Goal: Task Accomplishment & Management: Complete application form

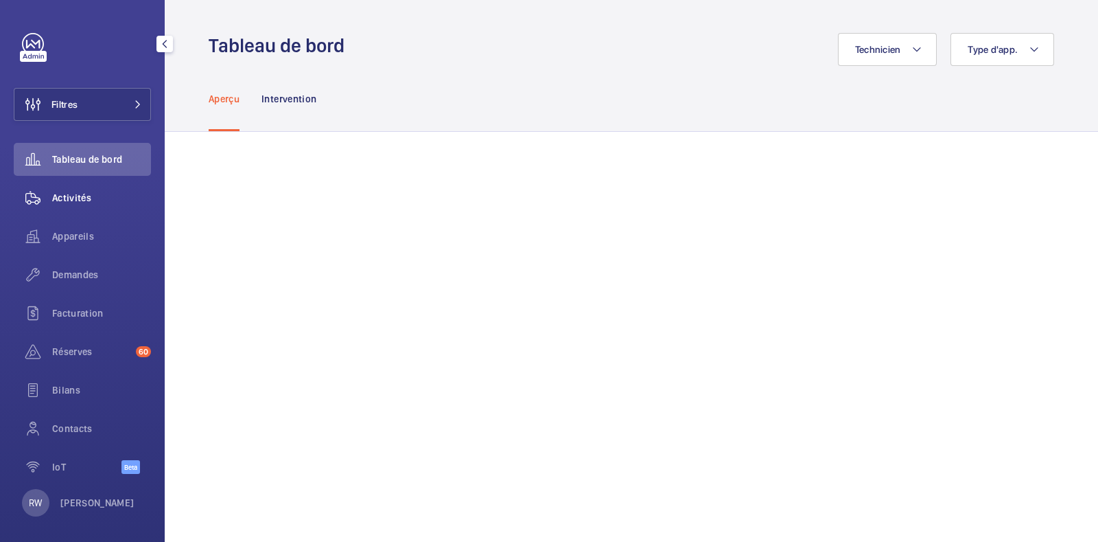
click at [69, 195] on span "Activités" at bounding box center [101, 198] width 99 height 14
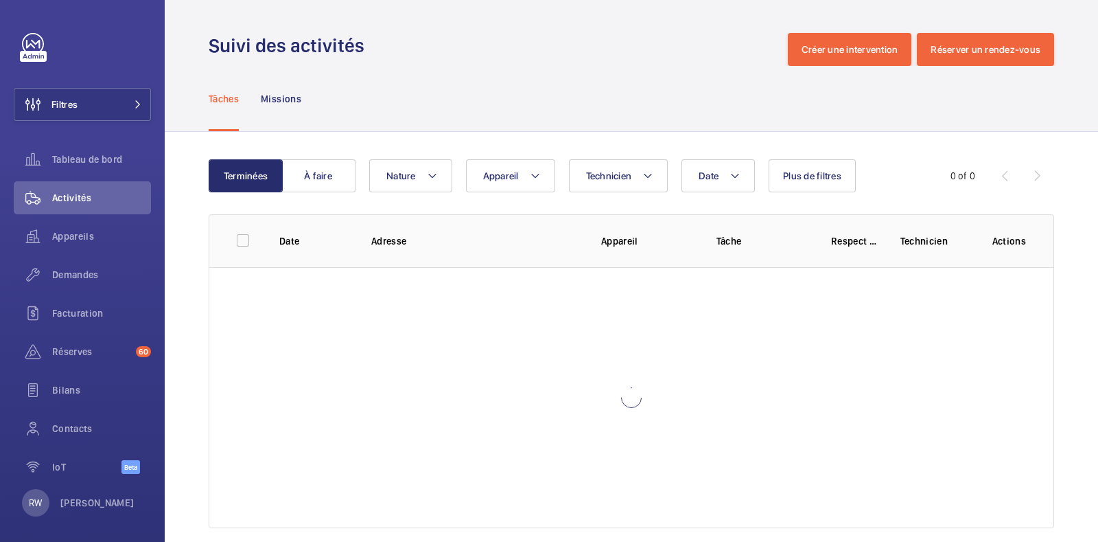
click at [513, 192] on wm-front-table "Terminées À faire Date Technicien Appareil Nature Plus de filtres 0 of 0 Date A…" at bounding box center [632, 343] width 846 height 369
click at [520, 180] on button "Appareil" at bounding box center [510, 175] width 89 height 33
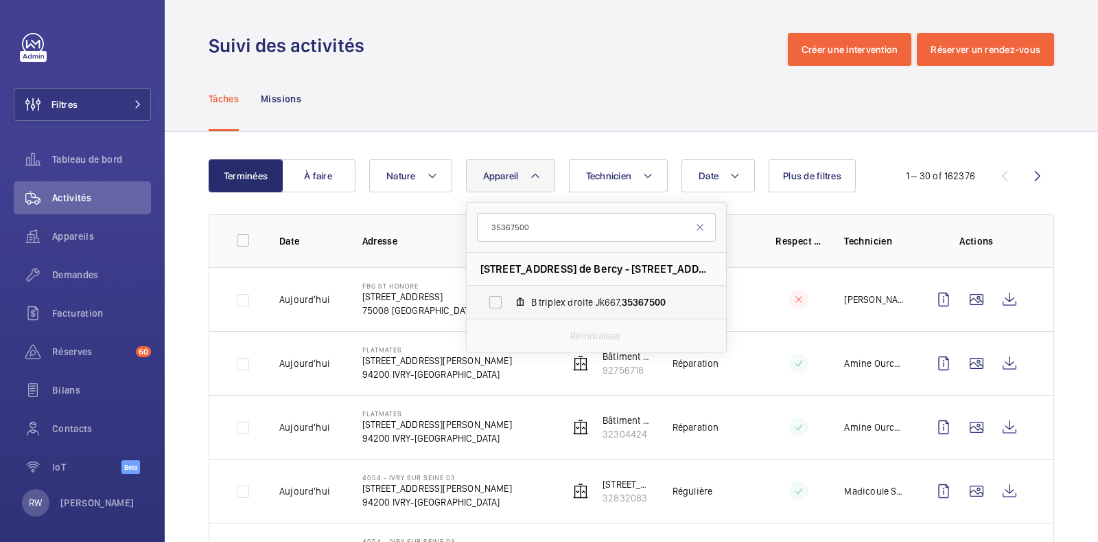
type input "35367500"
click at [491, 301] on label "B triplex droite Jk667, 35367500" at bounding box center [586, 302] width 238 height 33
click at [491, 301] on input "B triplex droite Jk667, 35367500" at bounding box center [495, 301] width 27 height 27
checkbox input "true"
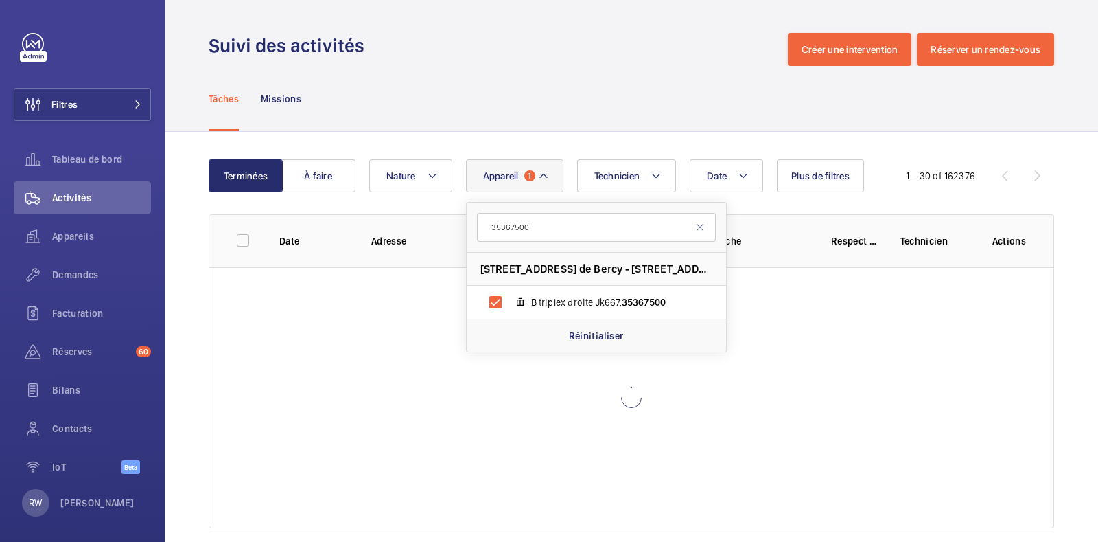
click at [457, 77] on div "Tâches Missions" at bounding box center [632, 98] width 846 height 65
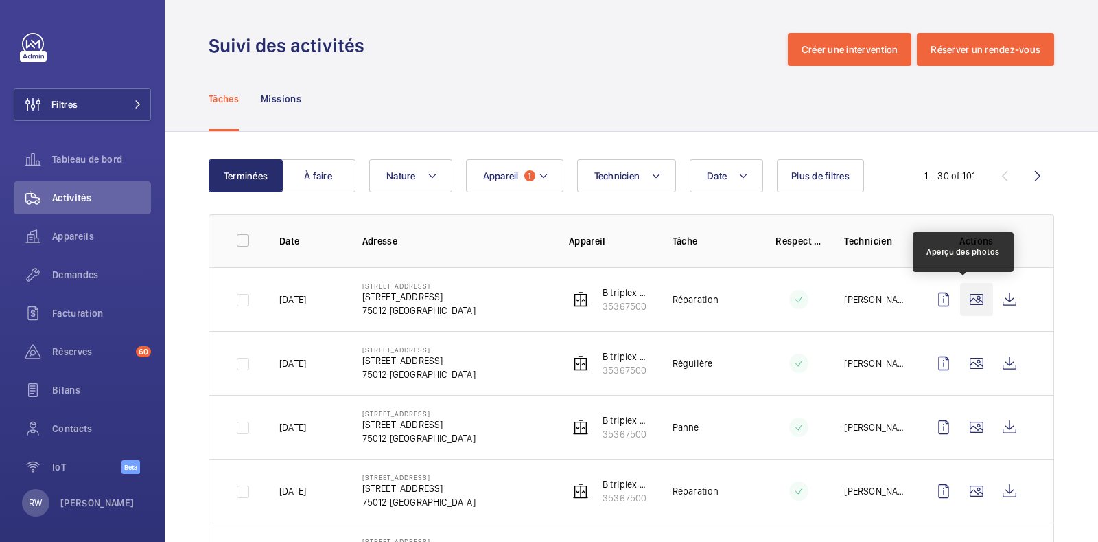
click at [960, 303] on wm-front-icon-button at bounding box center [976, 299] width 33 height 33
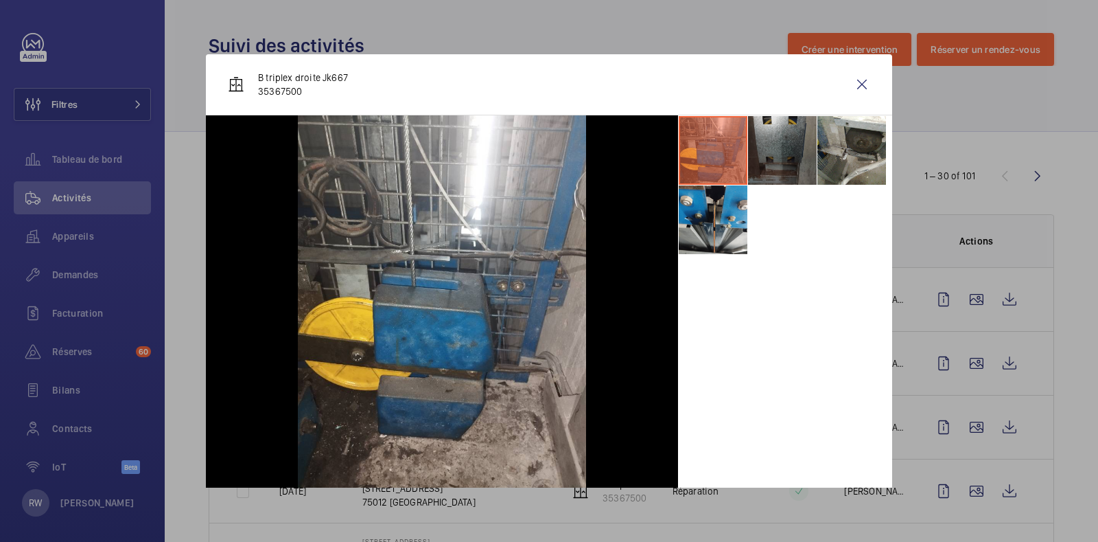
click at [750, 155] on li at bounding box center [782, 150] width 69 height 69
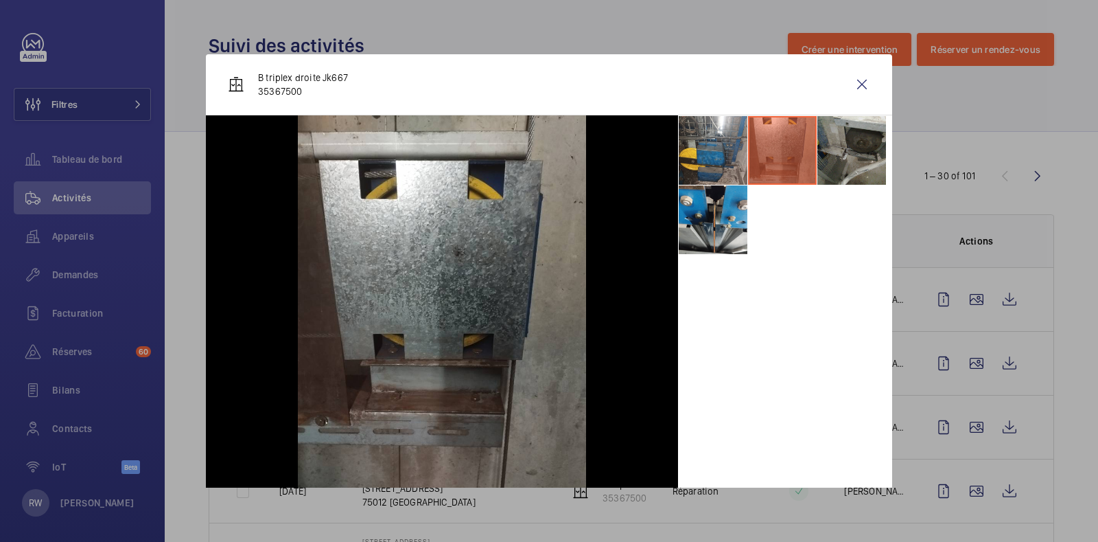
click at [818, 169] on li at bounding box center [852, 150] width 69 height 69
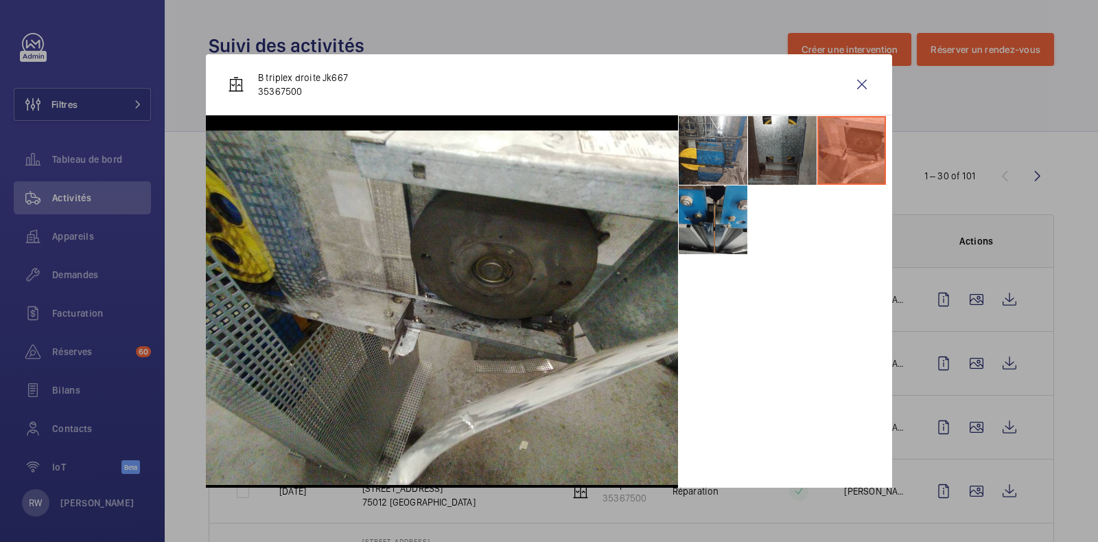
click at [714, 230] on li at bounding box center [713, 219] width 69 height 69
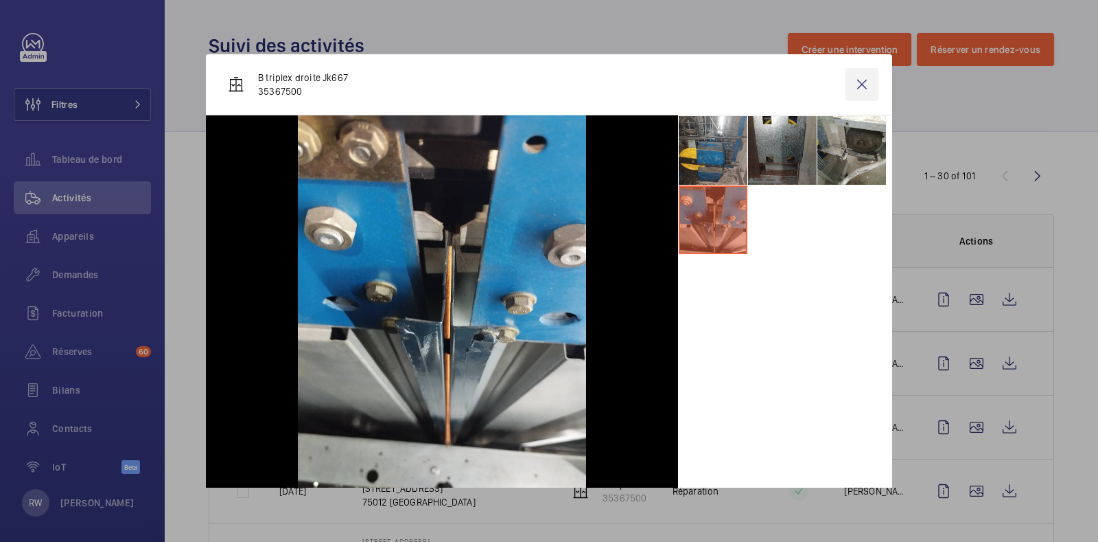
click at [852, 80] on wm-front-icon-button at bounding box center [862, 84] width 33 height 33
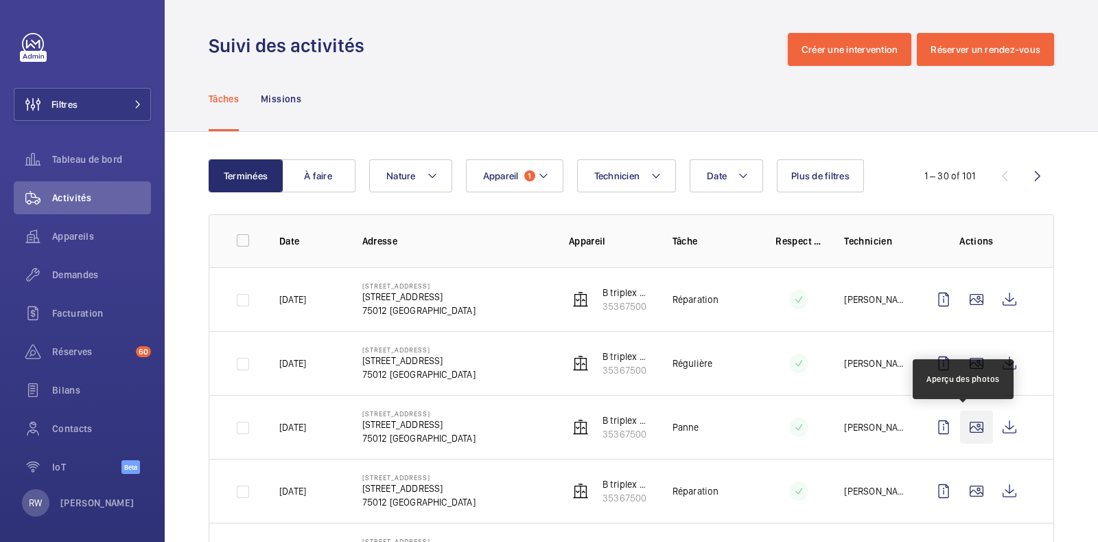
click at [966, 426] on wm-front-icon-button at bounding box center [976, 426] width 33 height 33
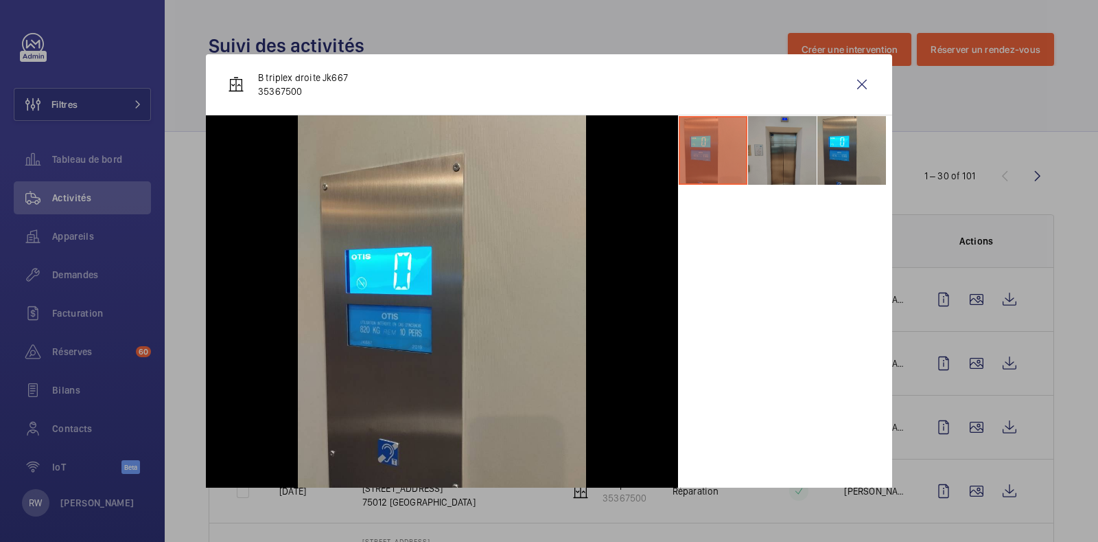
click at [772, 152] on li at bounding box center [782, 150] width 69 height 69
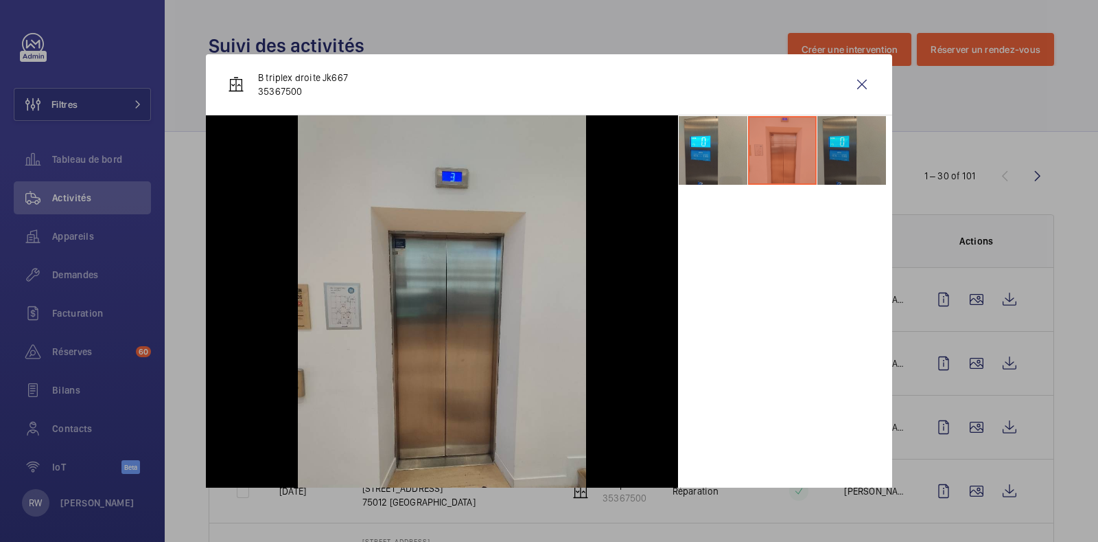
click at [820, 152] on li at bounding box center [852, 150] width 69 height 69
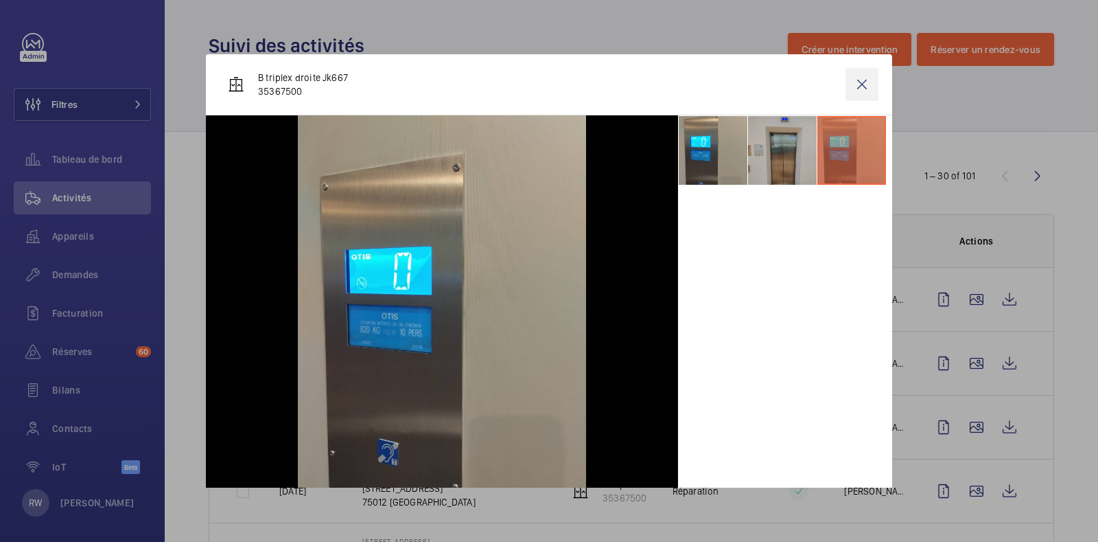
click at [846, 85] on wm-front-icon-button at bounding box center [862, 84] width 33 height 33
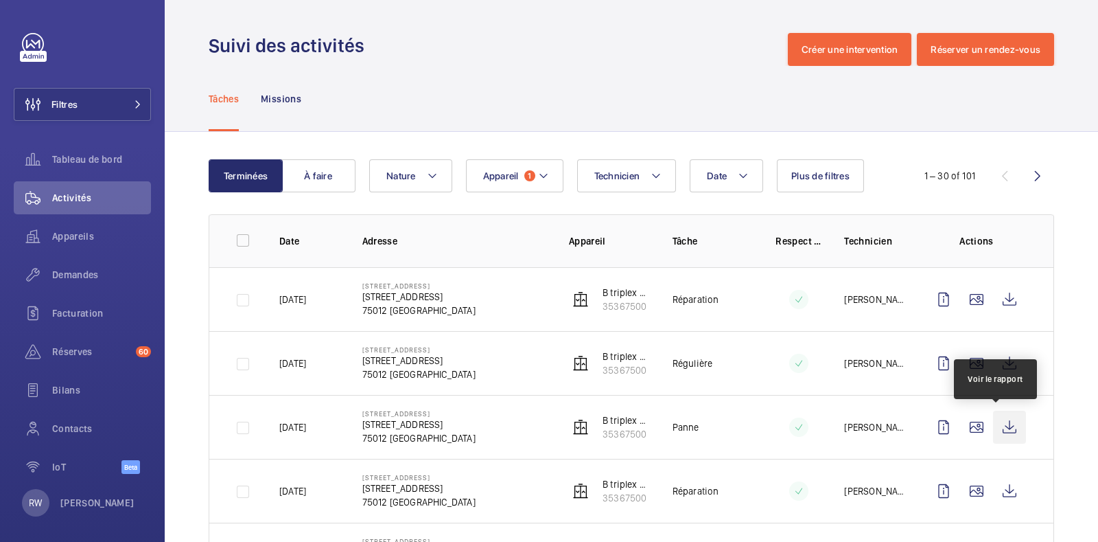
click at [993, 424] on wm-front-icon-button at bounding box center [1009, 426] width 33 height 33
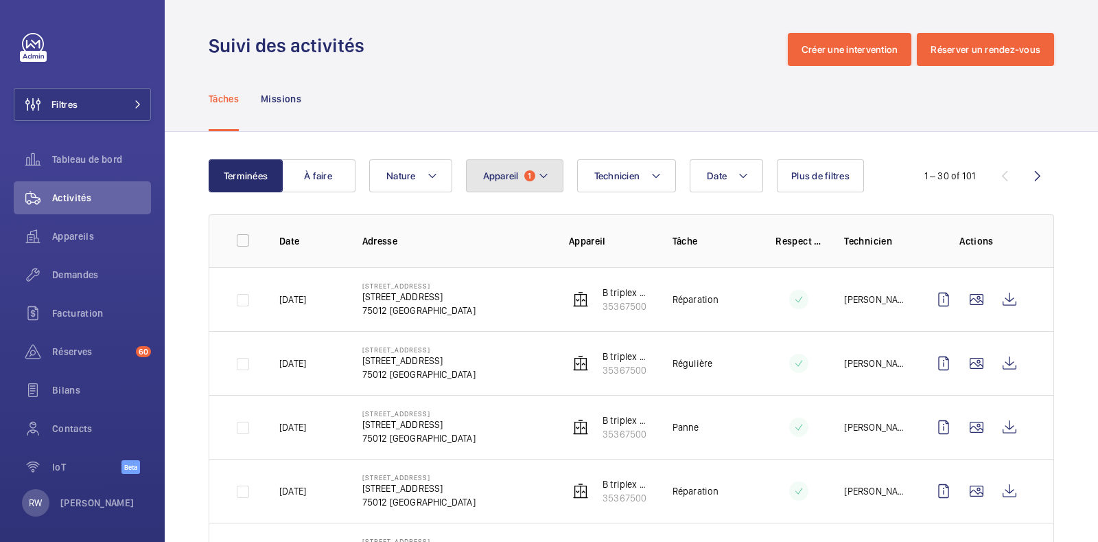
click at [540, 190] on button "Appareil 1" at bounding box center [514, 175] width 97 height 33
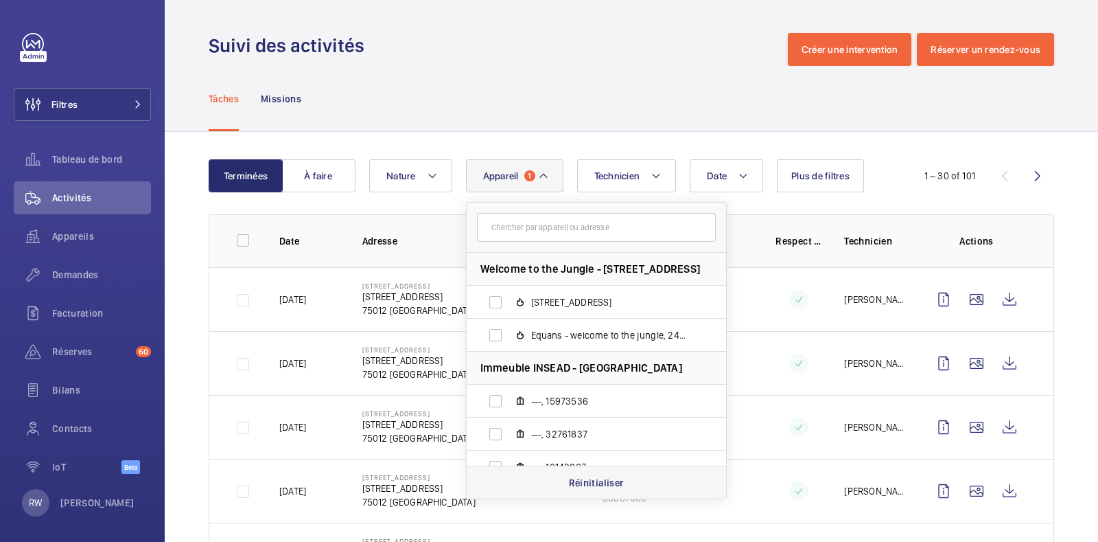
drag, startPoint x: 597, startPoint y: 472, endPoint x: 569, endPoint y: 475, distance: 28.4
click at [569, 476] on p "Réinitialiser" at bounding box center [596, 483] width 55 height 14
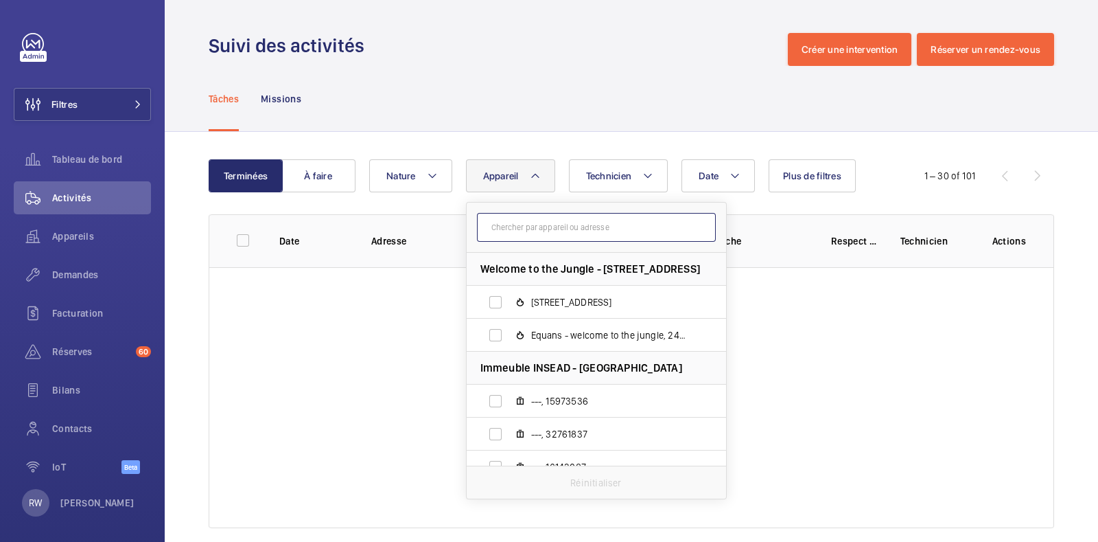
drag, startPoint x: 569, startPoint y: 475, endPoint x: 522, endPoint y: 238, distance: 242.2
click at [522, 238] on input "text" at bounding box center [596, 227] width 239 height 29
paste input "77464636"
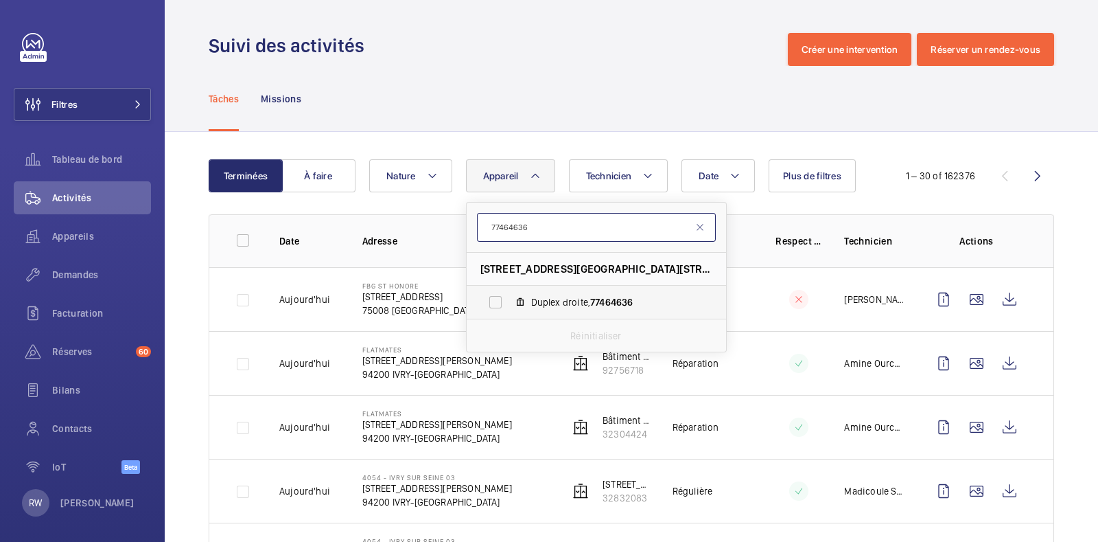
type input "77464636"
click at [499, 308] on label "Duplex droite, 77464636" at bounding box center [586, 302] width 238 height 33
click at [499, 308] on input "Duplex droite, 77464636" at bounding box center [495, 301] width 27 height 27
checkbox input "true"
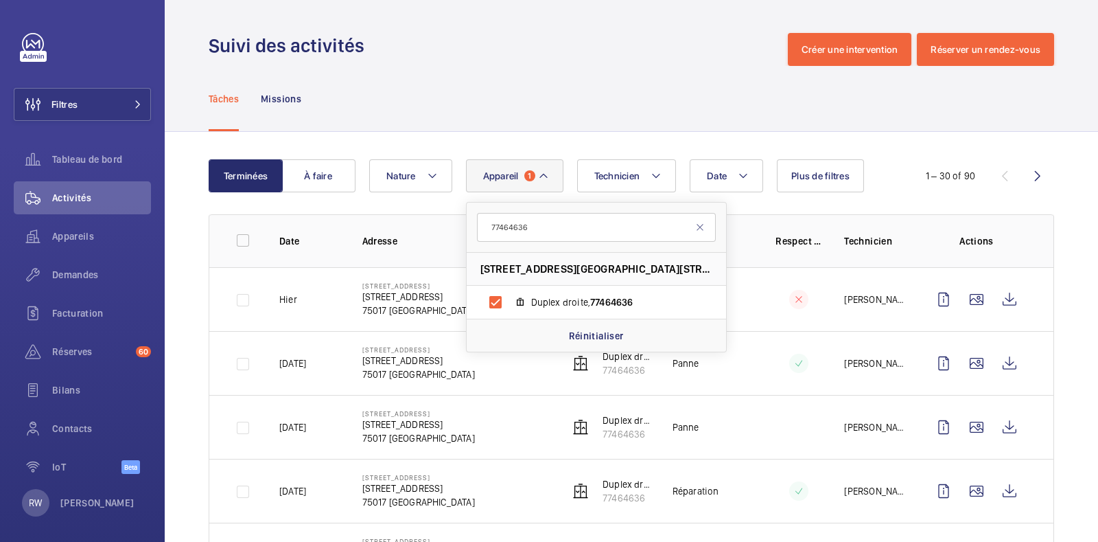
click at [538, 89] on div "Tâches Missions" at bounding box center [632, 98] width 846 height 65
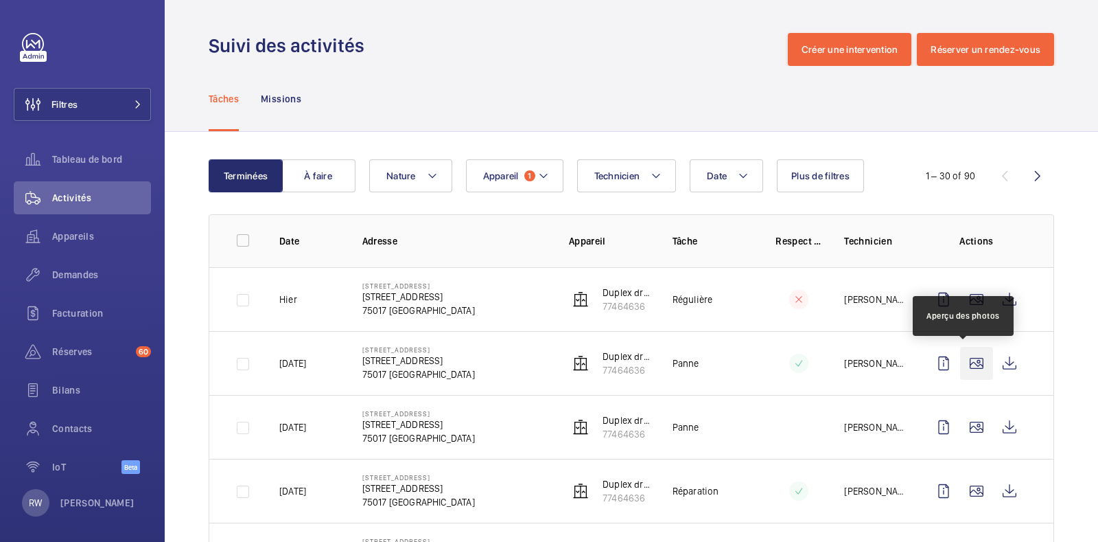
click at [966, 364] on wm-front-icon-button at bounding box center [976, 363] width 33 height 33
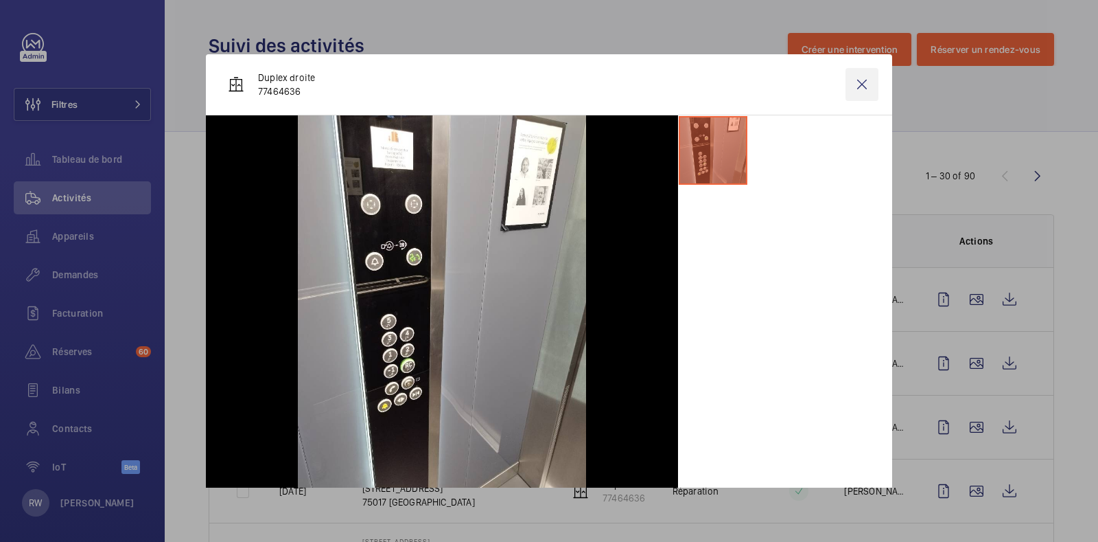
click at [849, 87] on wm-front-icon-button at bounding box center [862, 84] width 33 height 33
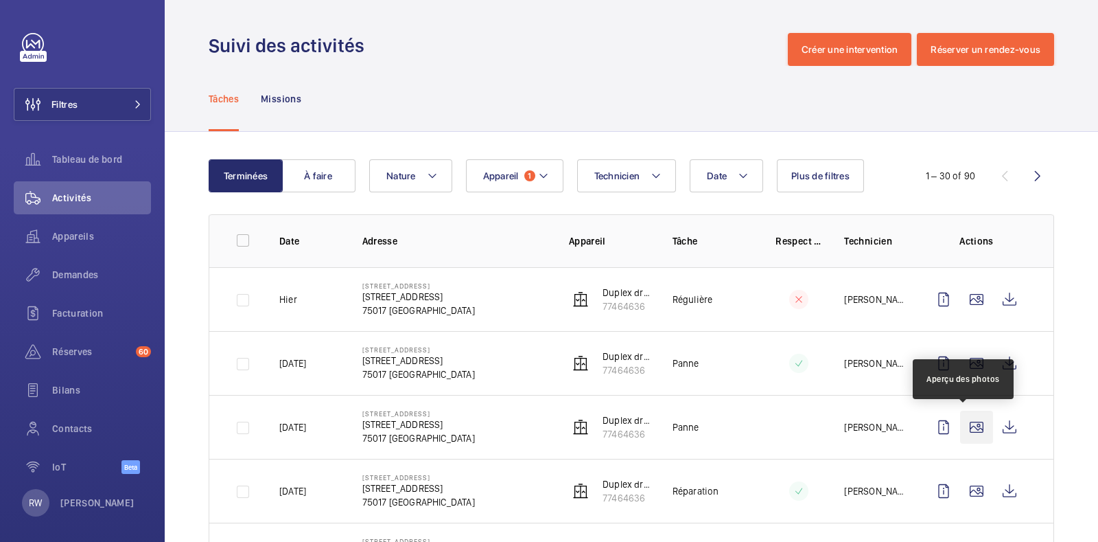
click at [964, 420] on wm-front-icon-button at bounding box center [976, 426] width 33 height 33
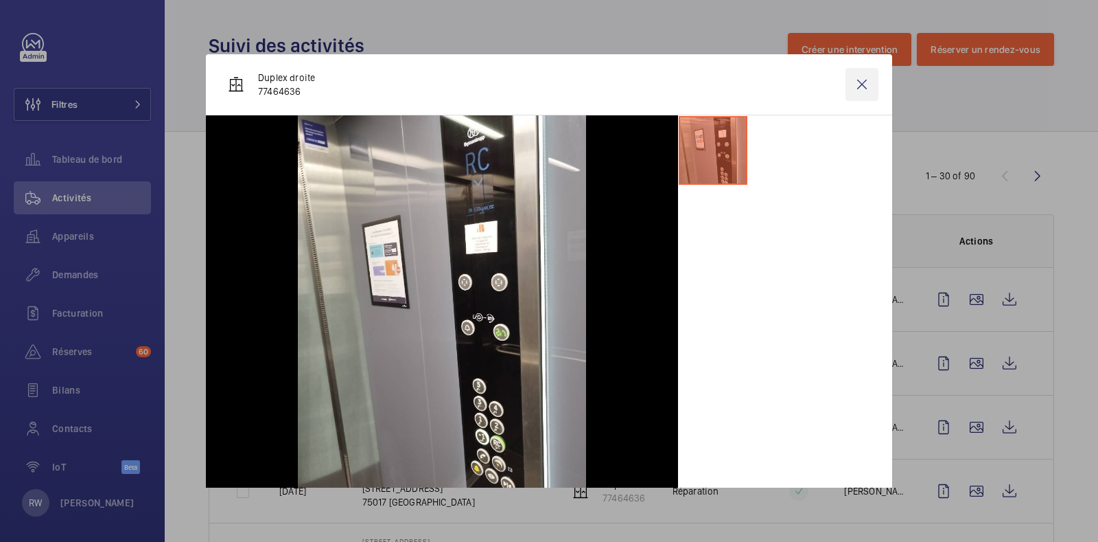
click at [846, 84] on wm-front-icon-button at bounding box center [862, 84] width 33 height 33
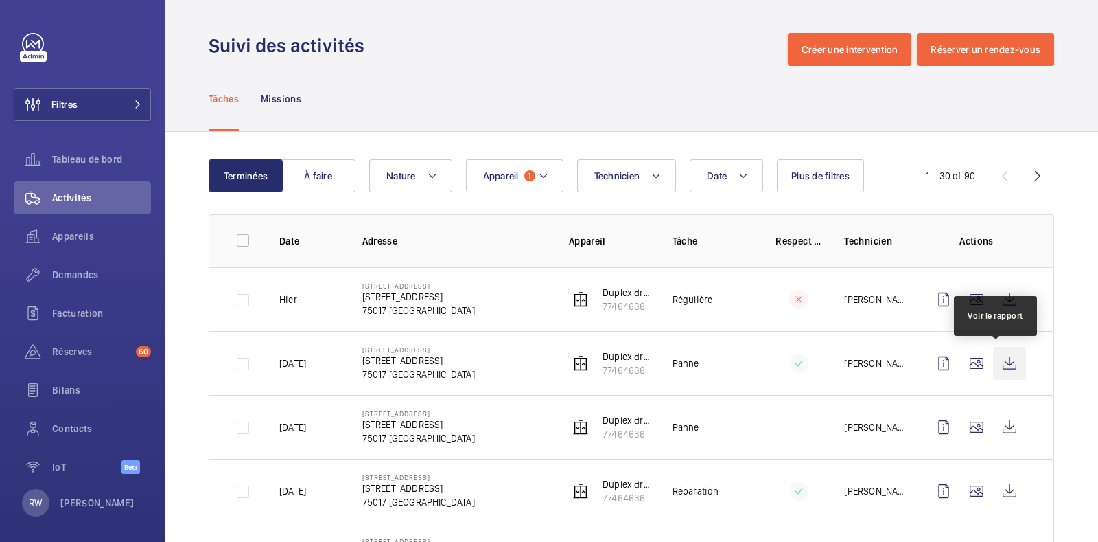
click at [1000, 364] on wm-front-icon-button at bounding box center [1009, 363] width 33 height 33
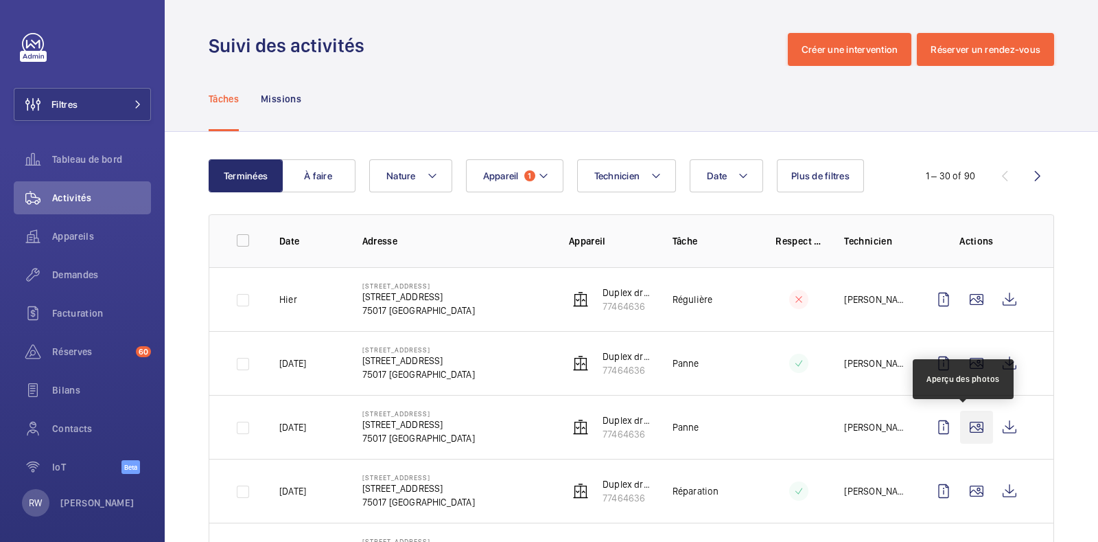
click at [970, 426] on wm-front-icon-button at bounding box center [976, 426] width 33 height 33
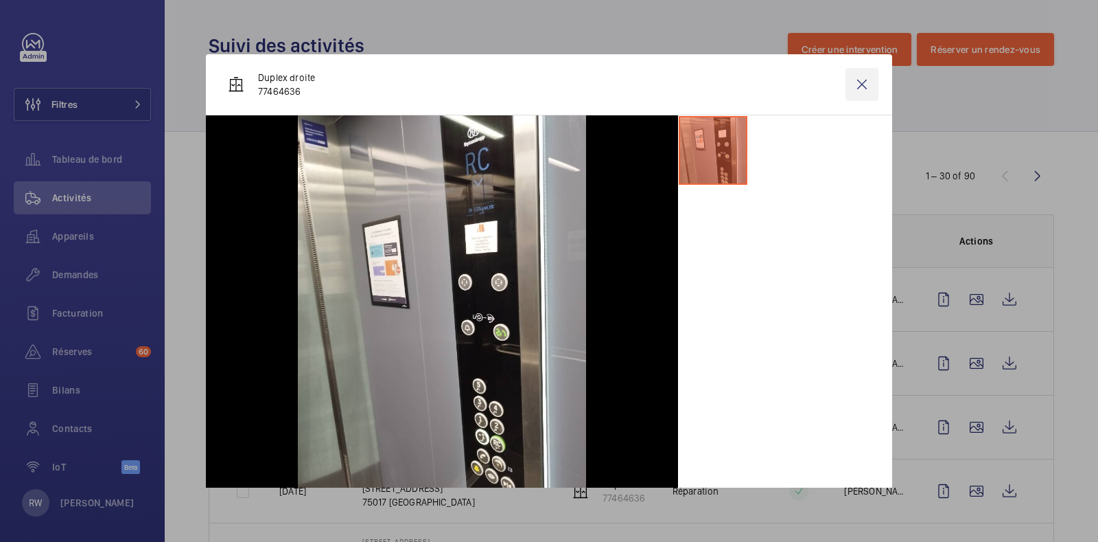
click at [858, 87] on wm-front-icon-button at bounding box center [862, 84] width 33 height 33
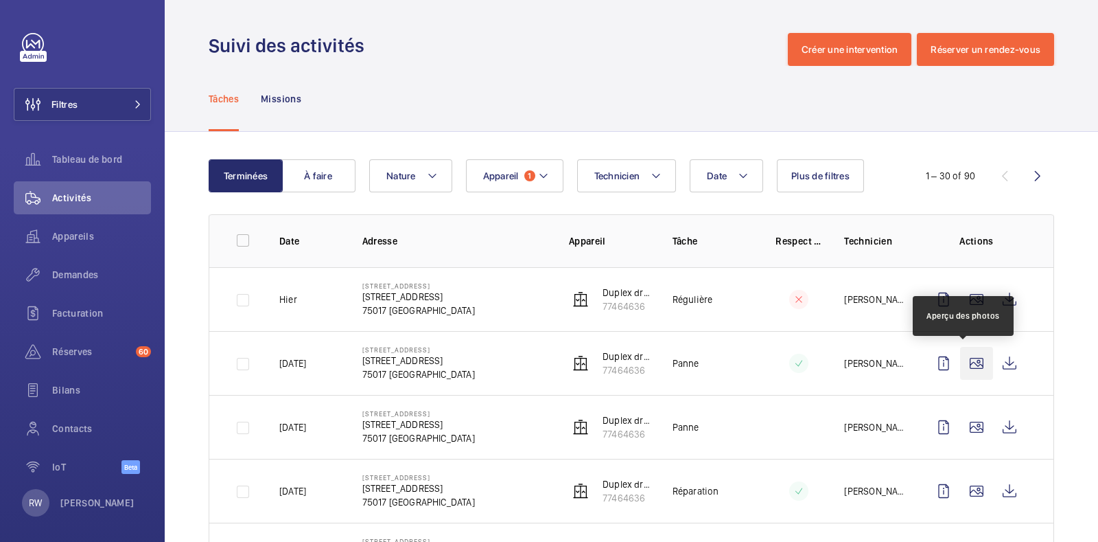
click at [965, 372] on wm-front-icon-button at bounding box center [976, 363] width 33 height 33
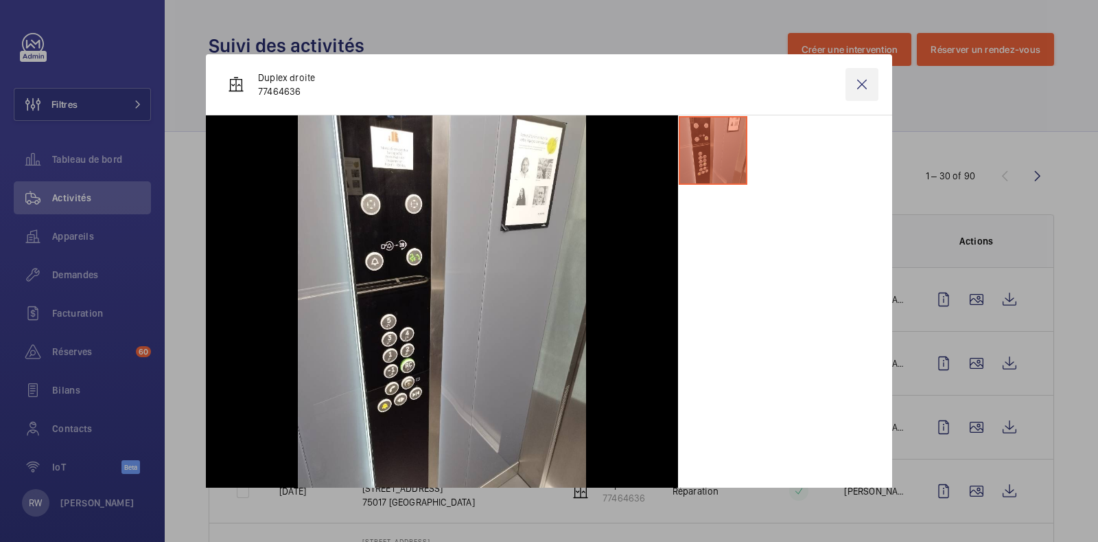
click at [851, 86] on wm-front-icon-button at bounding box center [862, 84] width 33 height 33
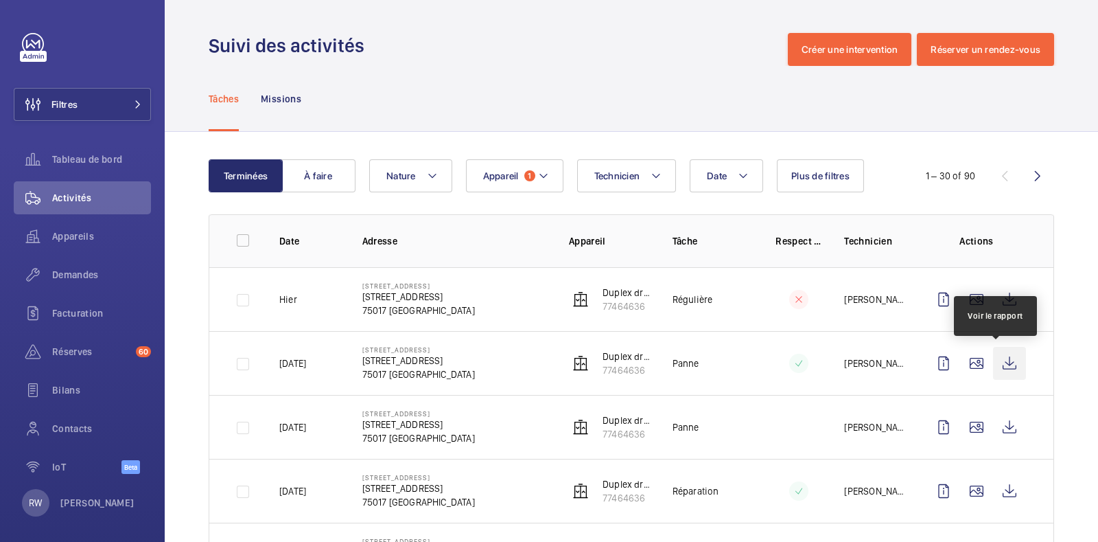
click at [995, 354] on wm-front-icon-button at bounding box center [1009, 363] width 33 height 33
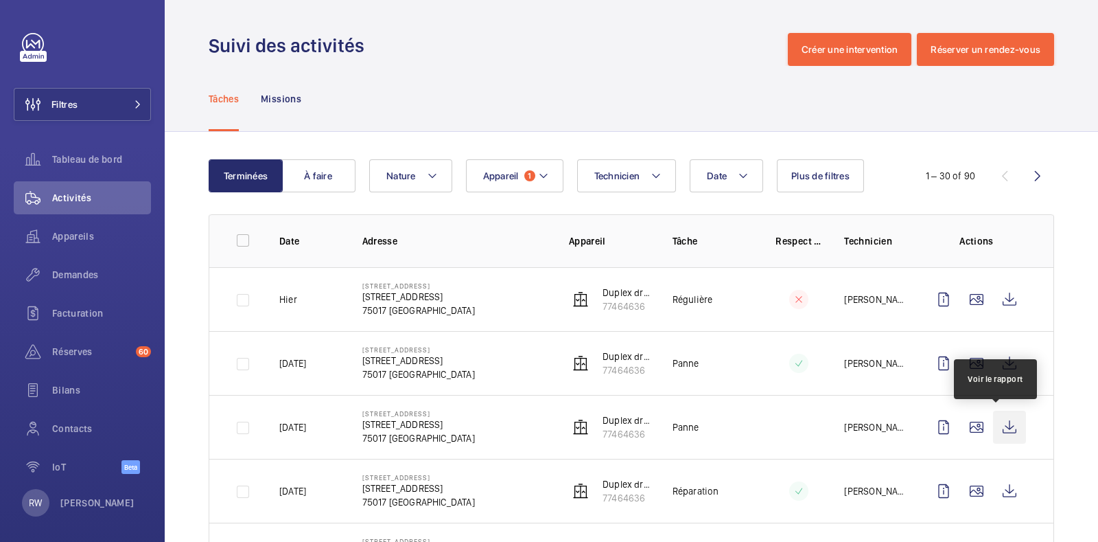
click at [1002, 424] on wm-front-icon-button at bounding box center [1009, 426] width 33 height 33
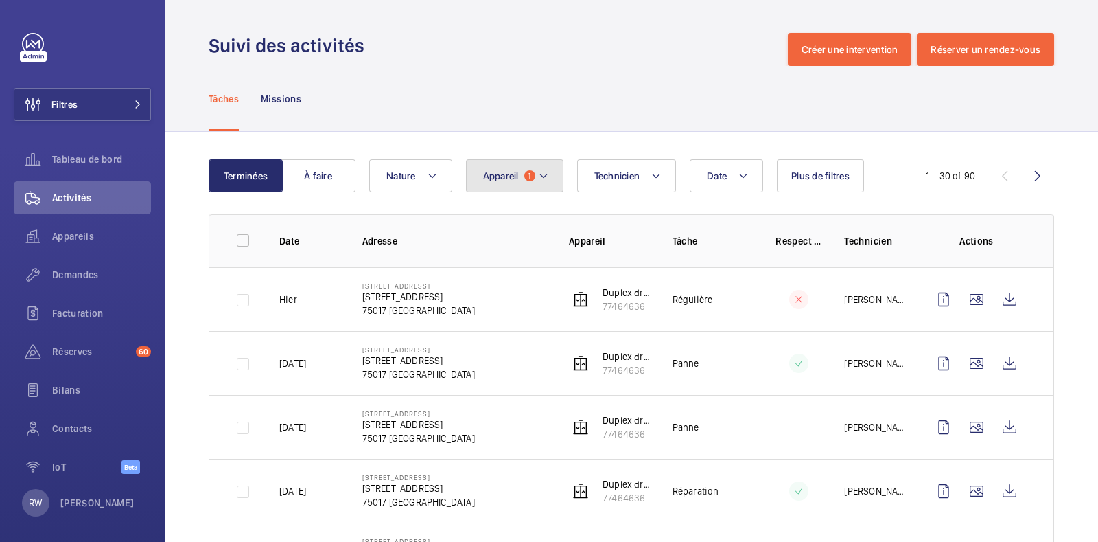
click at [511, 181] on span "Appareil" at bounding box center [501, 175] width 36 height 11
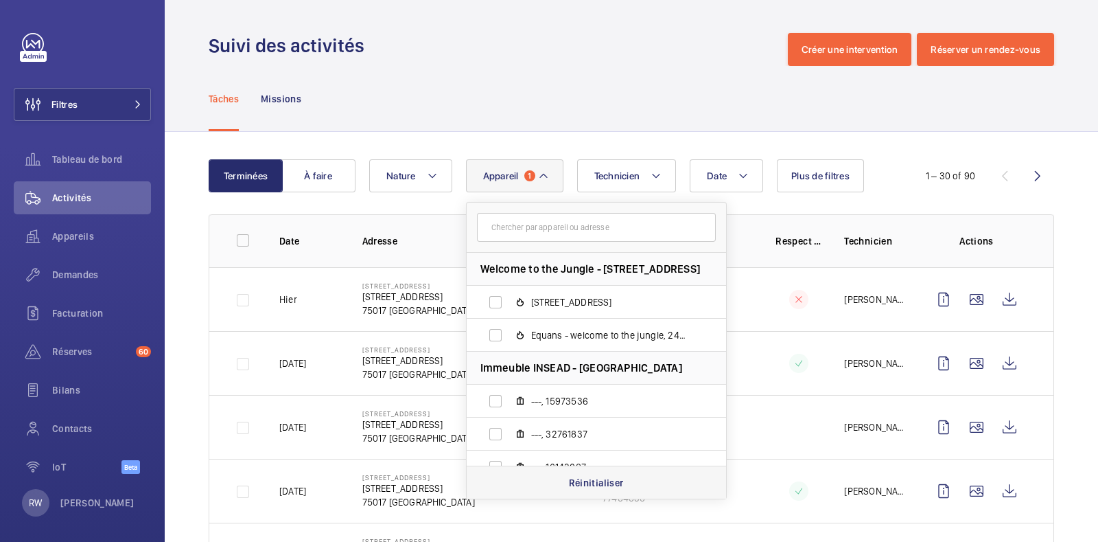
drag, startPoint x: 601, startPoint y: 482, endPoint x: 568, endPoint y: 477, distance: 32.6
click at [569, 477] on p "Réinitialiser" at bounding box center [596, 483] width 55 height 14
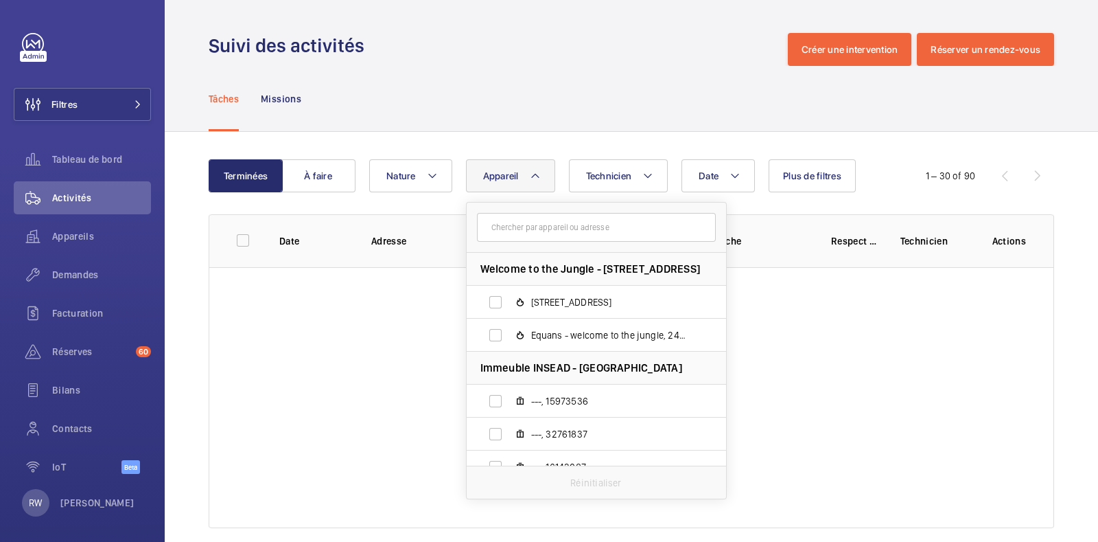
click at [568, 477] on div "Réinitialiser" at bounding box center [596, 481] width 259 height 33
click at [549, 230] on input "text" at bounding box center [596, 227] width 239 height 29
paste input "52365211"
type input "52365211"
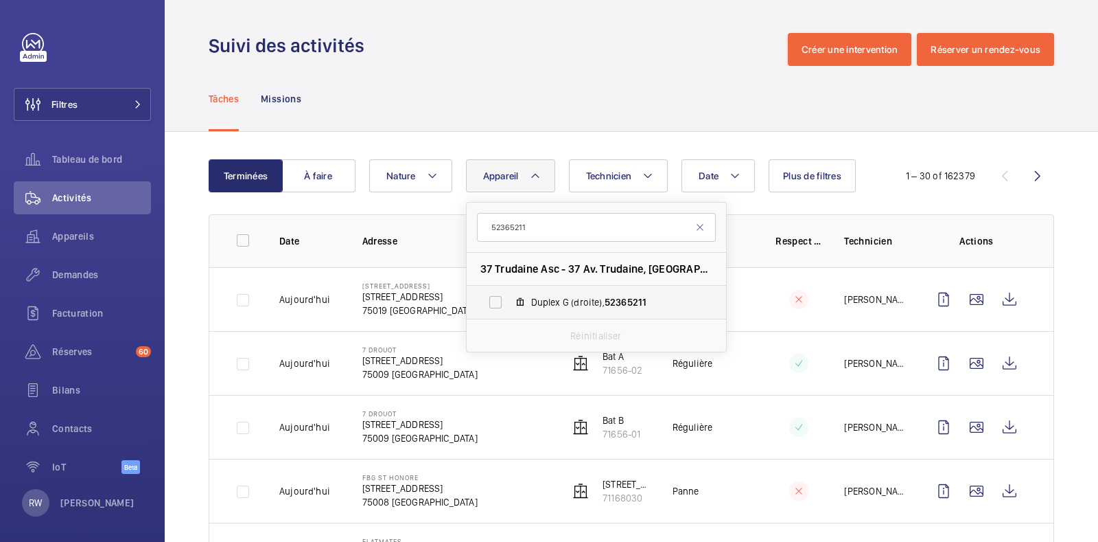
click at [494, 297] on label "Duplex G (droite), 52365211" at bounding box center [586, 302] width 238 height 33
click at [494, 297] on input "Duplex G (droite), 52365211" at bounding box center [495, 301] width 27 height 27
checkbox input "true"
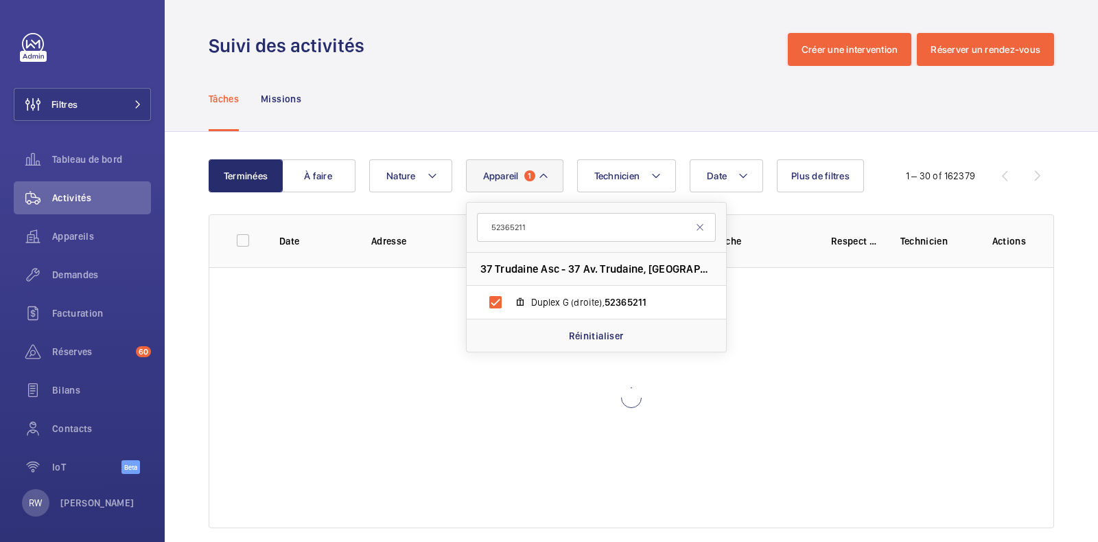
click at [425, 95] on div "Tâches Missions" at bounding box center [632, 98] width 846 height 65
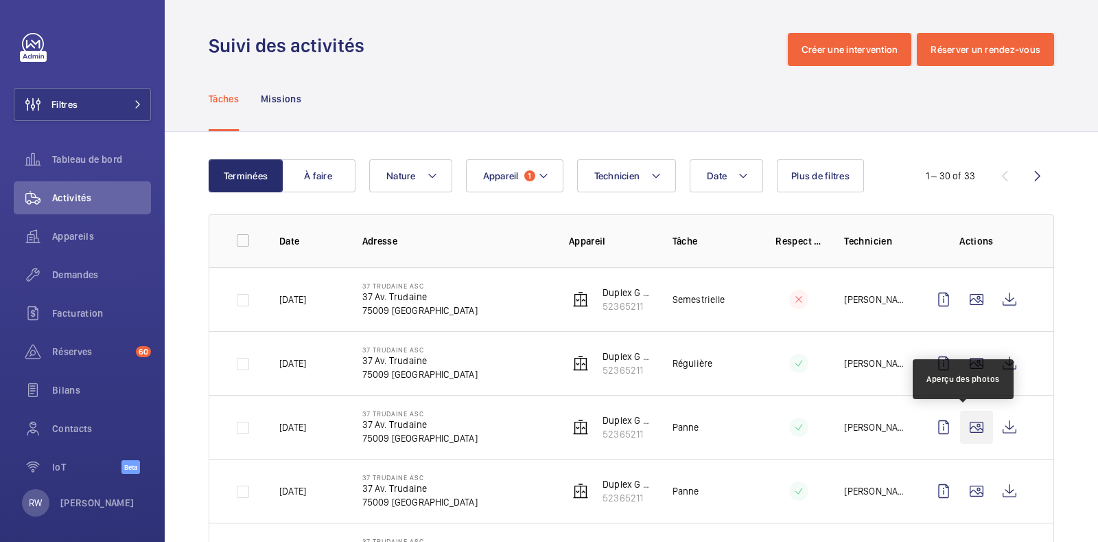
click at [967, 422] on wm-front-icon-button at bounding box center [976, 426] width 33 height 33
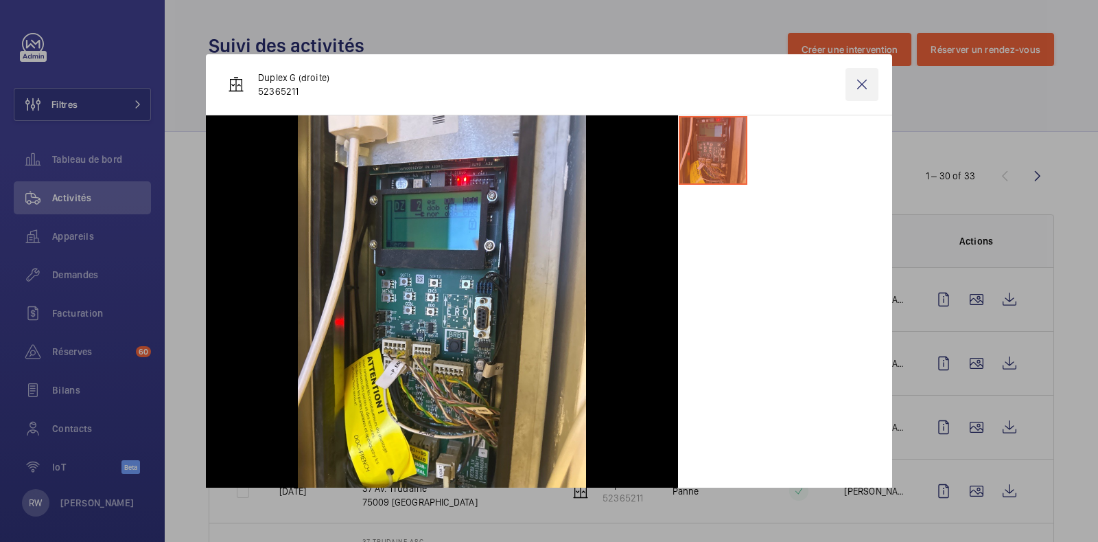
click at [848, 80] on wm-front-icon-button at bounding box center [862, 84] width 33 height 33
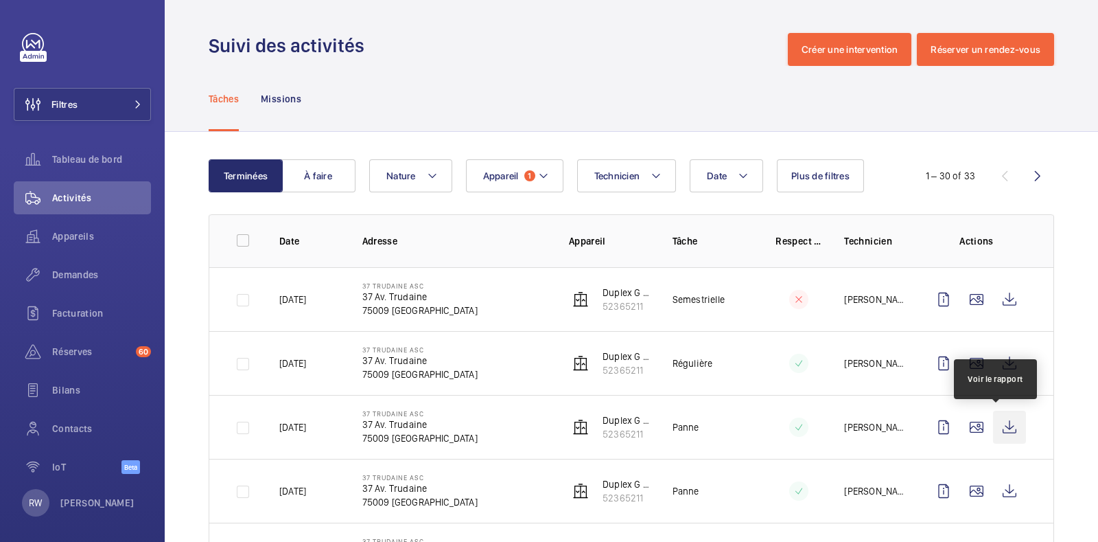
click at [998, 423] on wm-front-icon-button at bounding box center [1009, 426] width 33 height 33
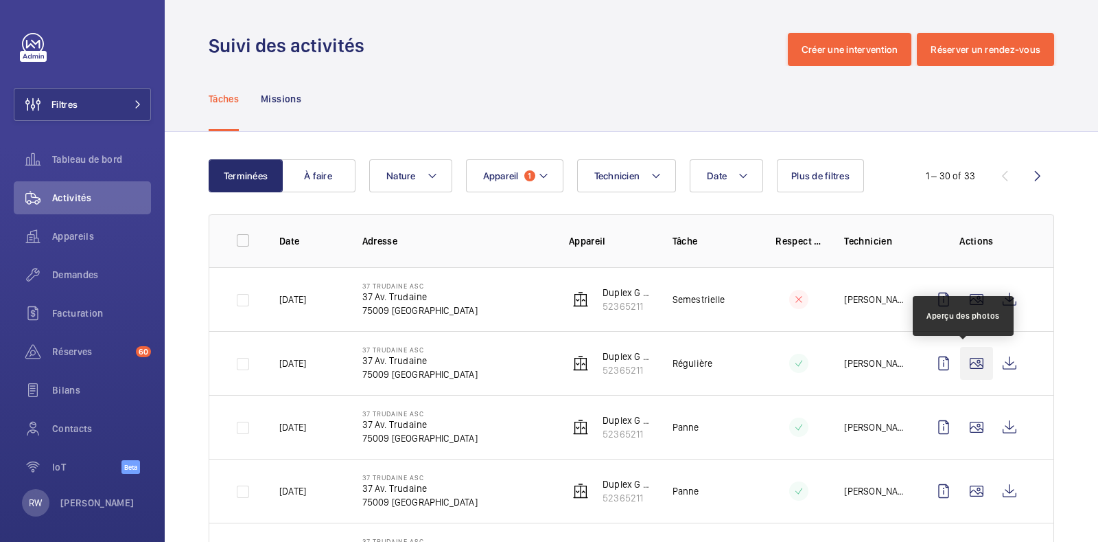
click at [960, 358] on wm-front-icon-button at bounding box center [976, 363] width 33 height 33
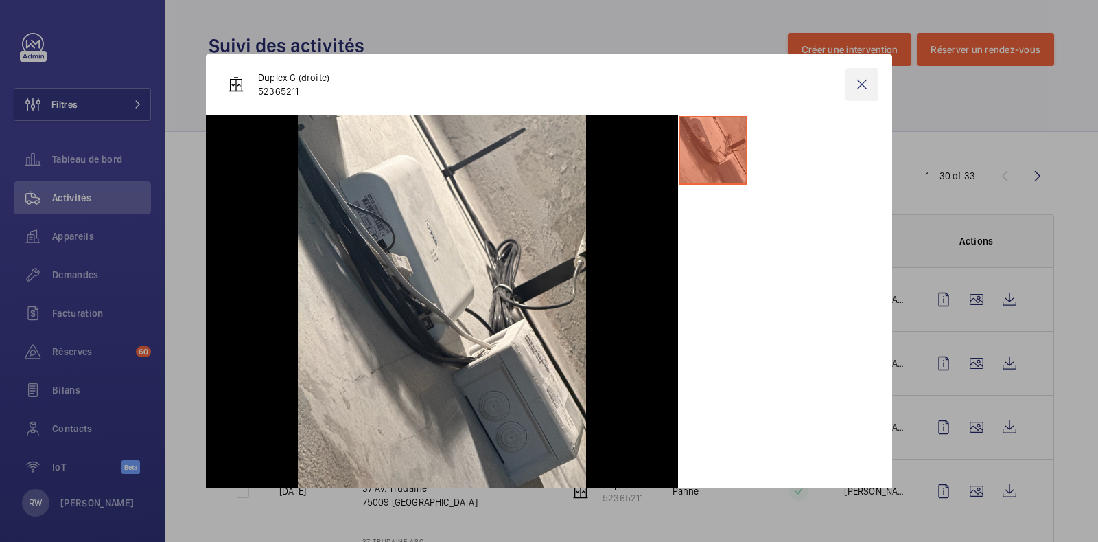
click at [849, 84] on wm-front-icon-button at bounding box center [862, 84] width 33 height 33
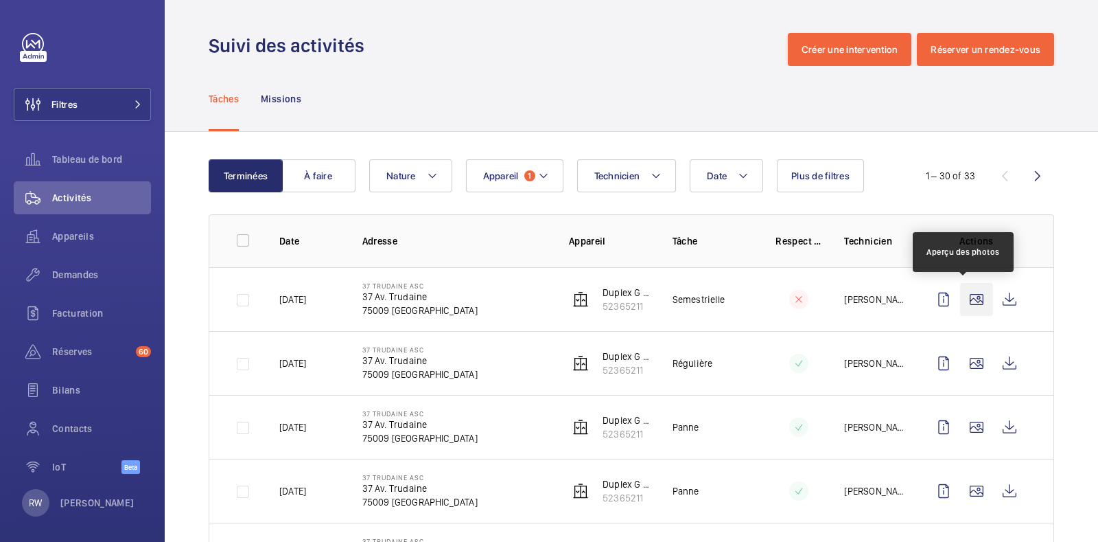
click at [960, 290] on wm-front-icon-button at bounding box center [976, 299] width 33 height 33
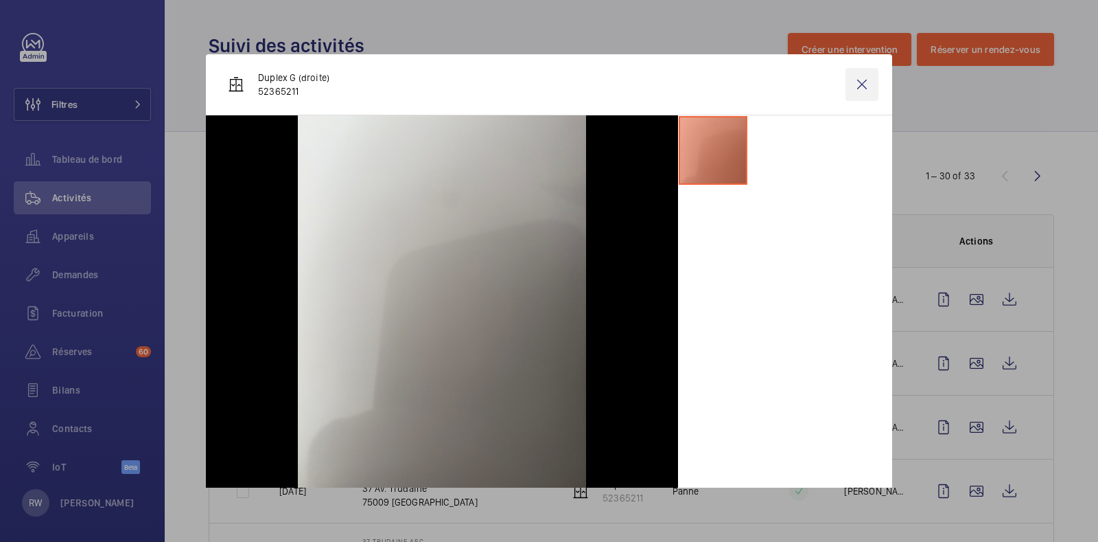
click at [855, 84] on wm-front-icon-button at bounding box center [862, 84] width 33 height 33
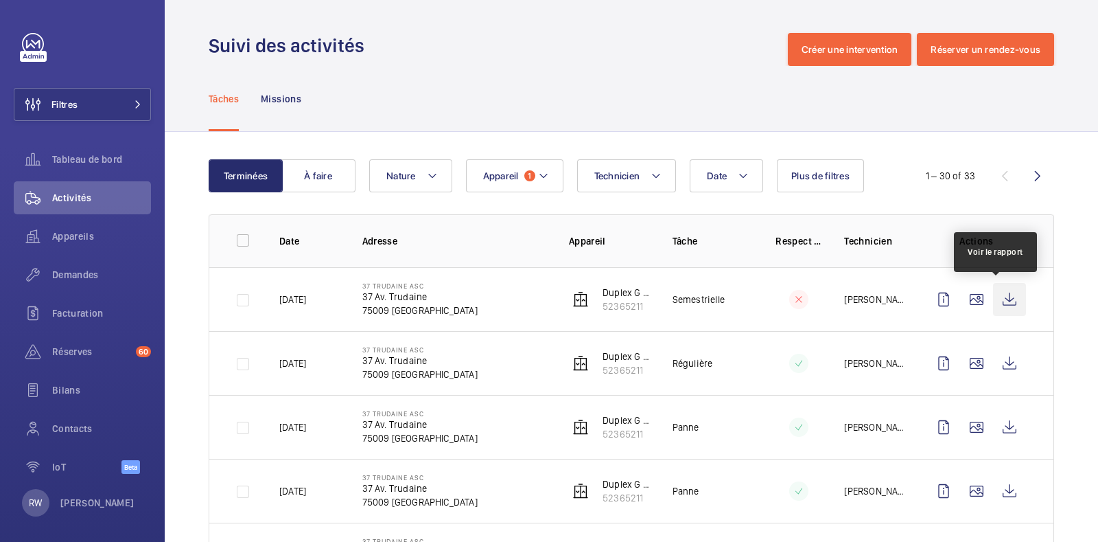
click at [993, 295] on wm-front-icon-button at bounding box center [1009, 299] width 33 height 33
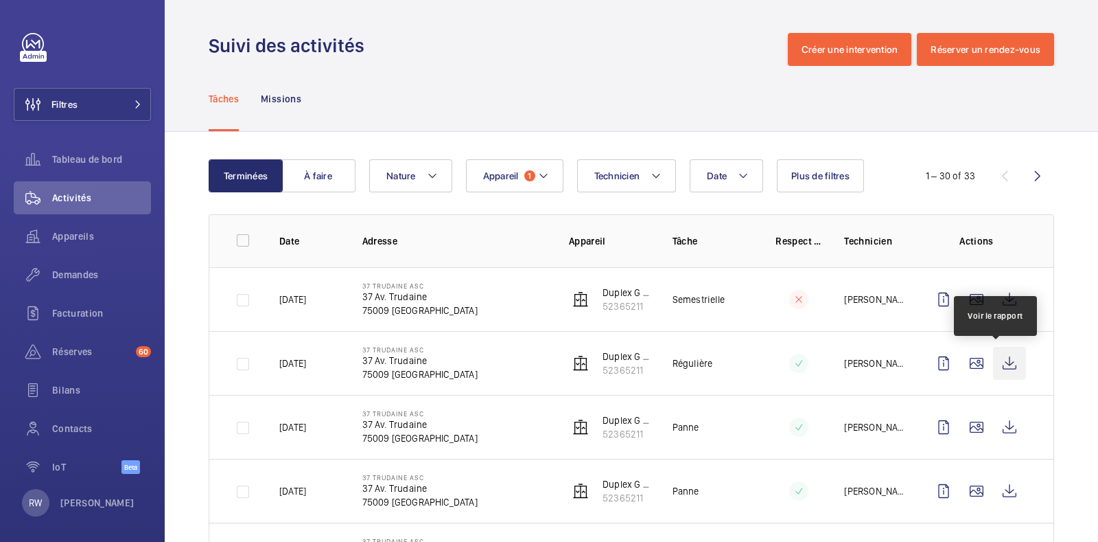
click at [999, 365] on wm-front-icon-button at bounding box center [1009, 363] width 33 height 33
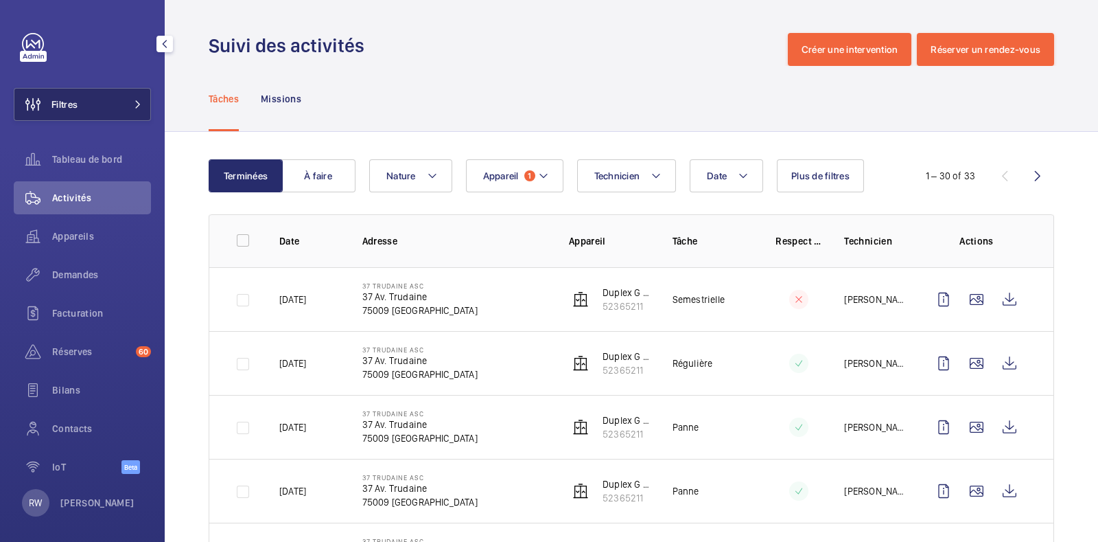
click at [82, 113] on button "Filtres" at bounding box center [82, 104] width 137 height 33
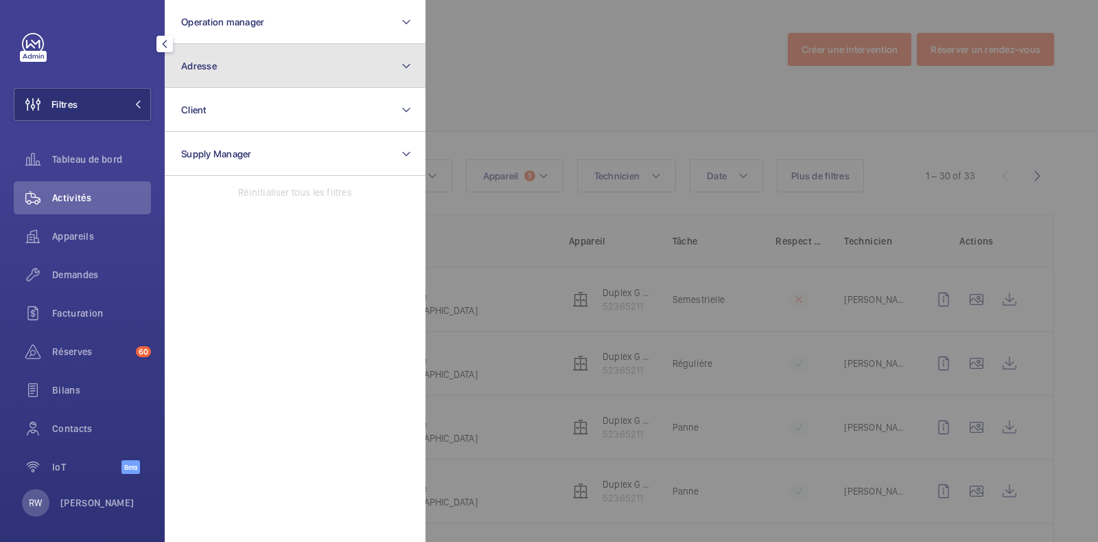
click at [244, 60] on button "Adresse" at bounding box center [295, 66] width 261 height 44
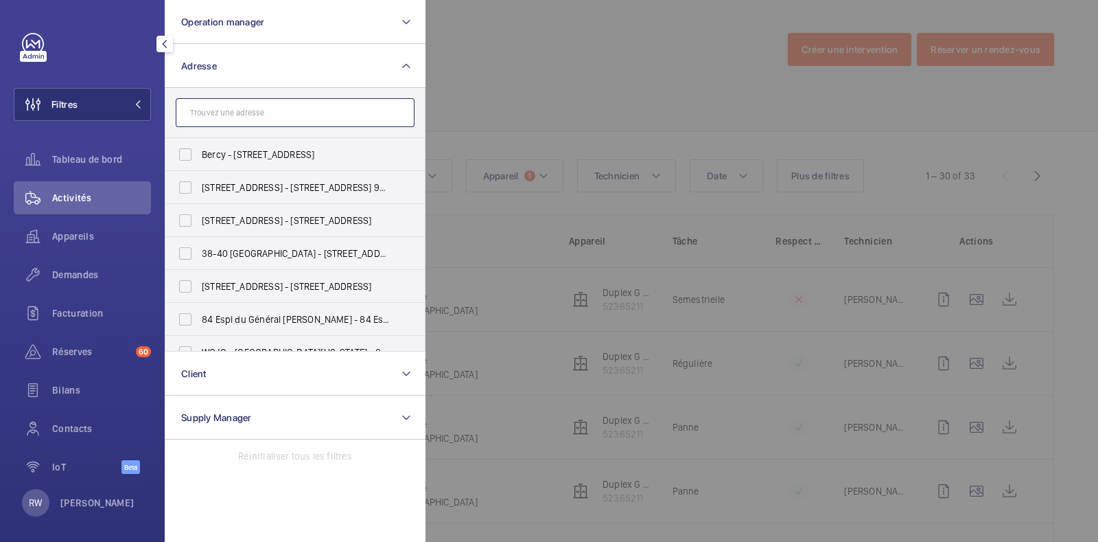
drag, startPoint x: 244, startPoint y: 60, endPoint x: 209, endPoint y: 111, distance: 61.9
click at [209, 111] on input "text" at bounding box center [295, 112] width 239 height 29
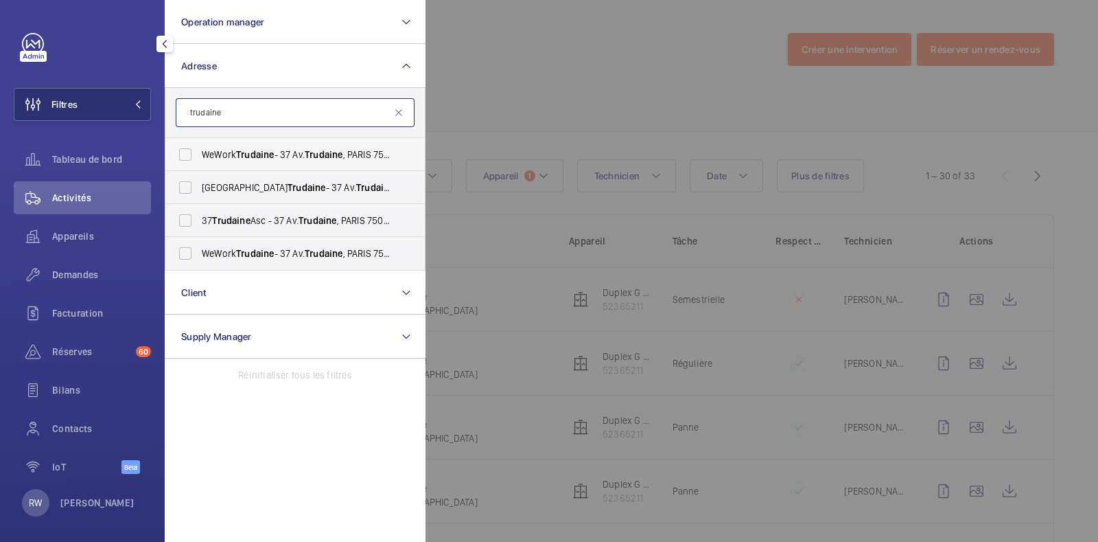
type input "trudaine"
click at [190, 154] on label "WeWork Trudaine - 37 Av. Trudaine , [GEOGRAPHIC_DATA]" at bounding box center [284, 154] width 239 height 33
click at [190, 154] on input "WeWork Trudaine - 37 Av. Trudaine , [GEOGRAPHIC_DATA]" at bounding box center [185, 154] width 27 height 27
checkbox input "true"
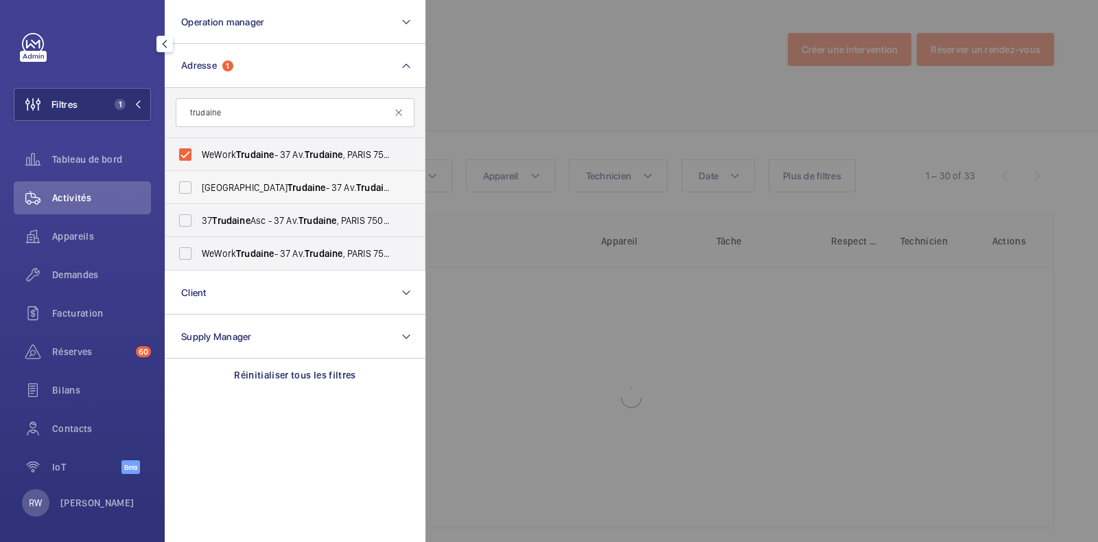
click at [189, 183] on label "WeWork Avenue Trudaine - 37 Av. Trudaine , [GEOGRAPHIC_DATA]" at bounding box center [284, 187] width 239 height 33
click at [189, 183] on input "WeWork Avenue Trudaine - 37 Av. Trudaine , [GEOGRAPHIC_DATA]" at bounding box center [185, 187] width 27 height 27
checkbox input "true"
click at [188, 221] on label "37 Trudaine Asc - 37 Av. Trudaine , [GEOGRAPHIC_DATA]" at bounding box center [284, 220] width 239 height 33
click at [188, 221] on input "37 Trudaine Asc - 37 Av. Trudaine , [GEOGRAPHIC_DATA]" at bounding box center [185, 220] width 27 height 27
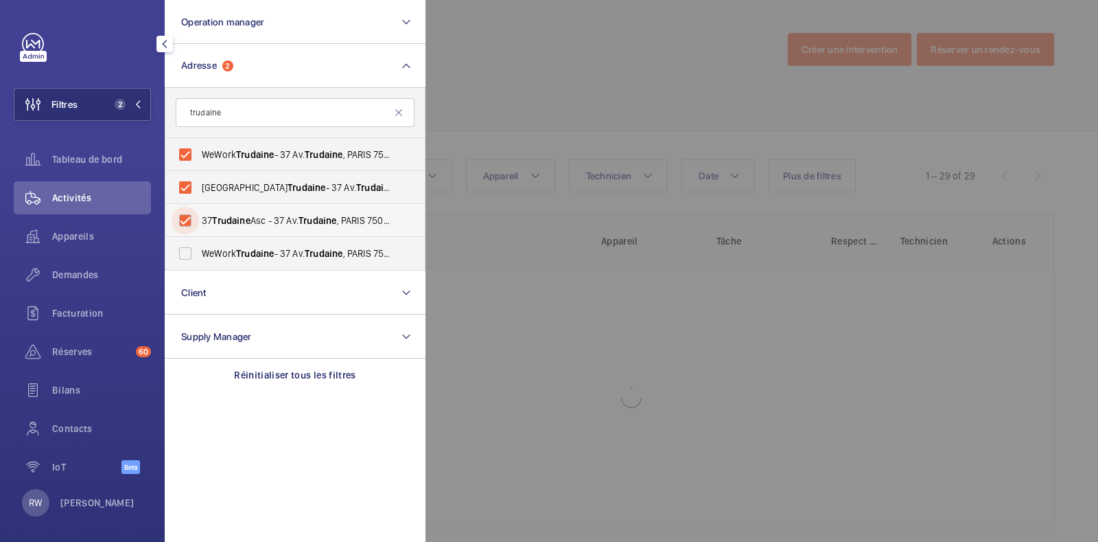
checkbox input "true"
click at [185, 253] on label "WeWork Trudaine - 37 Av. Trudaine , [GEOGRAPHIC_DATA]" at bounding box center [284, 253] width 239 height 33
click at [185, 253] on input "WeWork Trudaine - 37 Av. Trudaine , [GEOGRAPHIC_DATA]" at bounding box center [185, 253] width 27 height 27
checkbox input "true"
click at [520, 121] on div at bounding box center [975, 271] width 1098 height 542
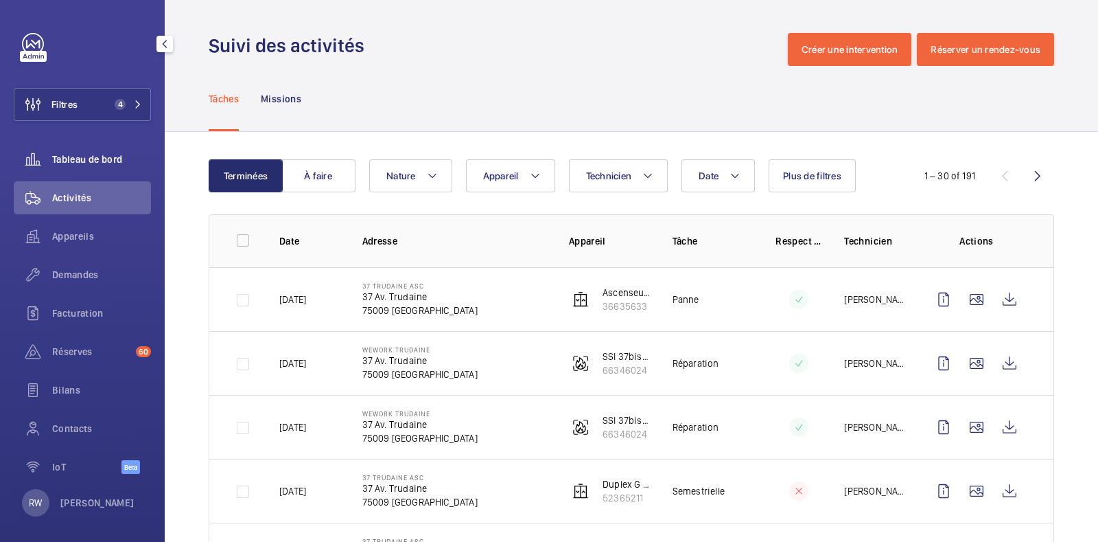
click at [82, 163] on span "Tableau de bord" at bounding box center [101, 159] width 99 height 14
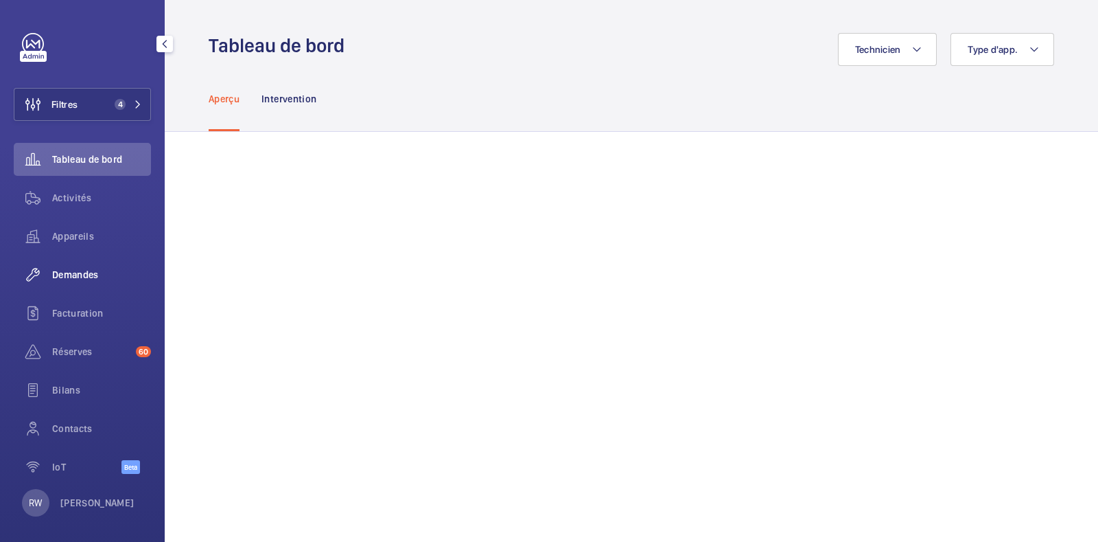
click at [77, 273] on span "Demandes" at bounding box center [101, 275] width 99 height 14
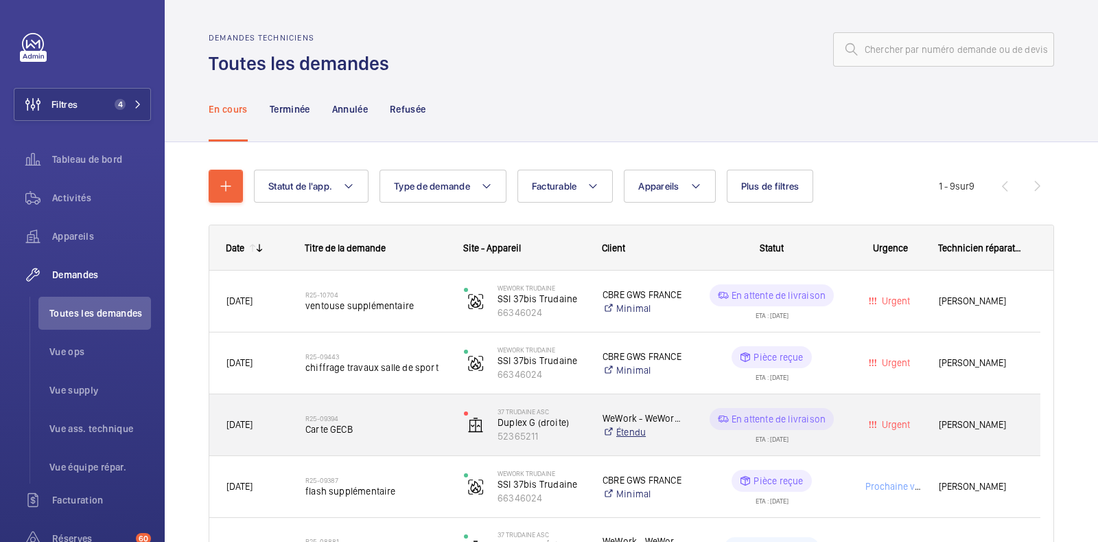
click at [674, 435] on link "Étendu" at bounding box center [643, 432] width 81 height 14
click at [368, 426] on span "Carte GECB" at bounding box center [375, 429] width 141 height 14
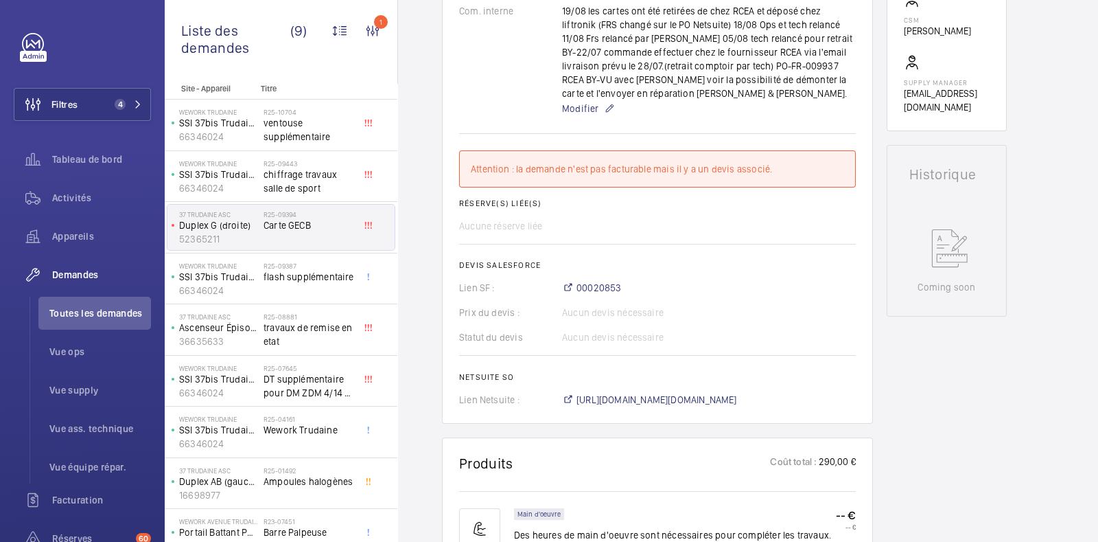
scroll to position [485, 0]
click at [593, 286] on span "00020853" at bounding box center [599, 289] width 45 height 14
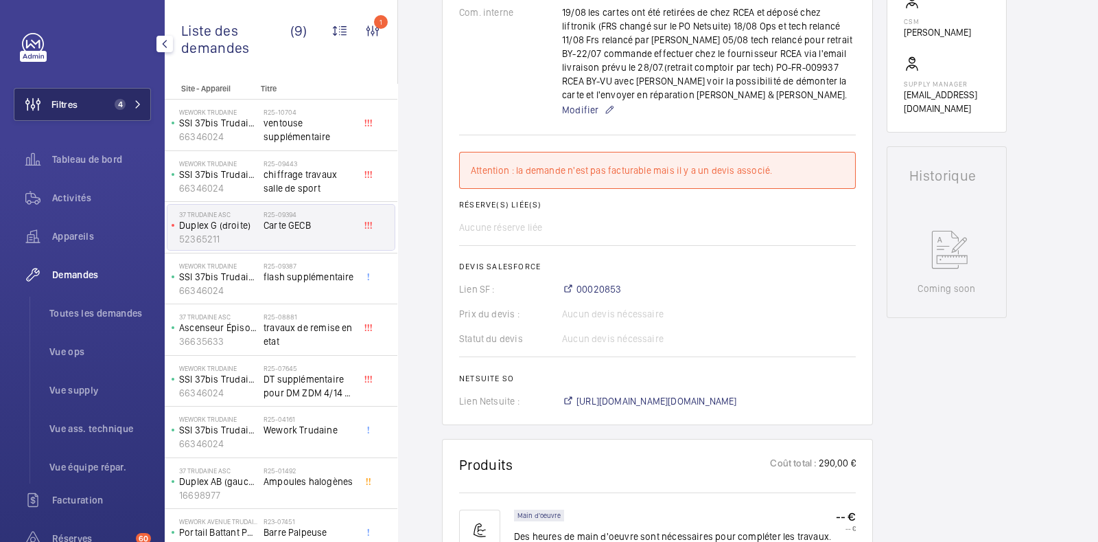
click at [116, 94] on button "Filtres 4" at bounding box center [82, 104] width 137 height 33
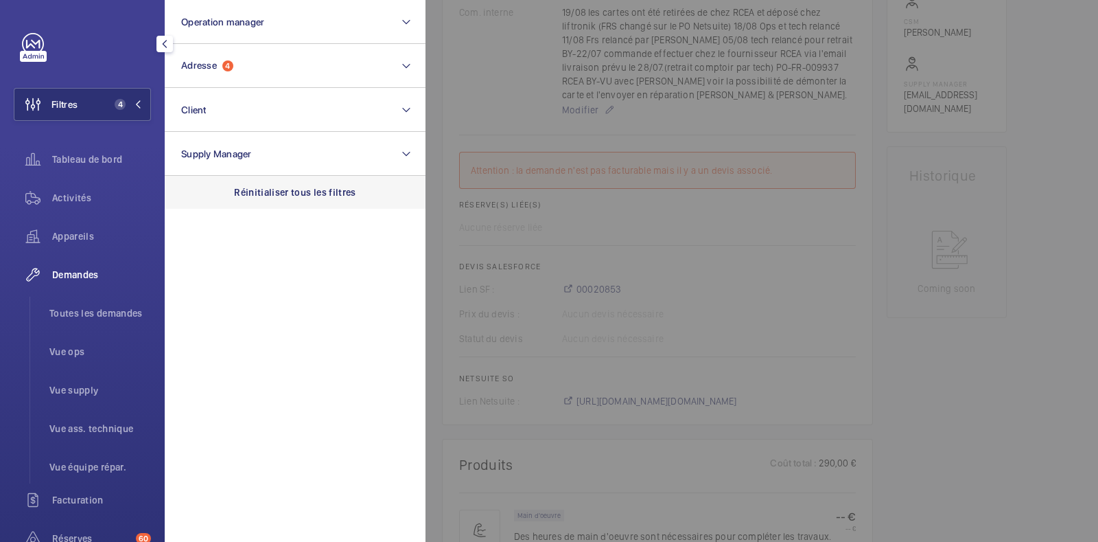
click at [314, 196] on p "Réinitialiser tous les filtres" at bounding box center [295, 192] width 122 height 14
click at [112, 70] on div "Filtres Operation manager Adresse Client Supply Manager Réinitialiser tous les …" at bounding box center [82, 354] width 137 height 642
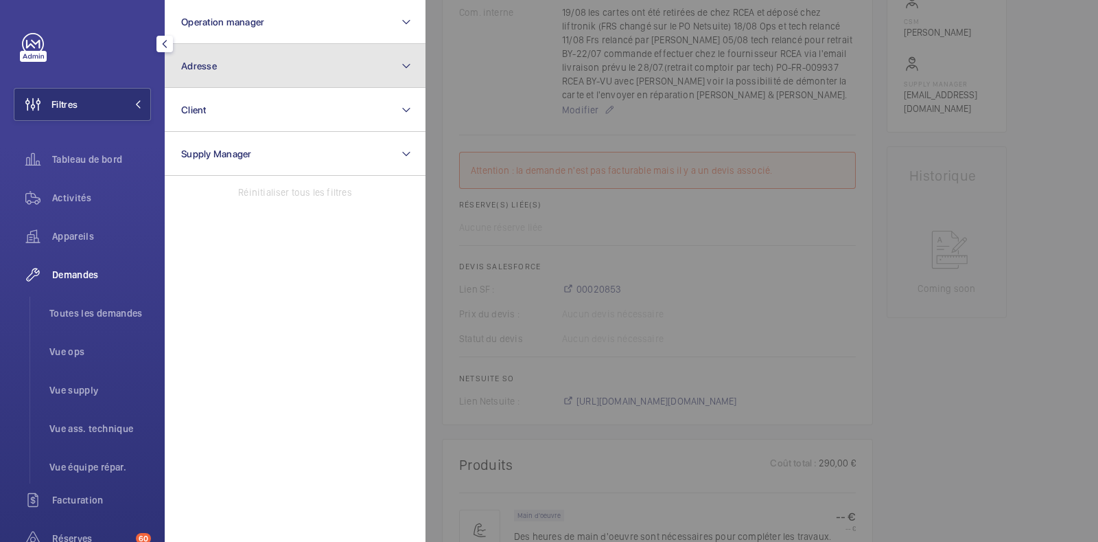
click at [235, 74] on button "Adresse" at bounding box center [295, 66] width 261 height 44
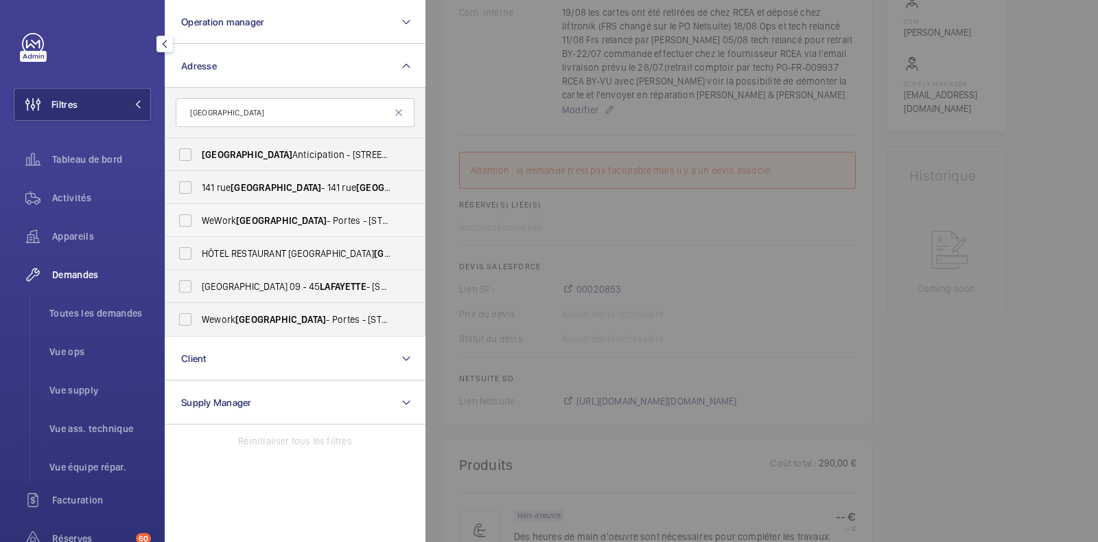
type input "[GEOGRAPHIC_DATA]"
click at [183, 221] on label "WeWork Lafayette - Portes - [STREET_ADDRESS][PERSON_NAME]" at bounding box center [284, 220] width 239 height 33
click at [183, 221] on input "WeWork Lafayette - Portes - [STREET_ADDRESS][PERSON_NAME]" at bounding box center [185, 220] width 27 height 27
click at [183, 221] on label "WeWork Lafayette - Portes - [STREET_ADDRESS][PERSON_NAME]" at bounding box center [284, 220] width 239 height 33
click at [183, 221] on input "WeWork Lafayette - Portes - [STREET_ADDRESS][PERSON_NAME]" at bounding box center [185, 220] width 27 height 27
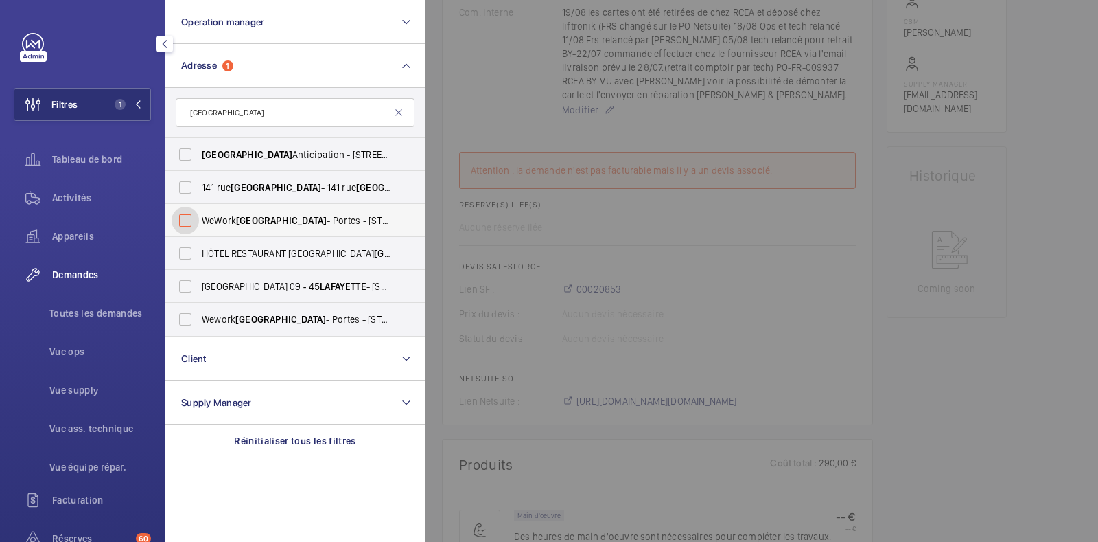
checkbox input "false"
click at [187, 323] on label "Wework Lafayette - Portes - [STREET_ADDRESS][PERSON_NAME]" at bounding box center [284, 319] width 239 height 33
click at [187, 323] on input "Wework Lafayette - Portes - [STREET_ADDRESS][PERSON_NAME]" at bounding box center [185, 318] width 27 height 27
checkbox input "true"
click at [463, 101] on div at bounding box center [975, 271] width 1098 height 542
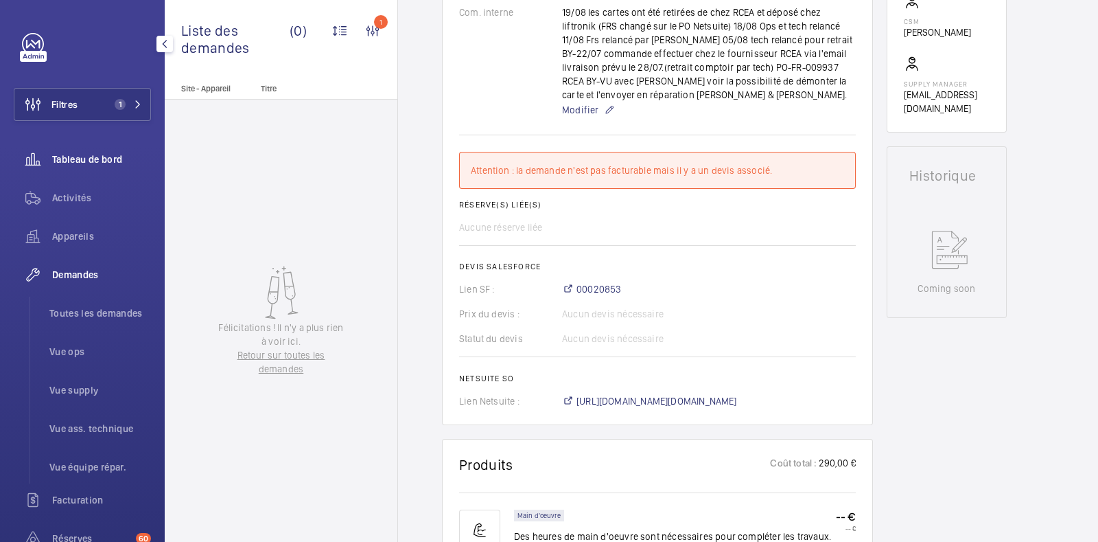
click at [79, 158] on span "Tableau de bord" at bounding box center [101, 159] width 99 height 14
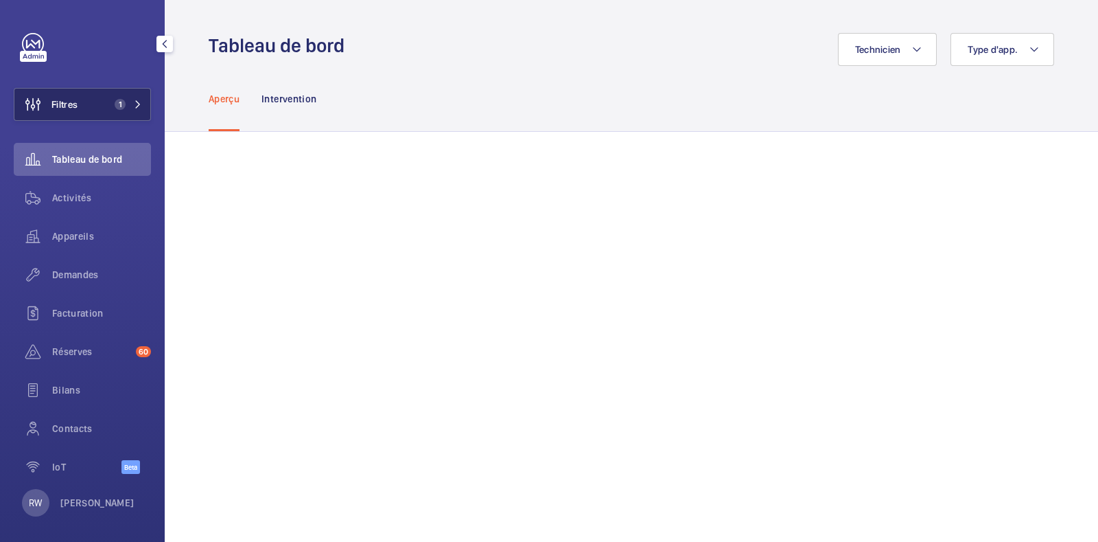
click at [121, 97] on button "Filtres 1" at bounding box center [82, 104] width 137 height 33
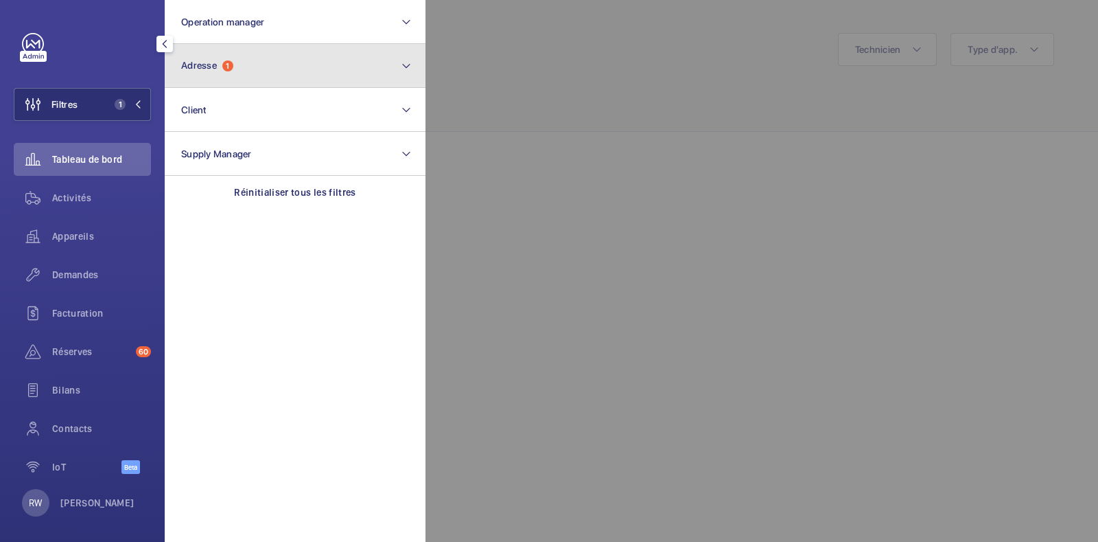
click at [207, 77] on button "Adresse 1" at bounding box center [295, 66] width 261 height 44
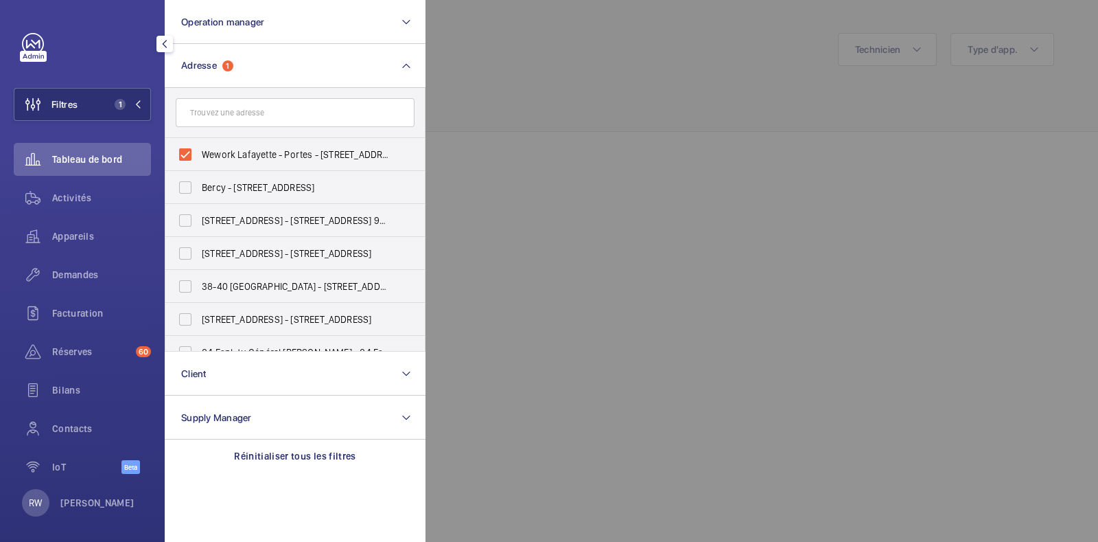
click at [213, 111] on input "text" at bounding box center [295, 112] width 239 height 29
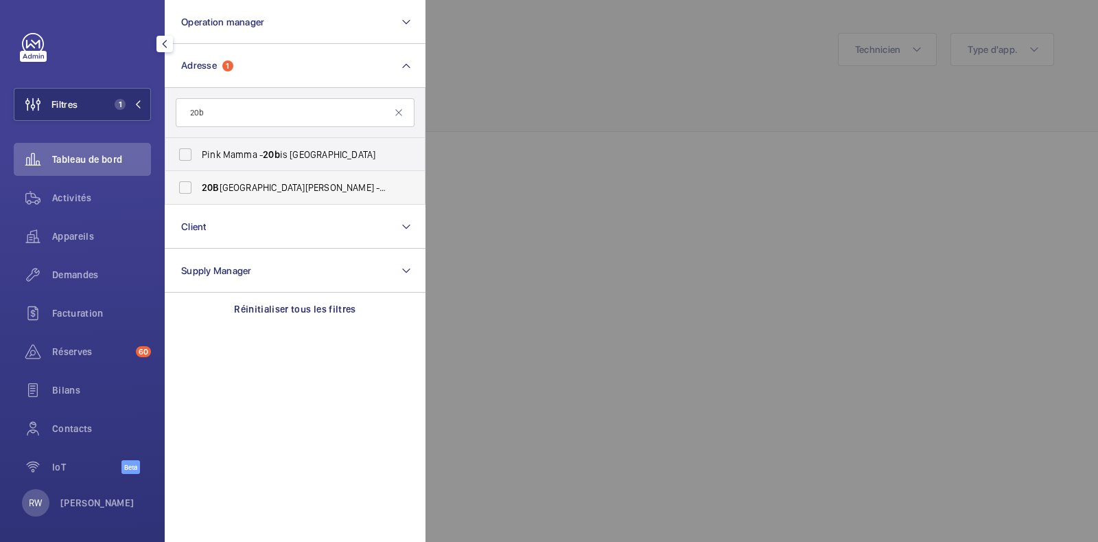
type input "20b"
click at [187, 185] on label "[STREET_ADDRESS][PERSON_NAME] - [STREET_ADDRESS][PERSON_NAME]" at bounding box center [284, 187] width 239 height 33
click at [187, 185] on input "[STREET_ADDRESS][PERSON_NAME] - [STREET_ADDRESS][PERSON_NAME]" at bounding box center [185, 187] width 27 height 27
checkbox input "true"
click at [516, 93] on div at bounding box center [975, 271] width 1098 height 542
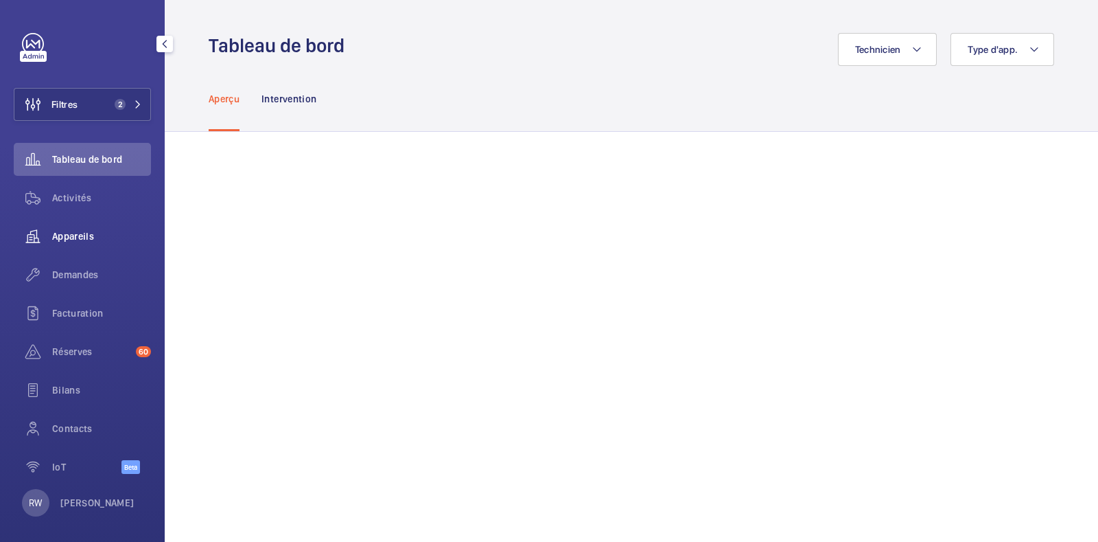
click at [69, 233] on span "Appareils" at bounding box center [101, 236] width 99 height 14
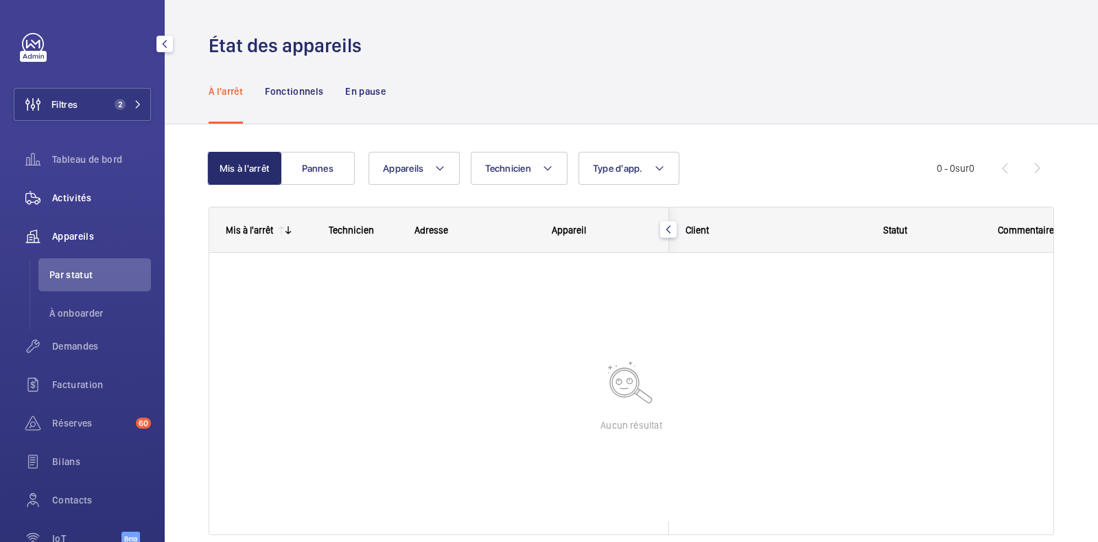
click at [82, 204] on span "Activités" at bounding box center [101, 198] width 99 height 14
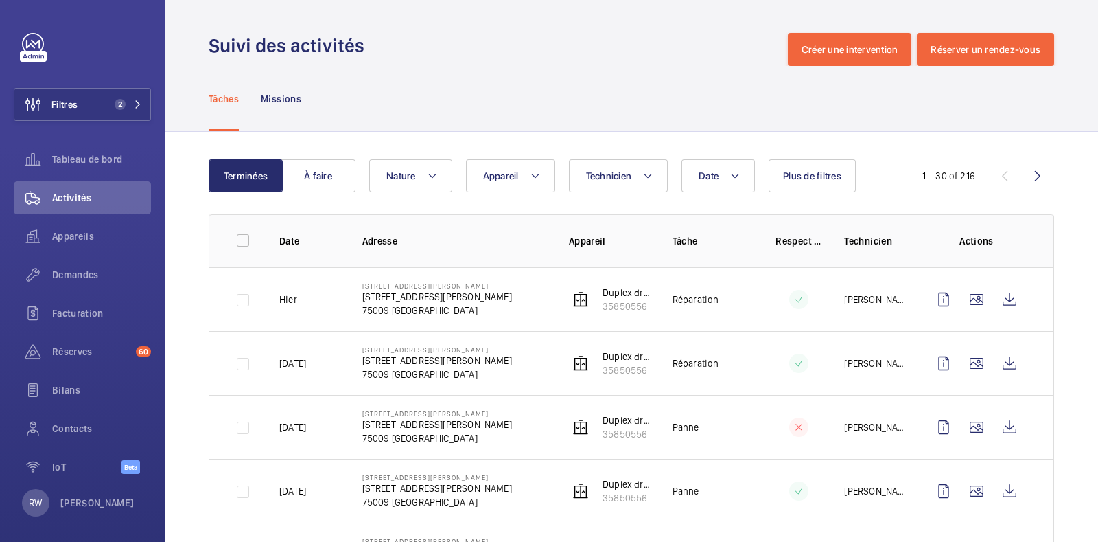
click at [555, 58] on div "Suivi des activités Créer une intervention Réserver un rendez-vous" at bounding box center [632, 49] width 846 height 33
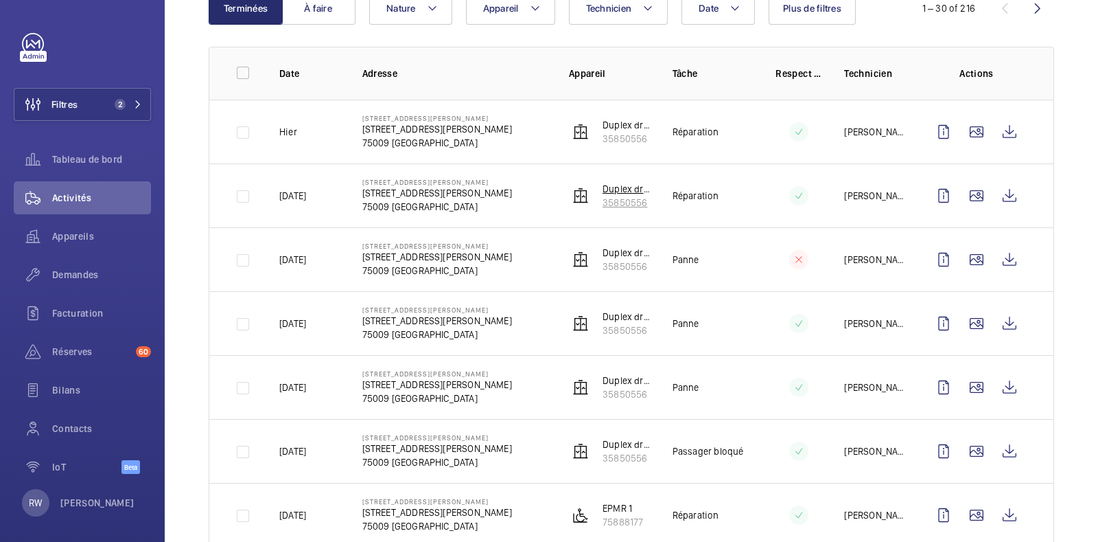
scroll to position [171, 0]
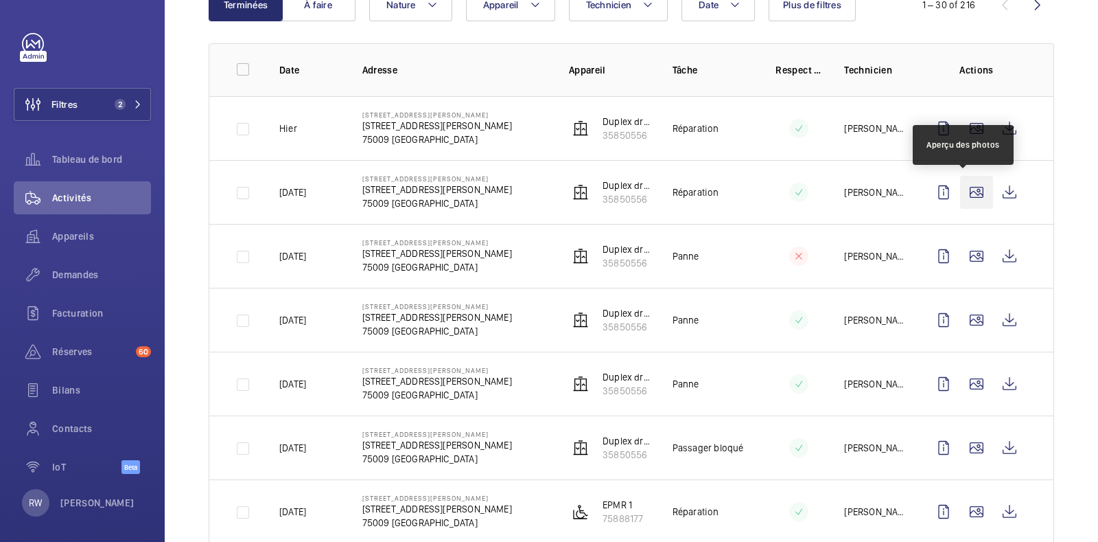
click at [966, 190] on wm-front-icon-button at bounding box center [976, 192] width 33 height 33
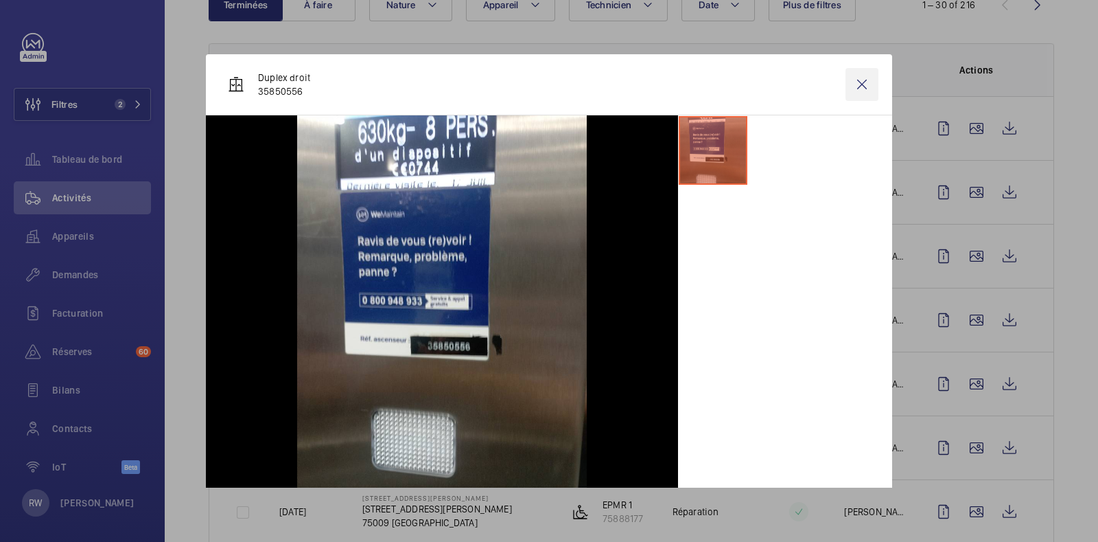
click at [855, 88] on wm-front-icon-button at bounding box center [862, 84] width 33 height 33
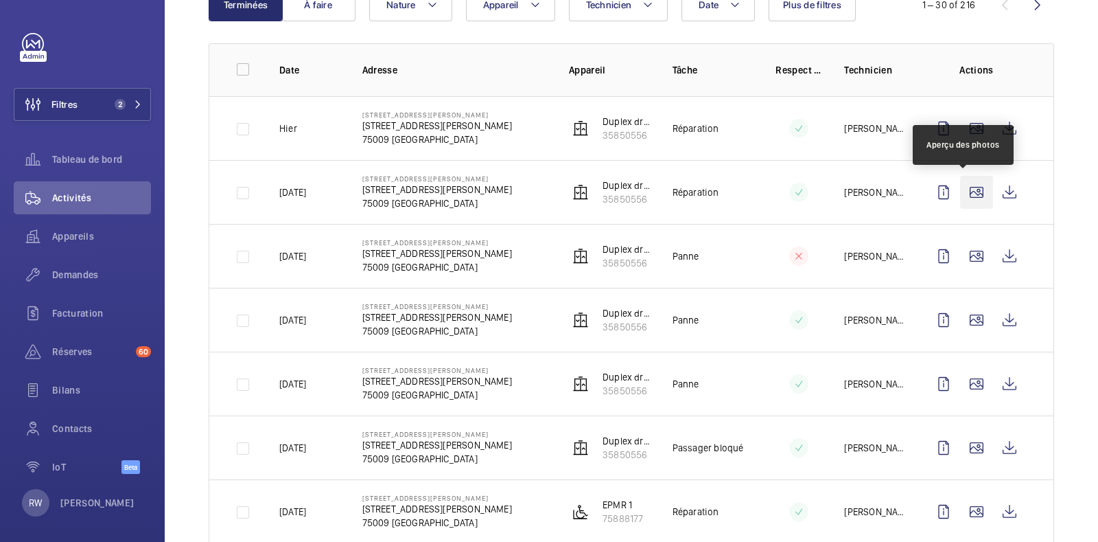
click at [965, 187] on wm-front-icon-button at bounding box center [976, 192] width 33 height 33
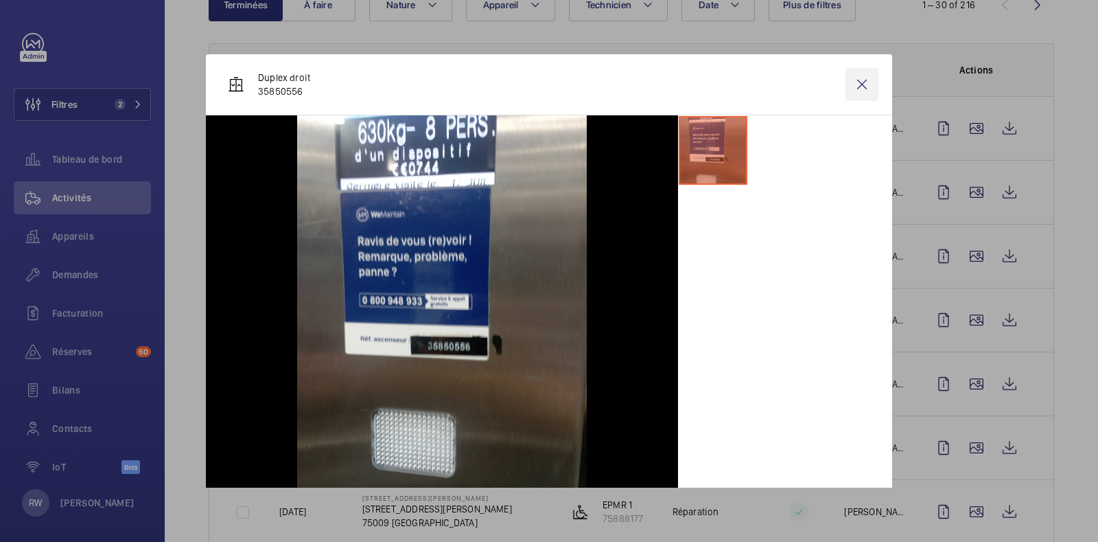
click at [846, 87] on wm-front-icon-button at bounding box center [862, 84] width 33 height 33
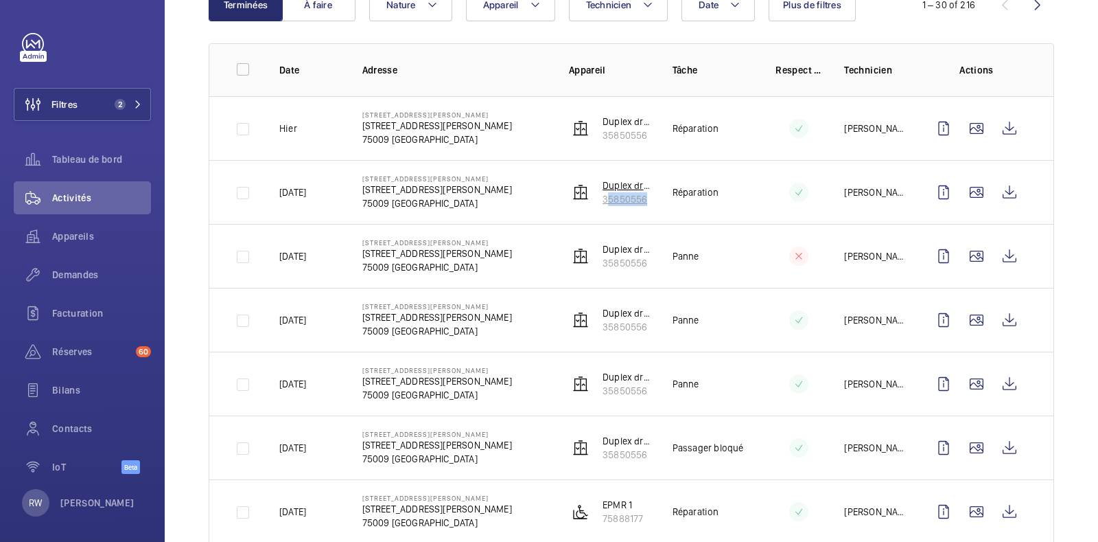
drag, startPoint x: 634, startPoint y: 202, endPoint x: 596, endPoint y: 204, distance: 38.5
click at [0, 0] on tr "[DATE] [STREET_ADDRESS][GEOGRAPHIC_DATA][PERSON_NAME][PERSON_NAME] droit 358505…" at bounding box center [0, 0] width 0 height 0
copy p "35850556"
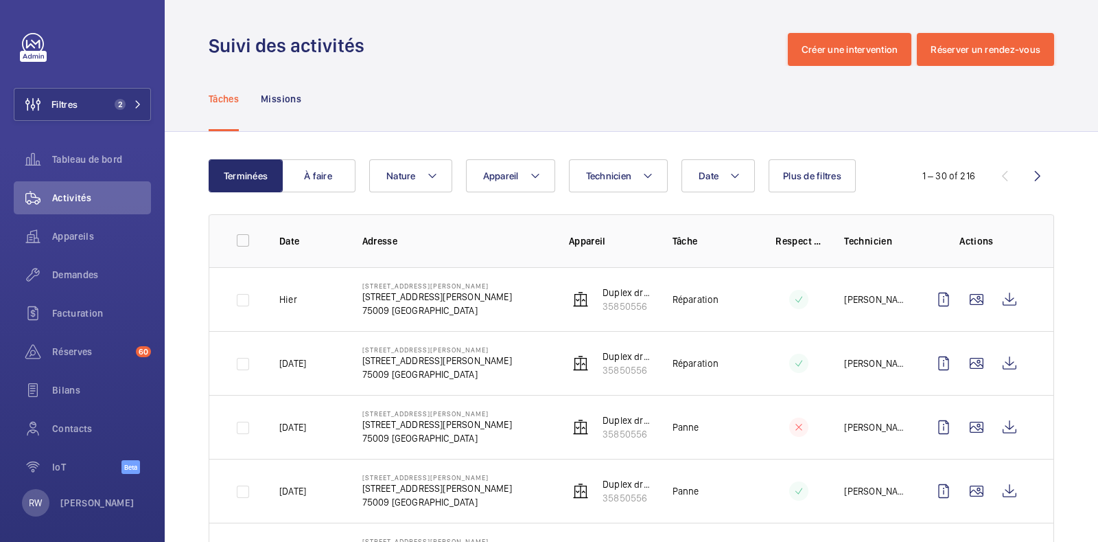
click at [528, 68] on div "Tâches Missions" at bounding box center [632, 98] width 846 height 65
click at [62, 159] on span "Tableau de bord" at bounding box center [101, 159] width 99 height 14
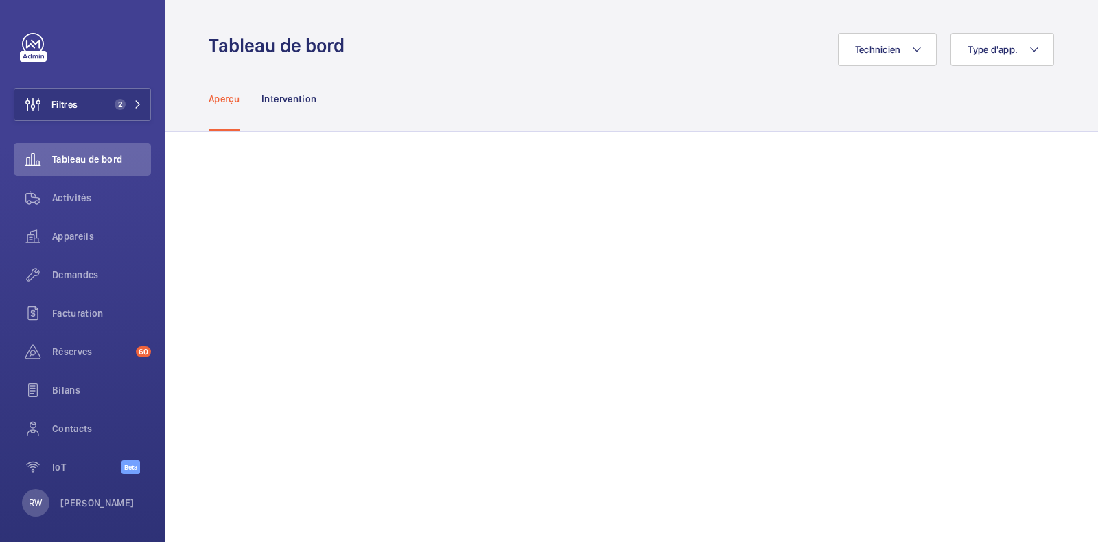
click at [652, 130] on div "Aperçu Intervention" at bounding box center [632, 98] width 846 height 65
click at [88, 197] on span "Activités" at bounding box center [101, 198] width 99 height 14
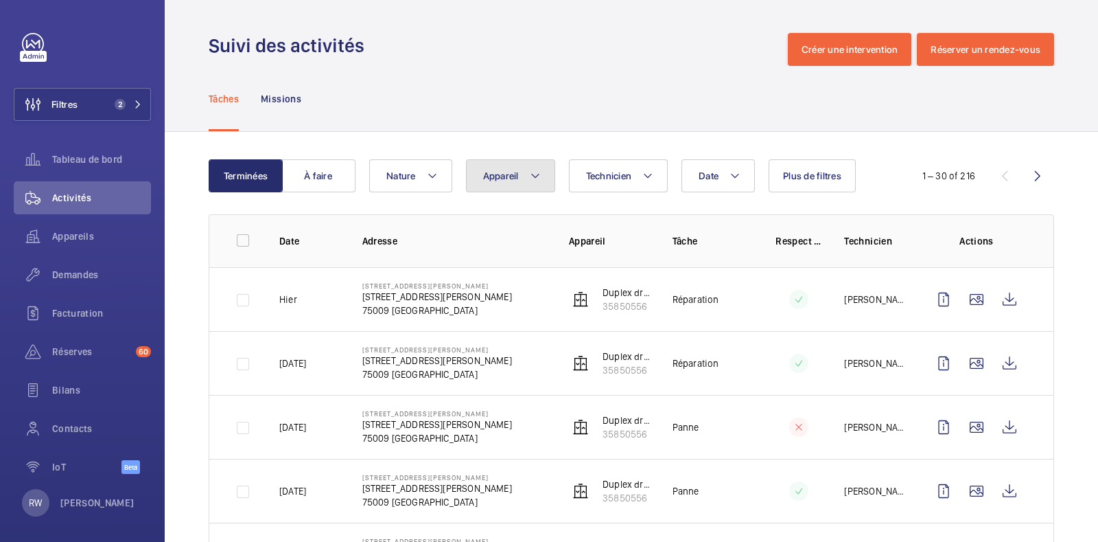
click at [507, 183] on button "Appareil" at bounding box center [510, 175] width 89 height 33
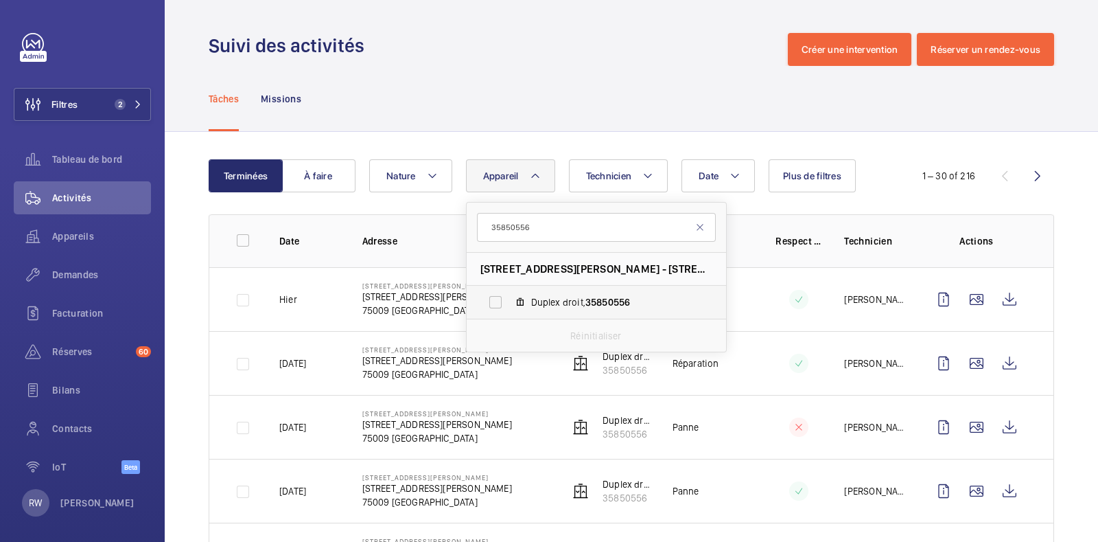
type input "35850556"
click at [496, 294] on label "Duplex droit, 35850556" at bounding box center [586, 302] width 238 height 33
click at [496, 294] on input "Duplex droit, 35850556" at bounding box center [495, 301] width 27 height 27
checkbox input "true"
click at [627, 89] on div "Tâches Missions" at bounding box center [632, 98] width 846 height 65
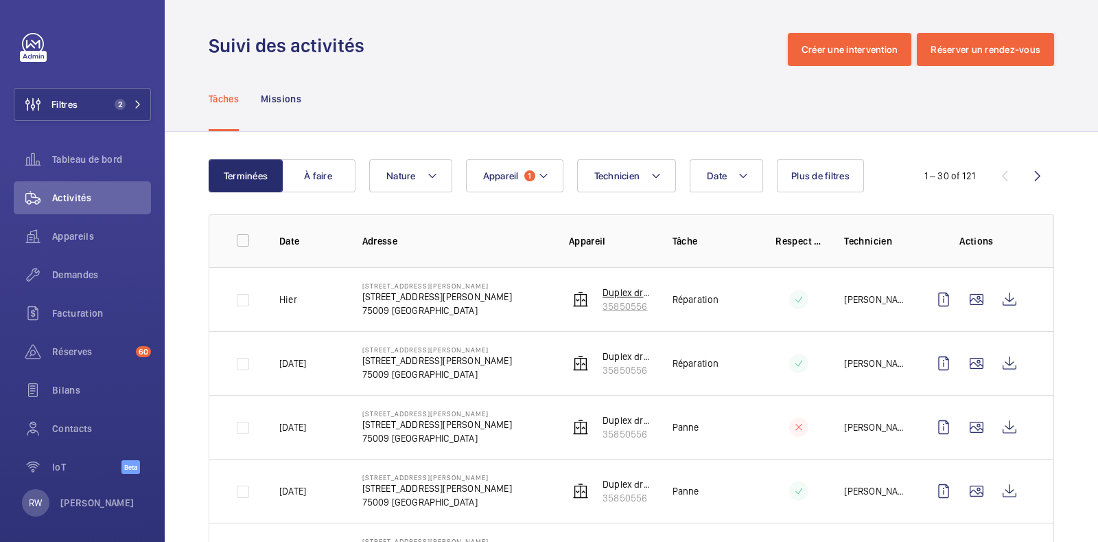
click at [614, 303] on p "35850556" at bounding box center [627, 306] width 48 height 14
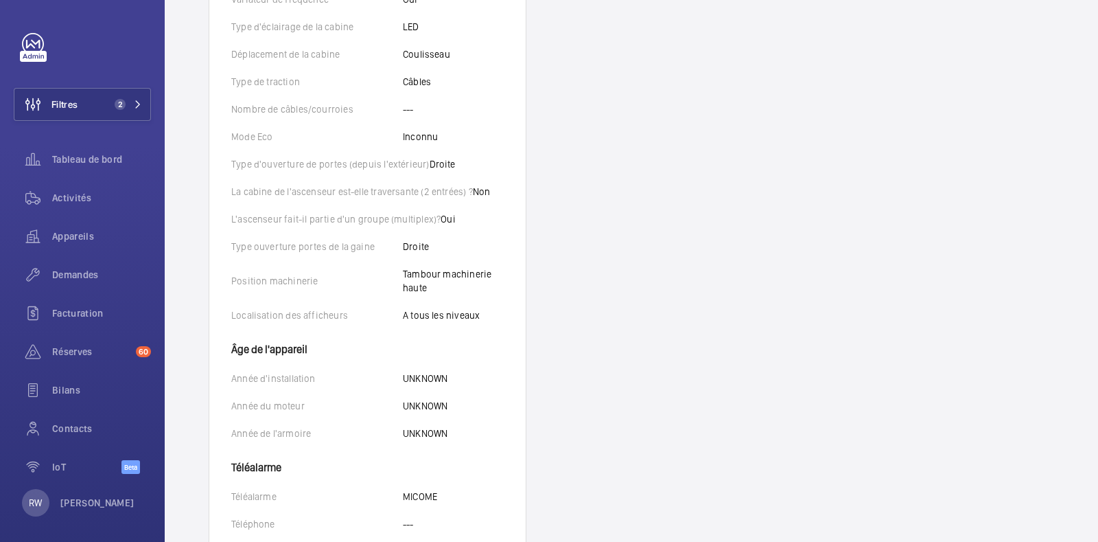
scroll to position [734, 0]
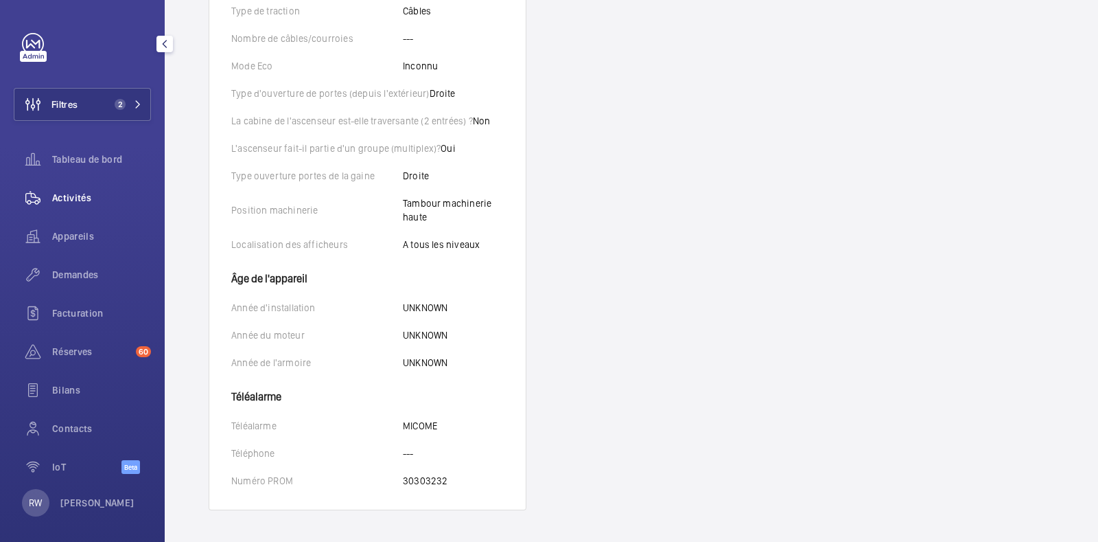
click at [86, 193] on span "Activités" at bounding box center [101, 198] width 99 height 14
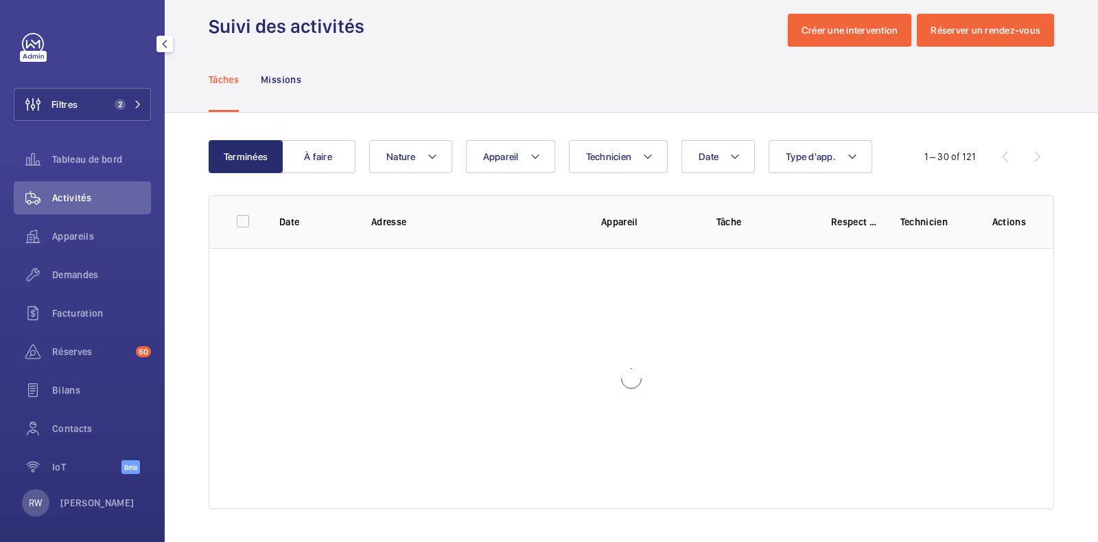
scroll to position [19, 0]
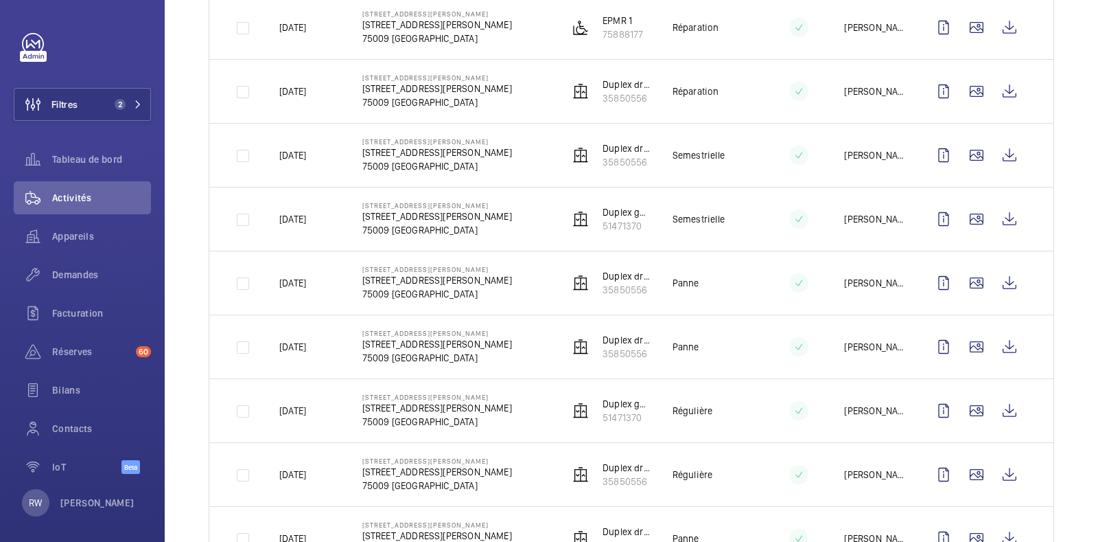
scroll to position [648, 0]
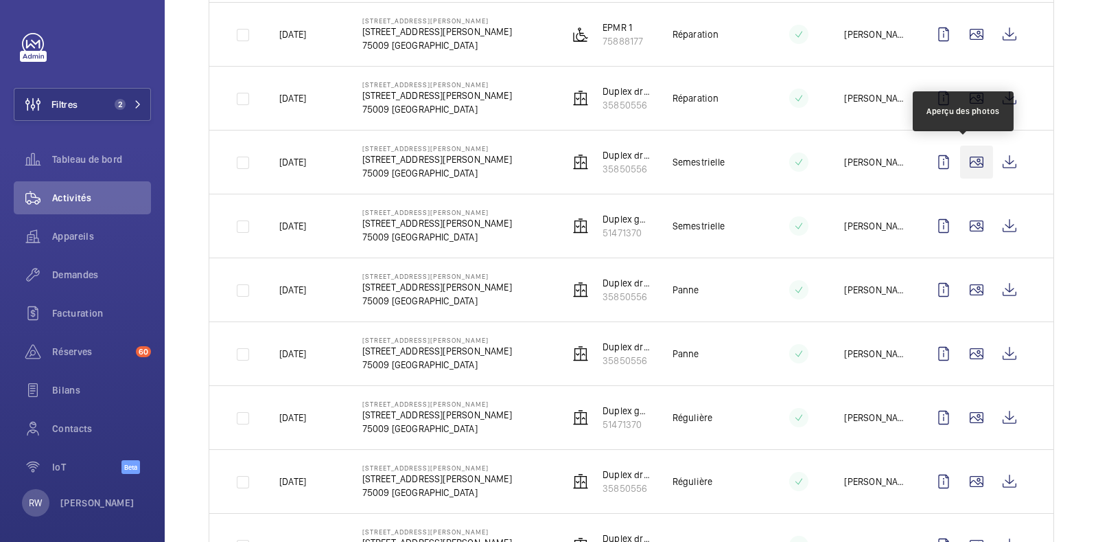
click at [969, 157] on wm-front-icon-button at bounding box center [976, 162] width 33 height 33
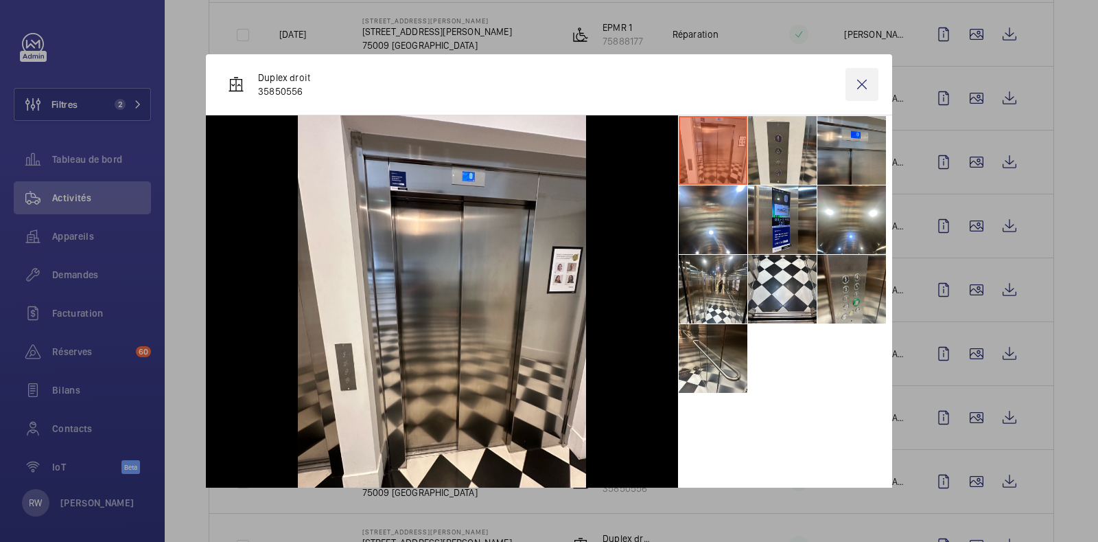
click at [854, 84] on wm-front-icon-button at bounding box center [862, 84] width 33 height 33
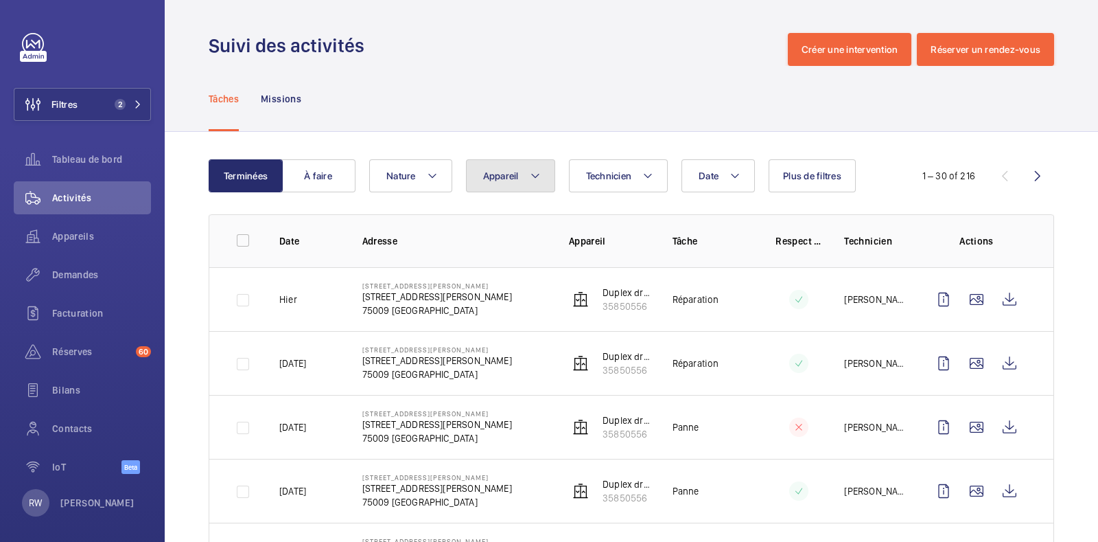
click at [532, 168] on mat-icon at bounding box center [535, 175] width 11 height 16
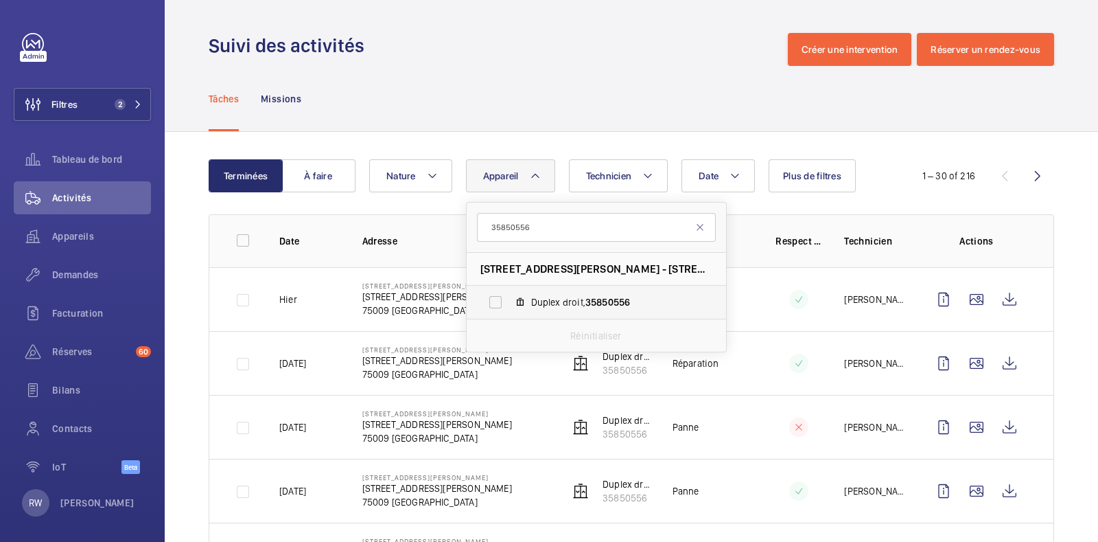
type input "35850556"
click at [494, 305] on label "Duplex droit, 35850556" at bounding box center [586, 302] width 238 height 33
click at [494, 305] on input "Duplex droit, 35850556" at bounding box center [495, 301] width 27 height 27
checkbox input "true"
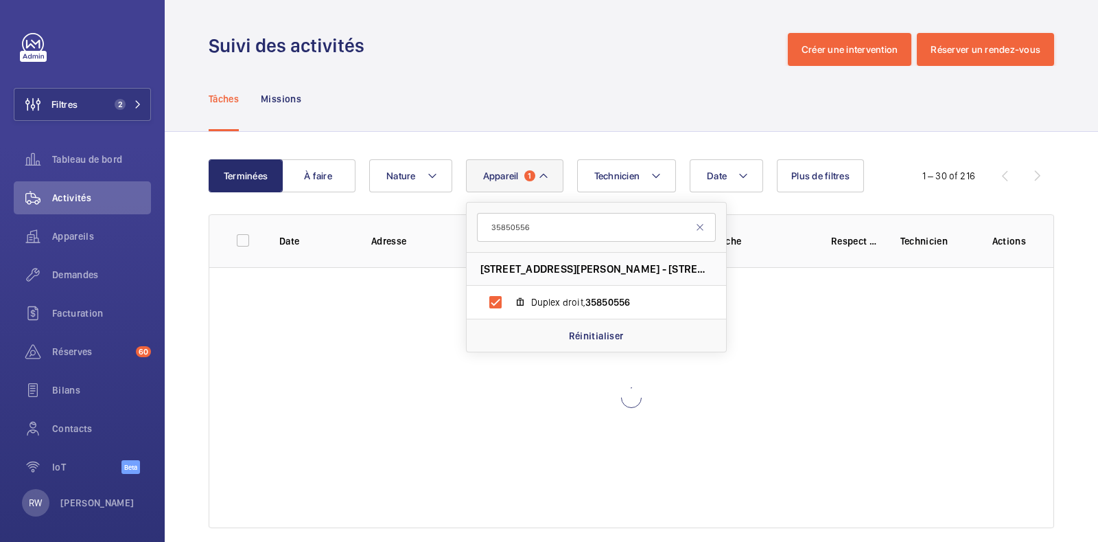
click at [623, 119] on div "Tâches Missions" at bounding box center [632, 98] width 846 height 65
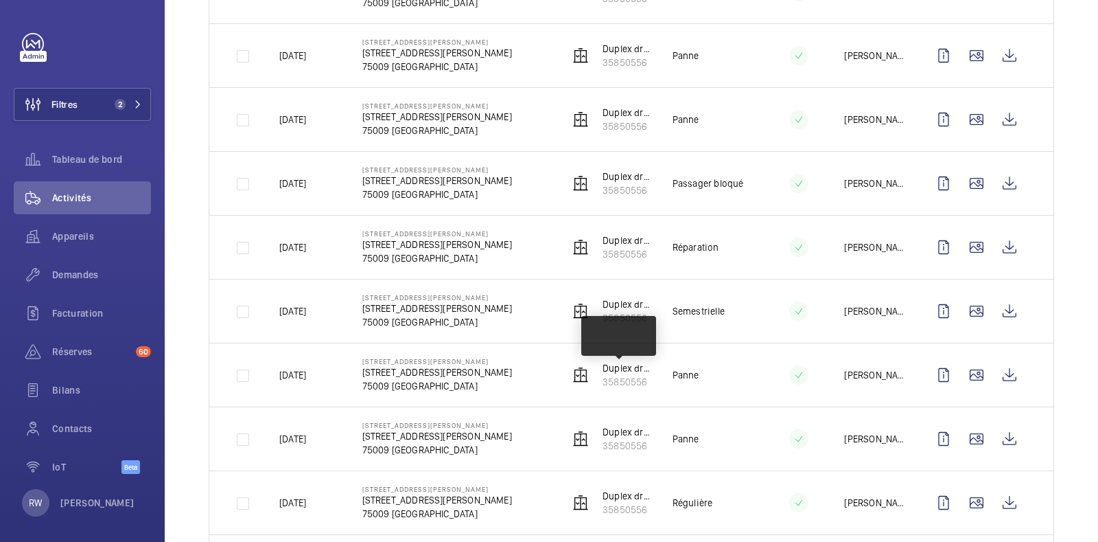
scroll to position [436, 0]
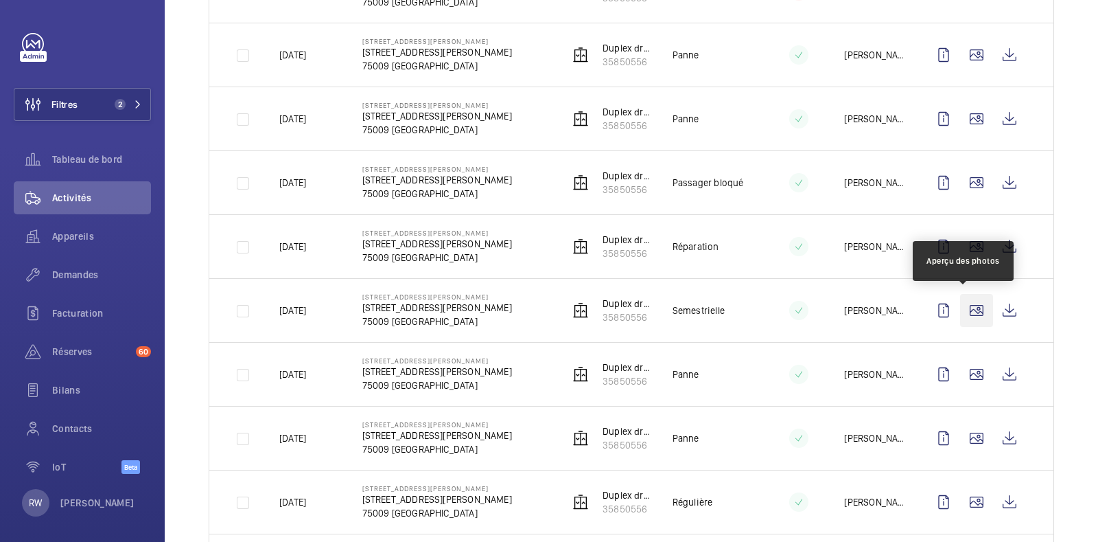
click at [966, 311] on wm-front-icon-button at bounding box center [976, 310] width 33 height 33
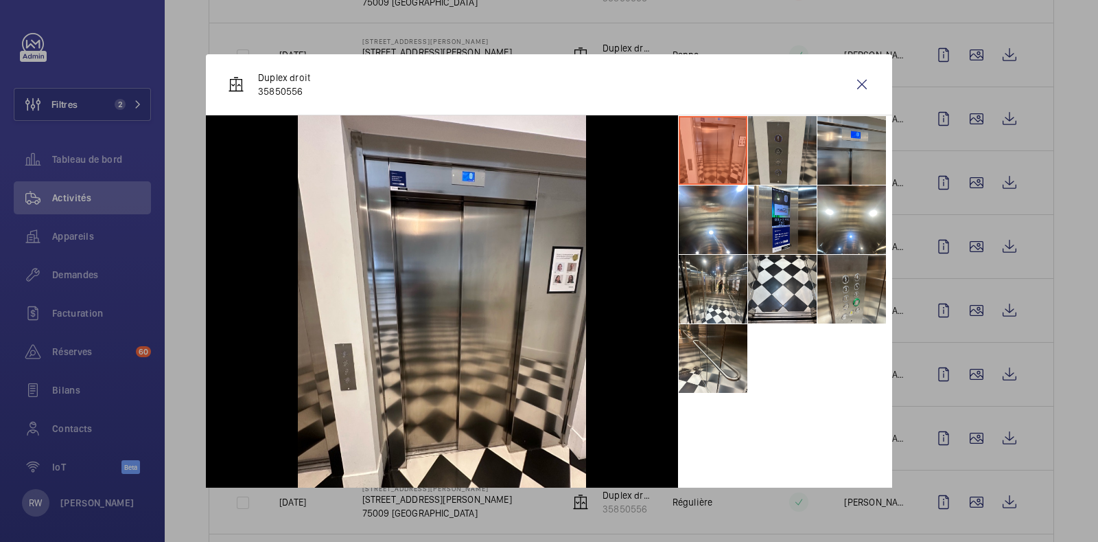
click at [762, 152] on li at bounding box center [782, 150] width 69 height 69
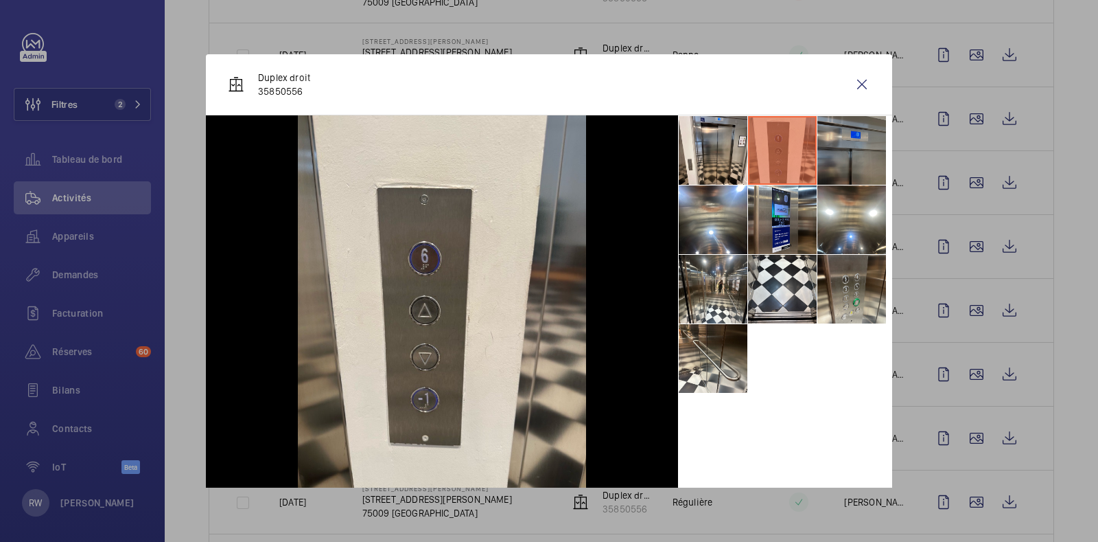
click at [818, 150] on li at bounding box center [852, 150] width 69 height 69
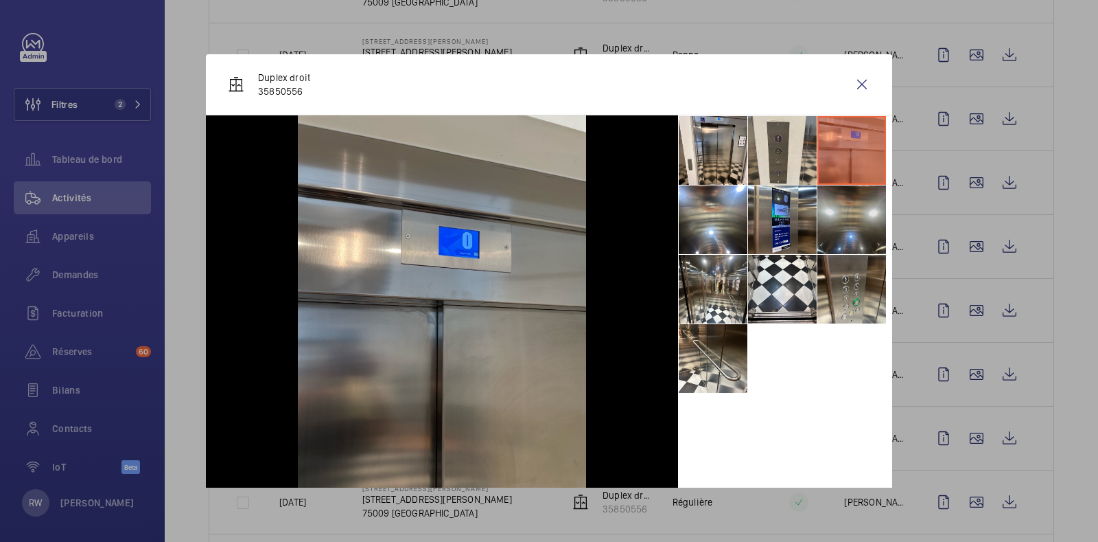
click at [835, 234] on li at bounding box center [852, 219] width 69 height 69
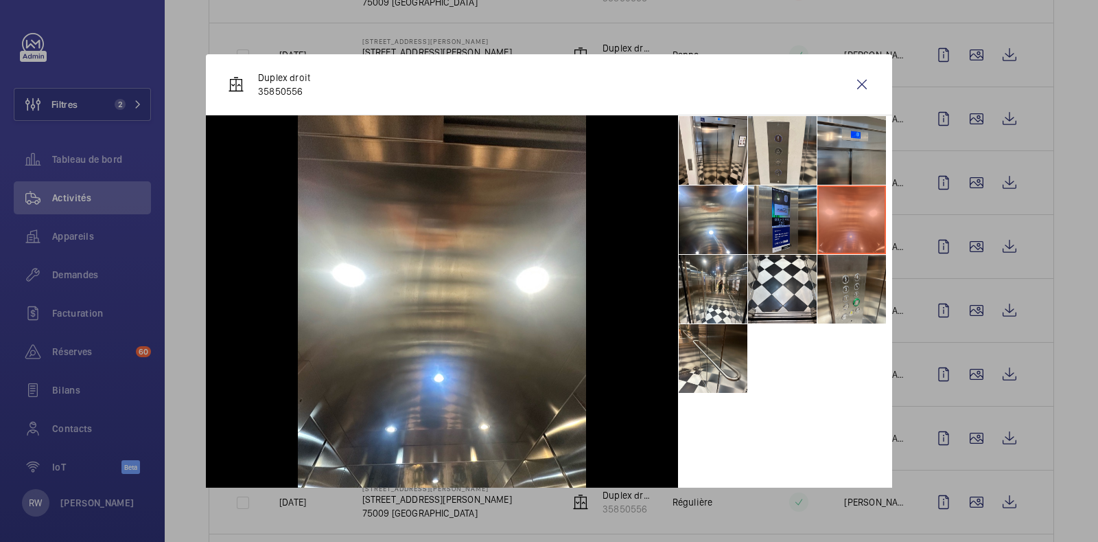
click at [765, 225] on li at bounding box center [782, 219] width 69 height 69
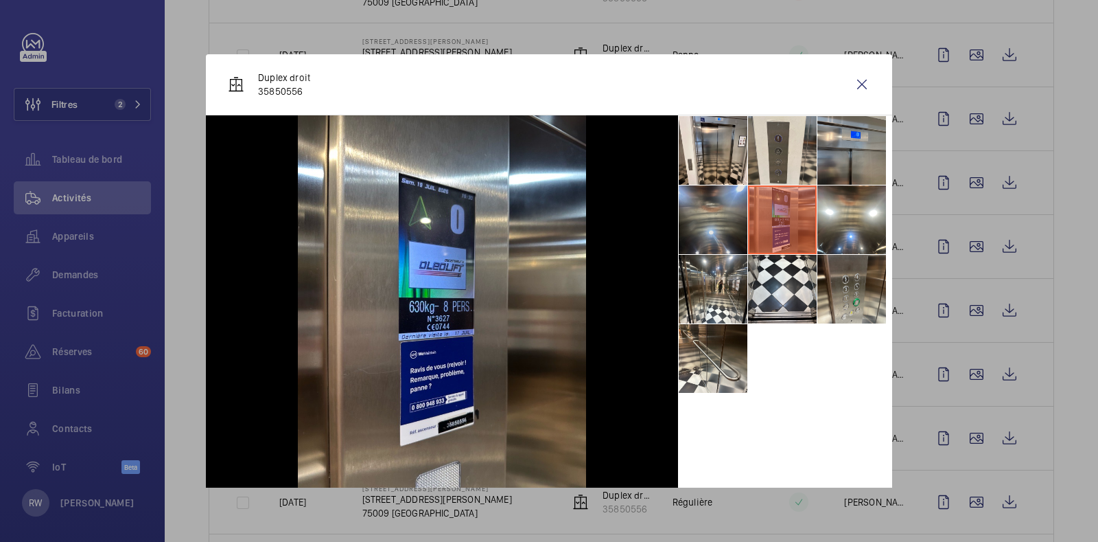
click at [715, 228] on li at bounding box center [713, 219] width 69 height 69
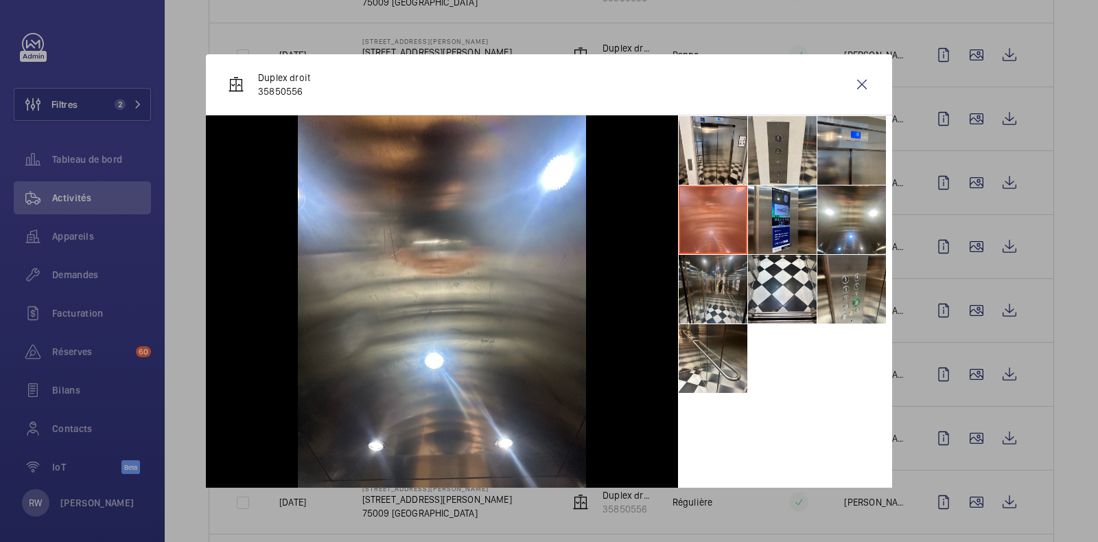
click at [707, 269] on li at bounding box center [713, 289] width 69 height 69
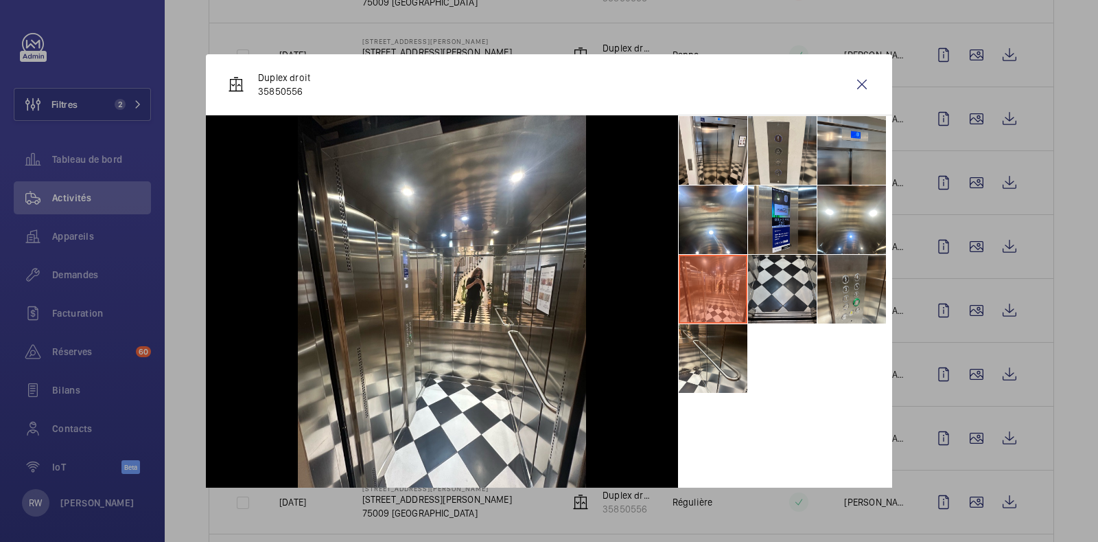
click at [763, 276] on li at bounding box center [782, 289] width 69 height 69
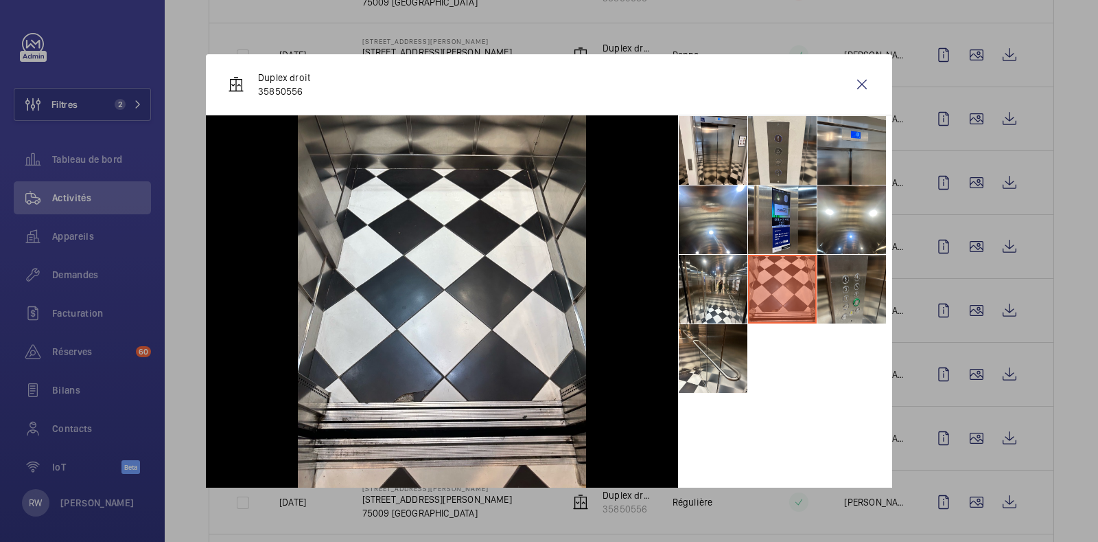
click at [846, 266] on li at bounding box center [852, 289] width 69 height 69
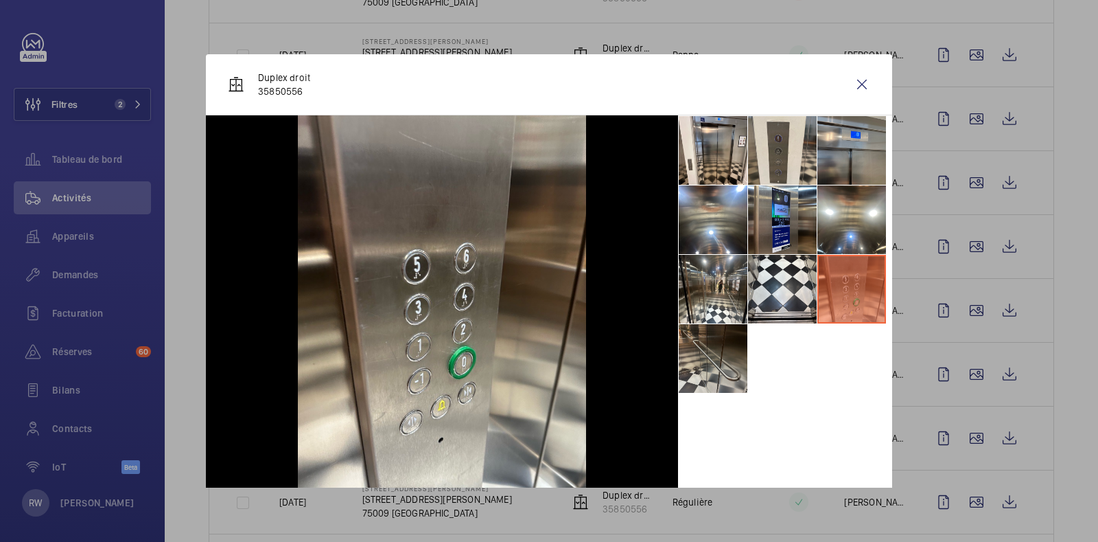
click at [699, 362] on li at bounding box center [713, 358] width 69 height 69
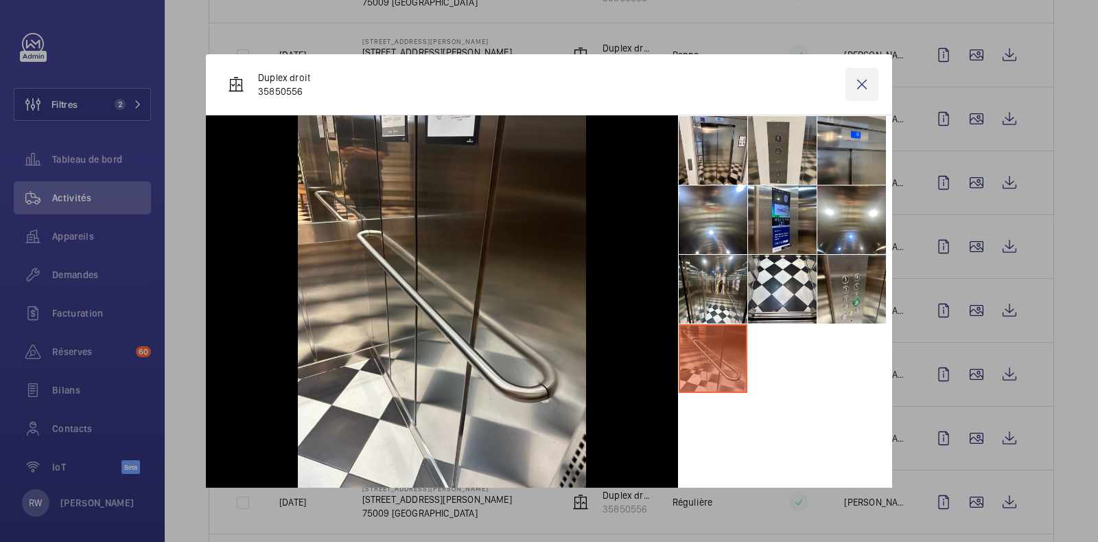
click at [852, 93] on wm-front-icon-button at bounding box center [862, 84] width 33 height 33
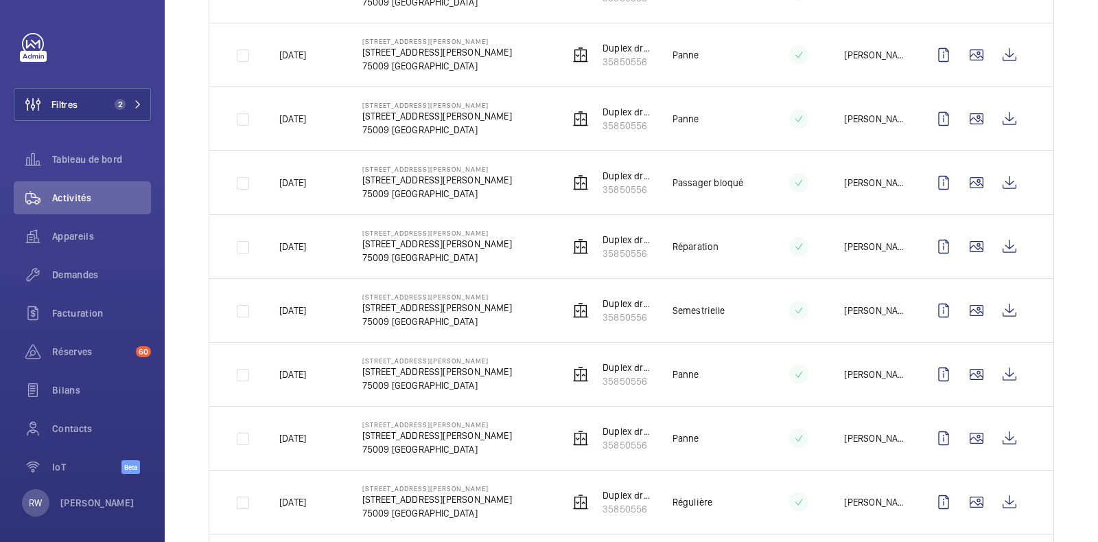
click at [964, 297] on div at bounding box center [549, 271] width 1098 height 542
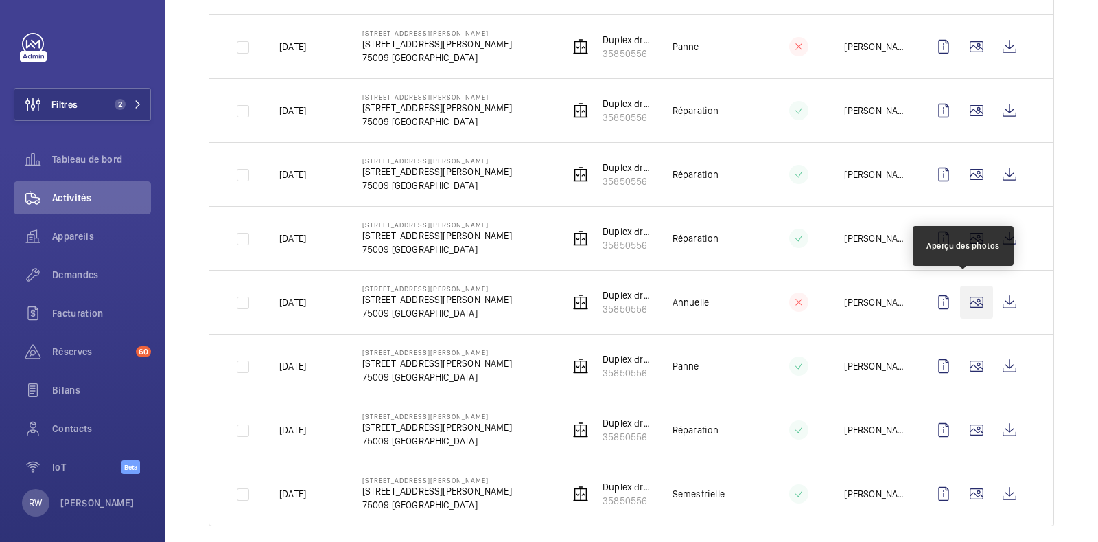
click at [966, 293] on wm-front-icon-button at bounding box center [976, 302] width 33 height 33
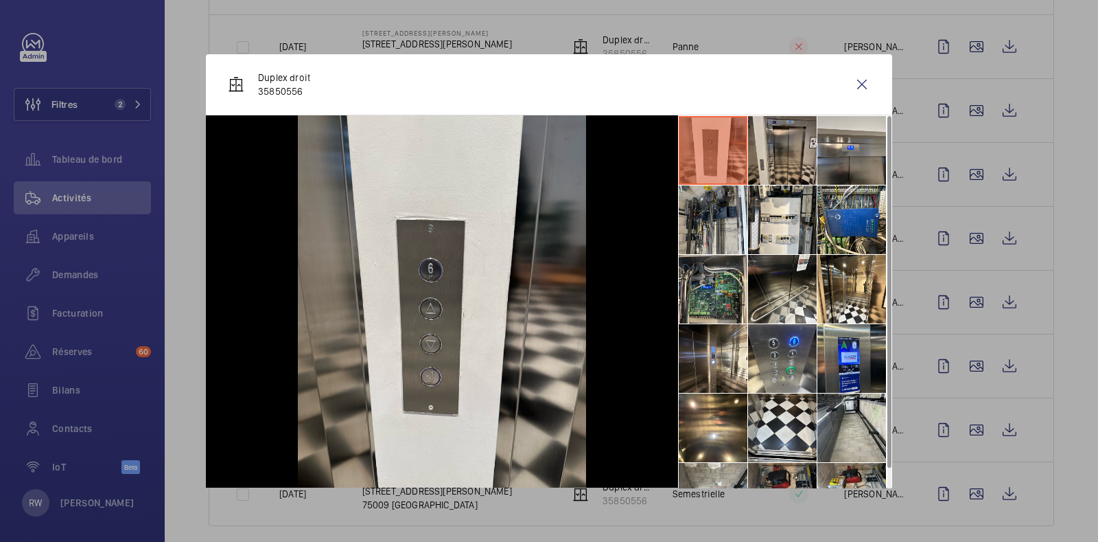
click at [769, 161] on li at bounding box center [782, 150] width 69 height 69
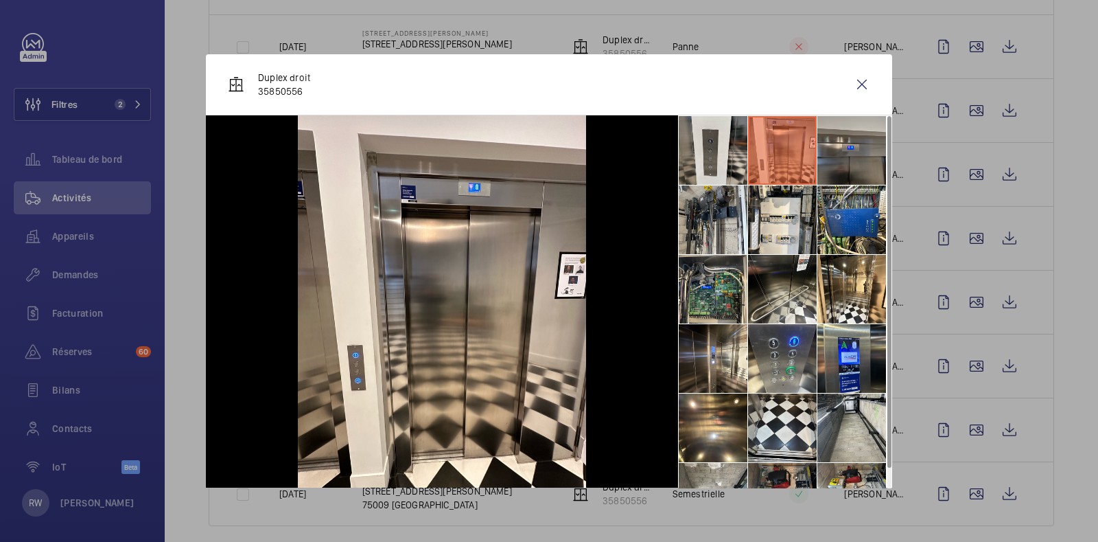
click at [828, 158] on li at bounding box center [852, 150] width 69 height 69
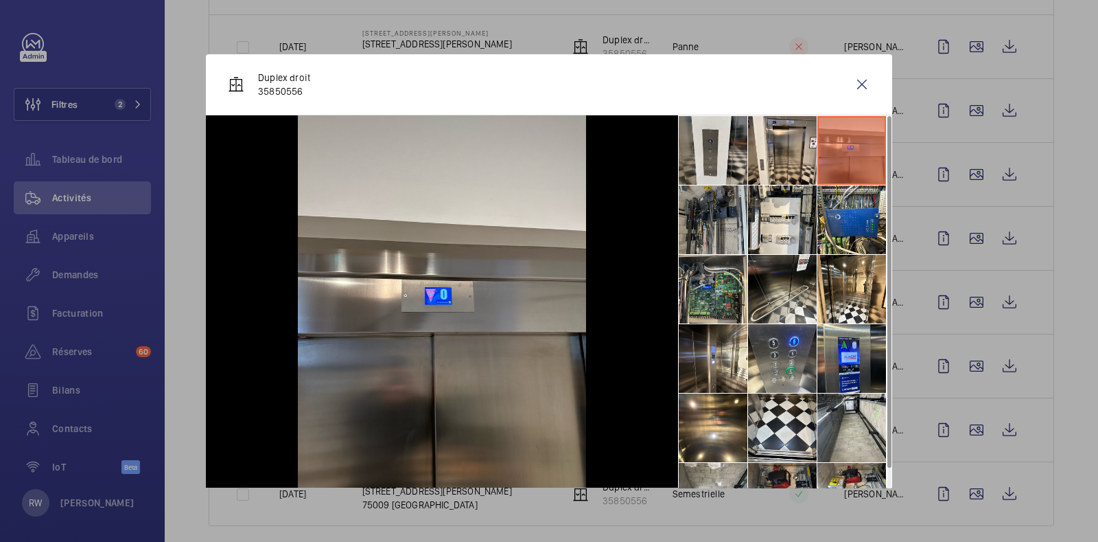
click at [691, 220] on li at bounding box center [713, 219] width 69 height 69
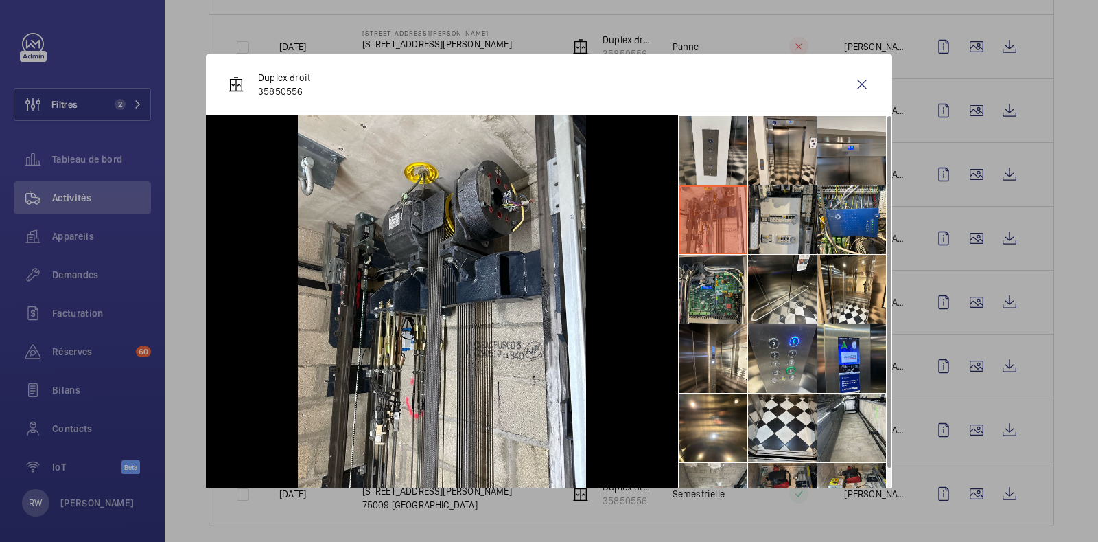
click at [779, 217] on li at bounding box center [782, 219] width 69 height 69
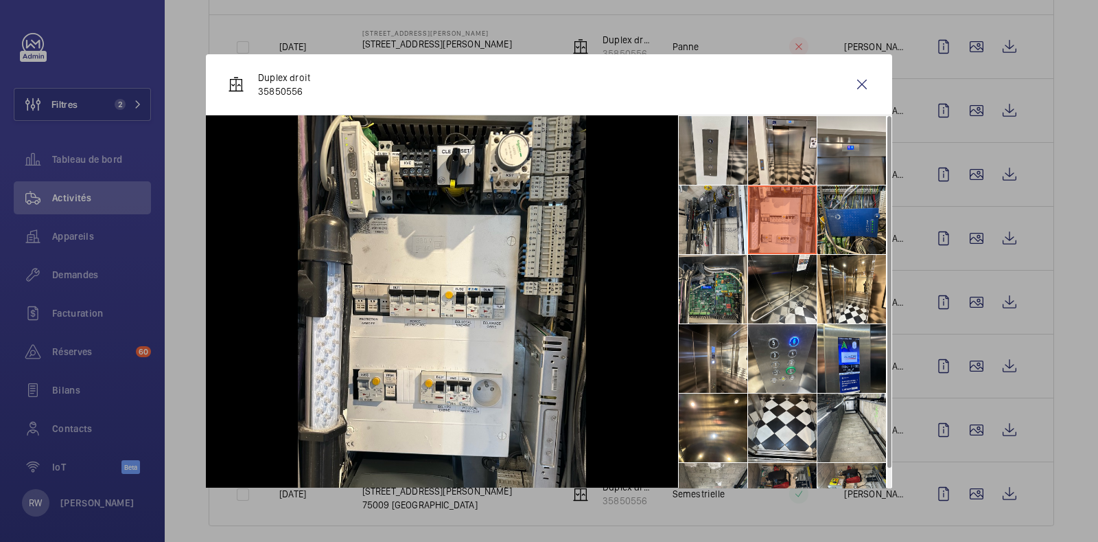
click at [827, 219] on li at bounding box center [852, 219] width 69 height 69
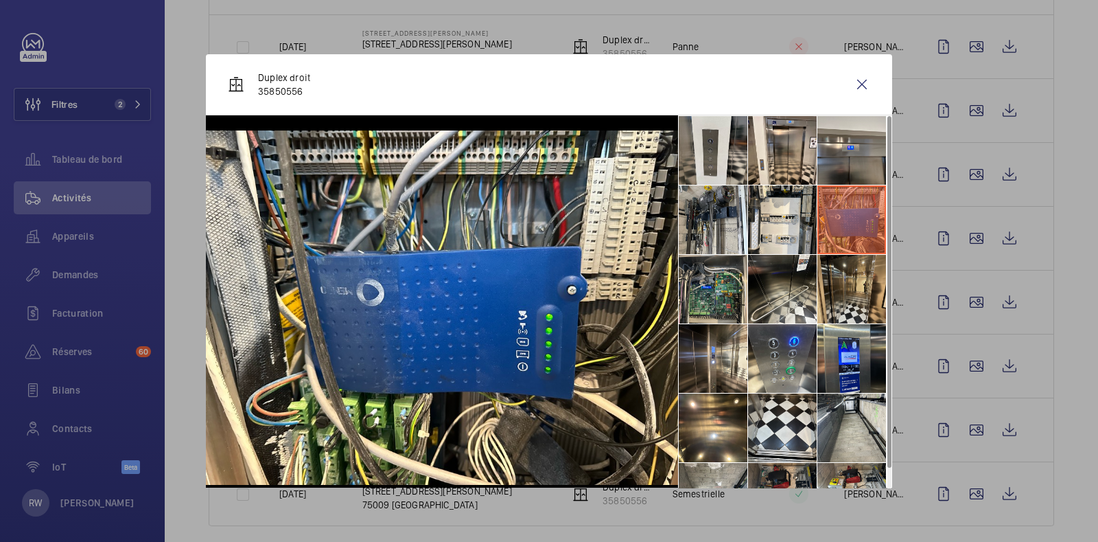
click at [835, 271] on li at bounding box center [852, 289] width 69 height 69
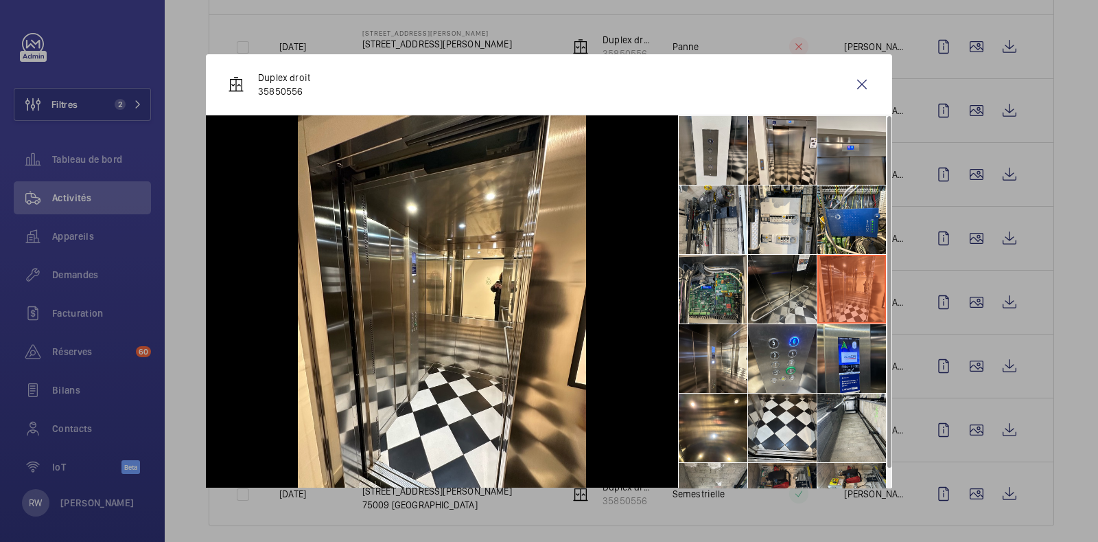
click at [748, 282] on li at bounding box center [782, 289] width 69 height 69
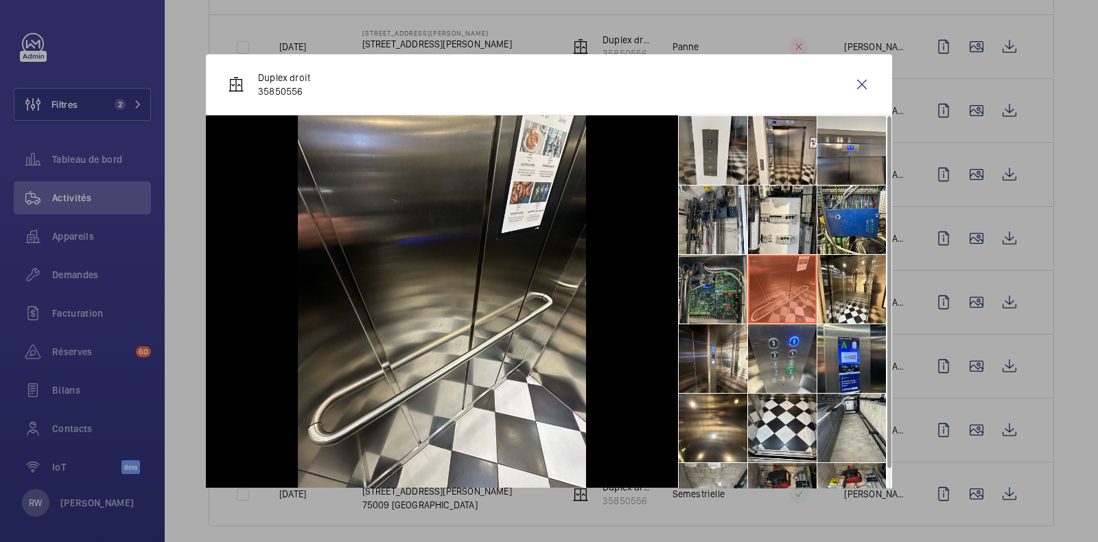
click at [697, 293] on li at bounding box center [713, 289] width 69 height 69
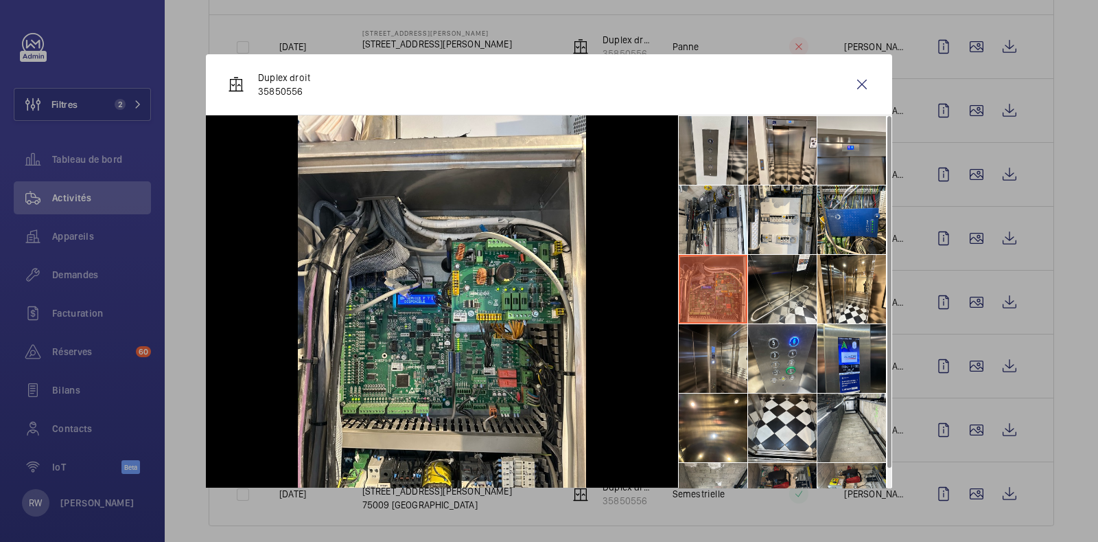
click at [693, 355] on li at bounding box center [713, 358] width 69 height 69
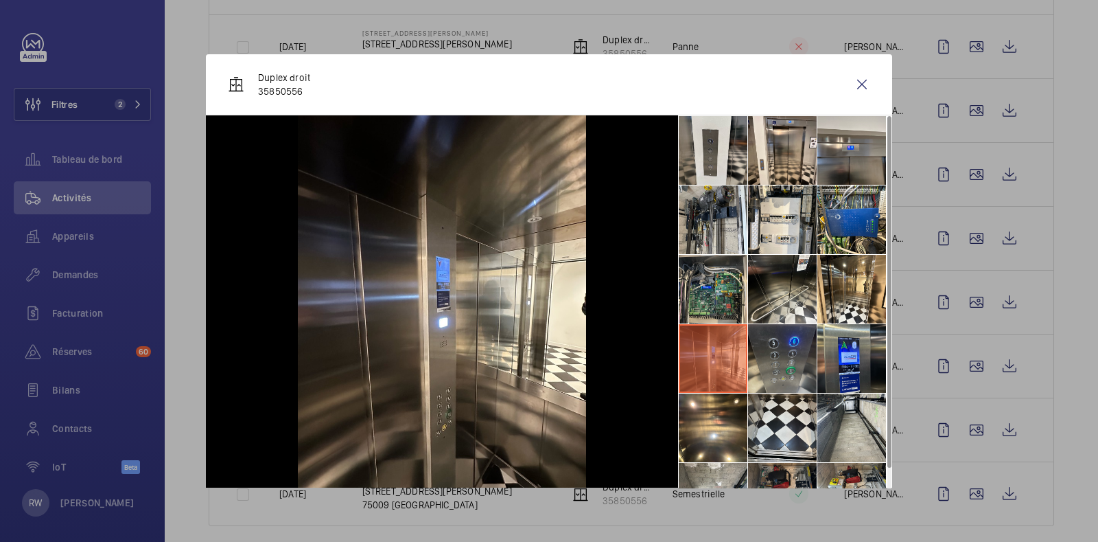
click at [802, 364] on li at bounding box center [782, 358] width 69 height 69
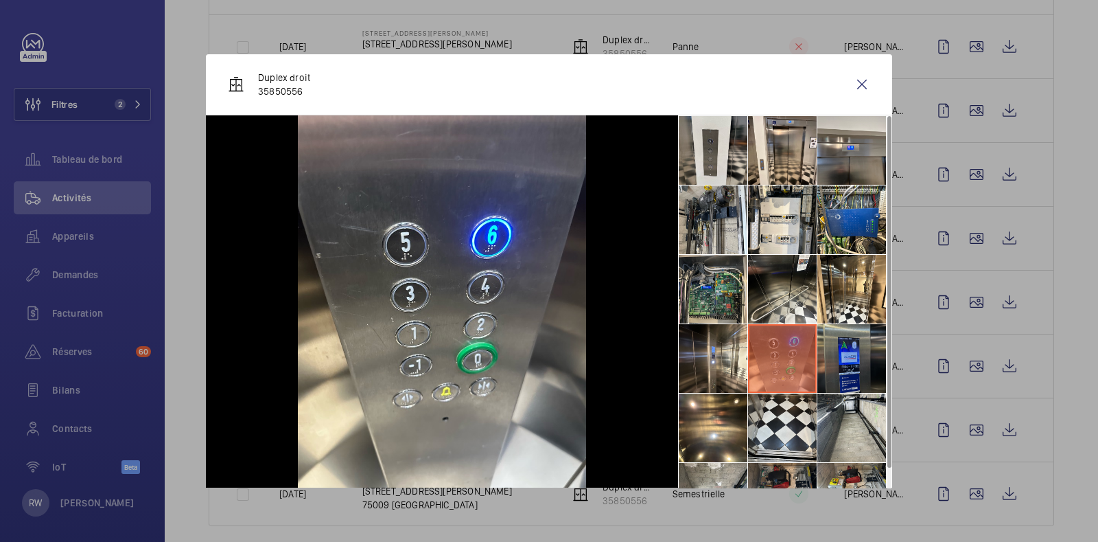
click at [839, 368] on li at bounding box center [852, 358] width 69 height 69
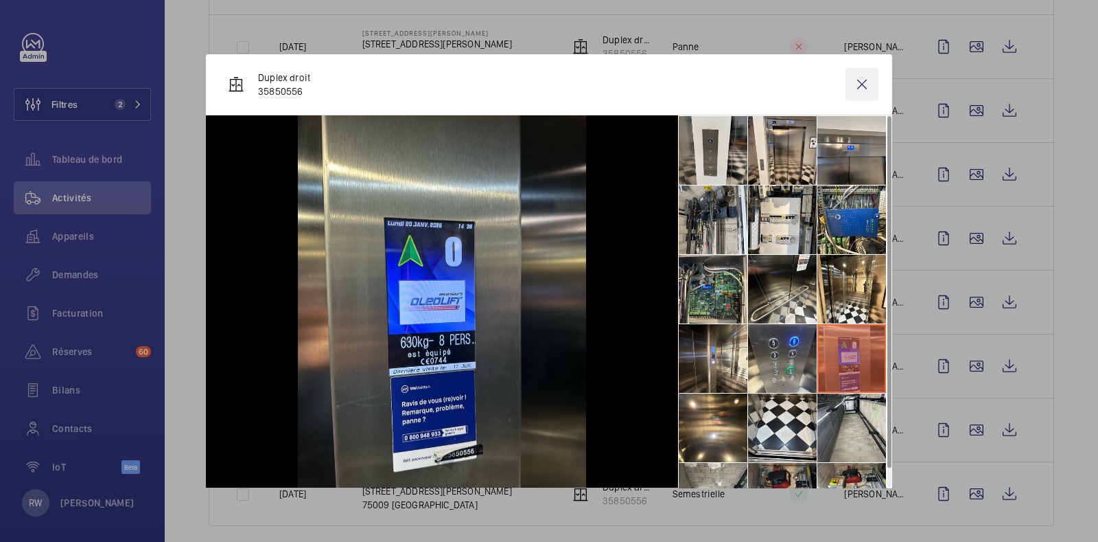
click at [858, 87] on wm-front-icon-button at bounding box center [862, 84] width 33 height 33
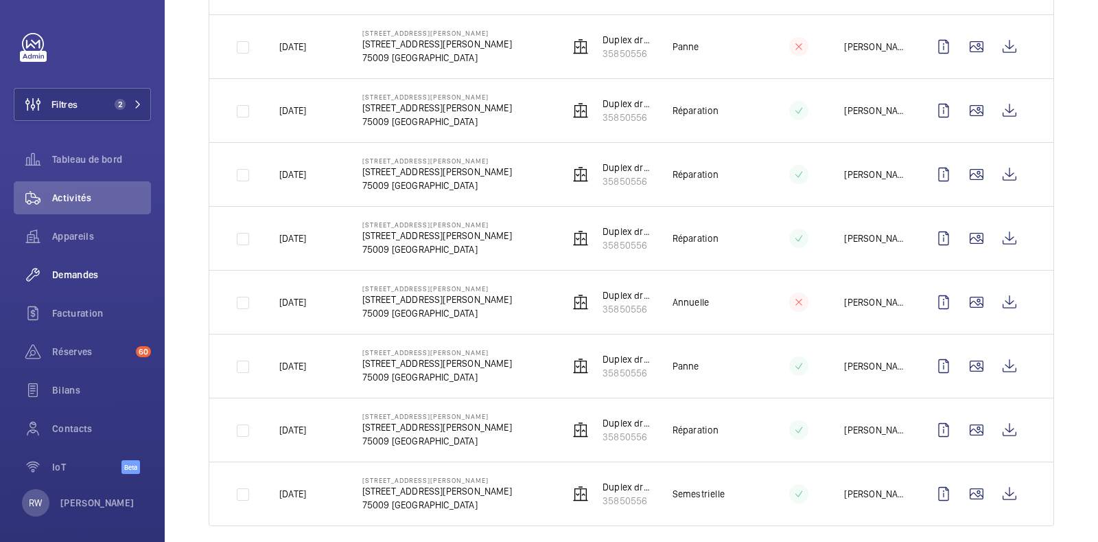
click at [74, 275] on span "Demandes" at bounding box center [101, 275] width 99 height 14
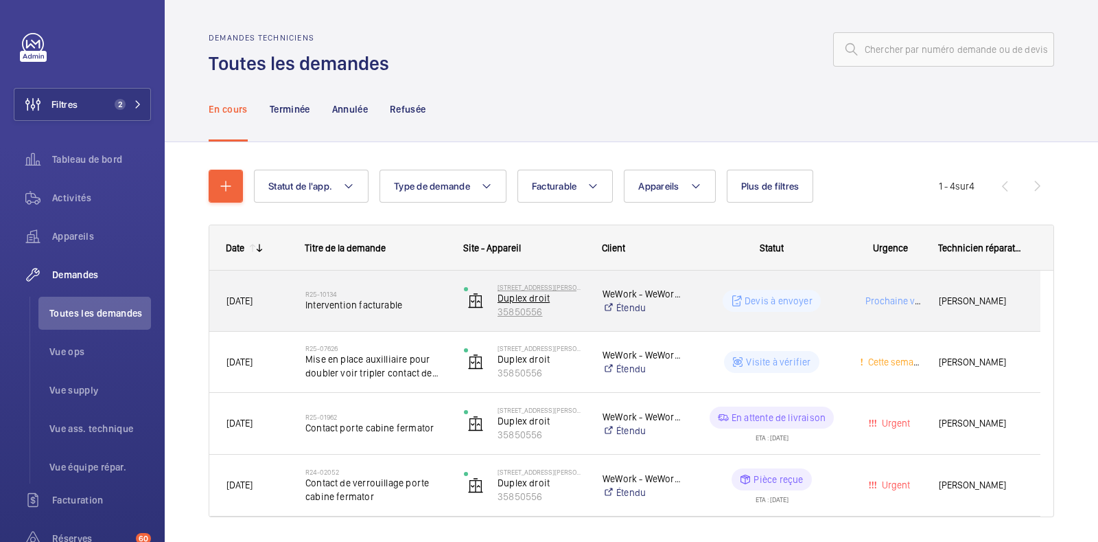
click at [557, 315] on p "35850556" at bounding box center [541, 312] width 87 height 14
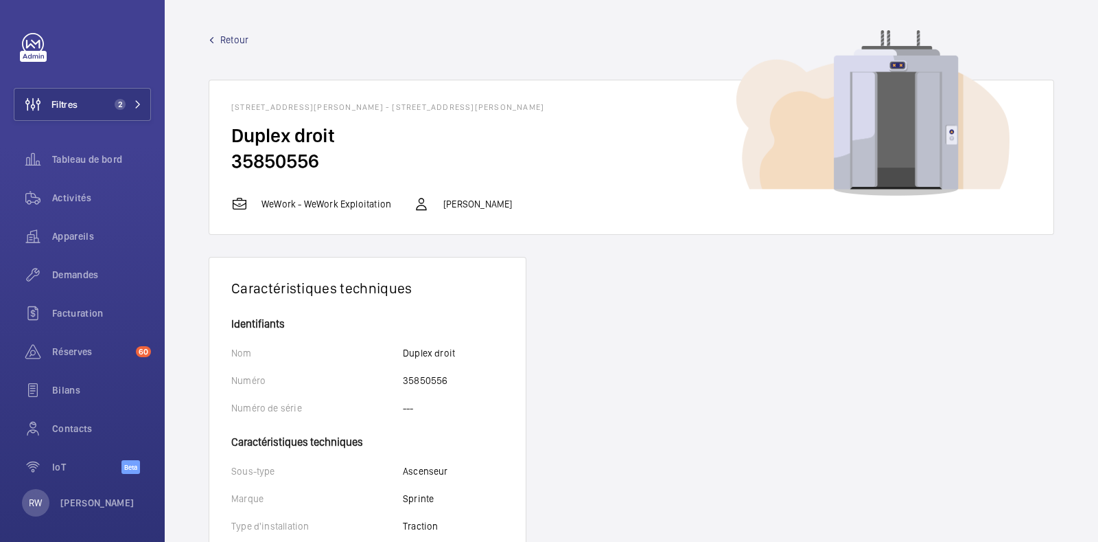
click at [264, 163] on h2 "35850556" at bounding box center [631, 160] width 800 height 25
copy h2 "35850556"
click at [230, 36] on span "Retour" at bounding box center [234, 40] width 28 height 14
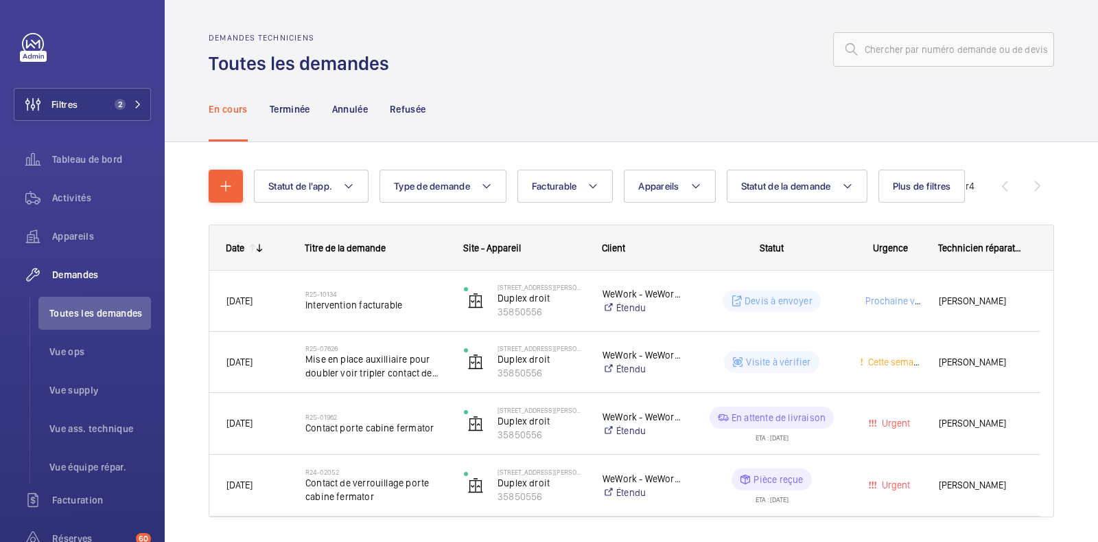
click at [598, 67] on div "Demandes techniciens Toutes les demandes" at bounding box center [632, 54] width 846 height 43
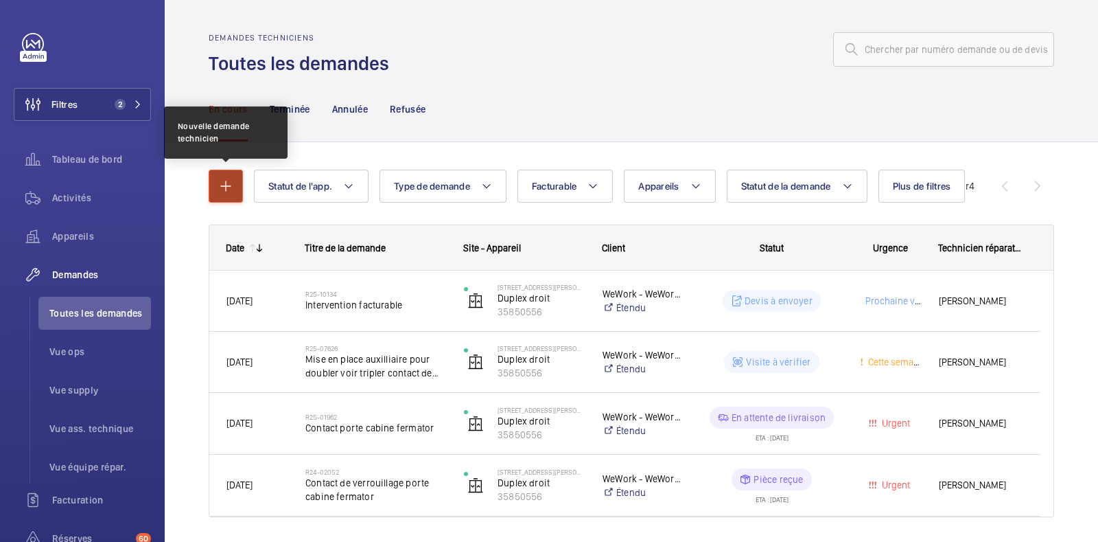
click at [226, 189] on mat-icon "button" at bounding box center [226, 186] width 16 height 16
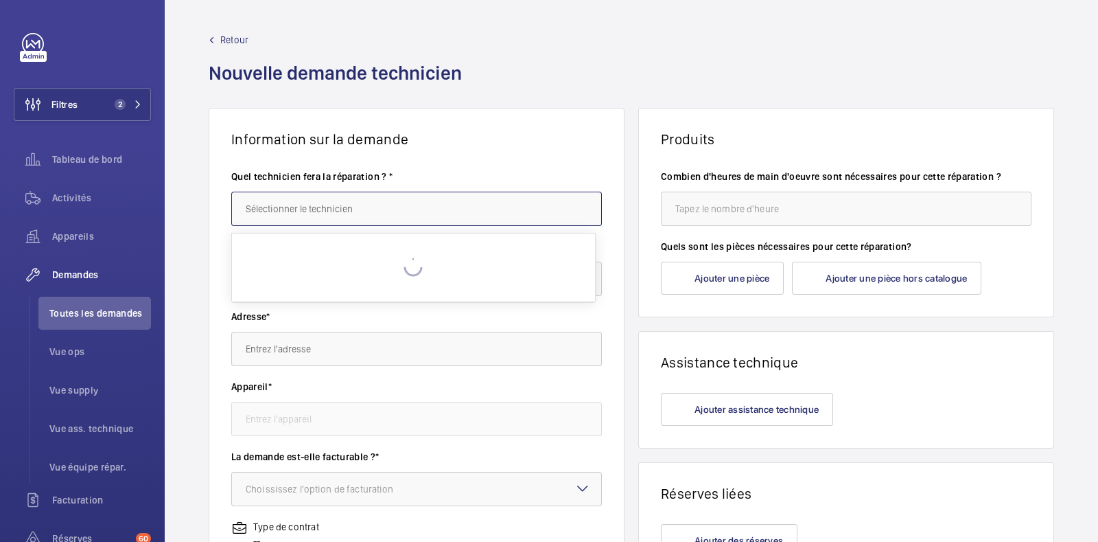
click at [294, 207] on input "text" at bounding box center [416, 209] width 371 height 34
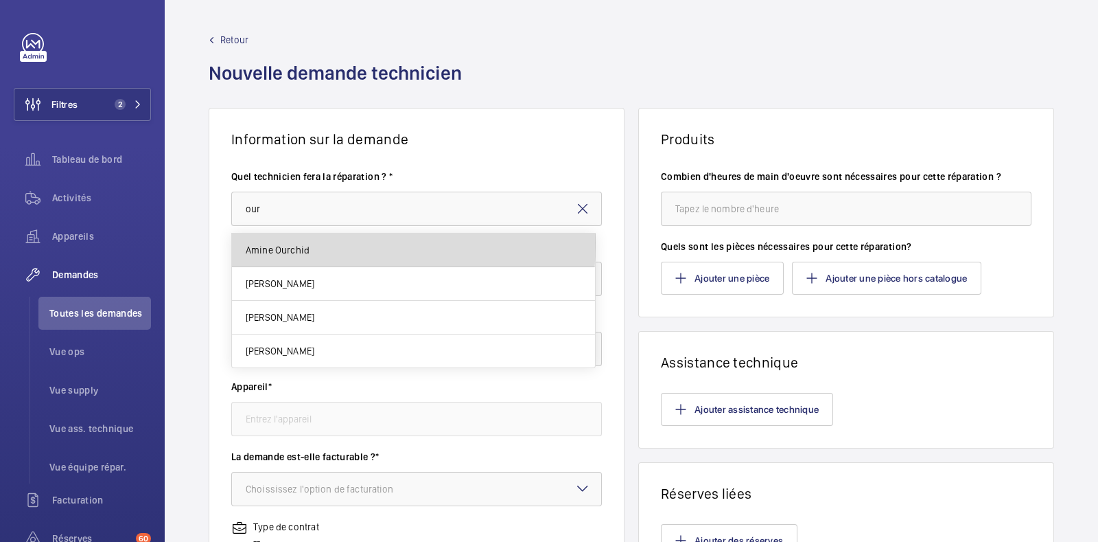
click at [286, 243] on span "Amine Ourchid" at bounding box center [278, 250] width 64 height 14
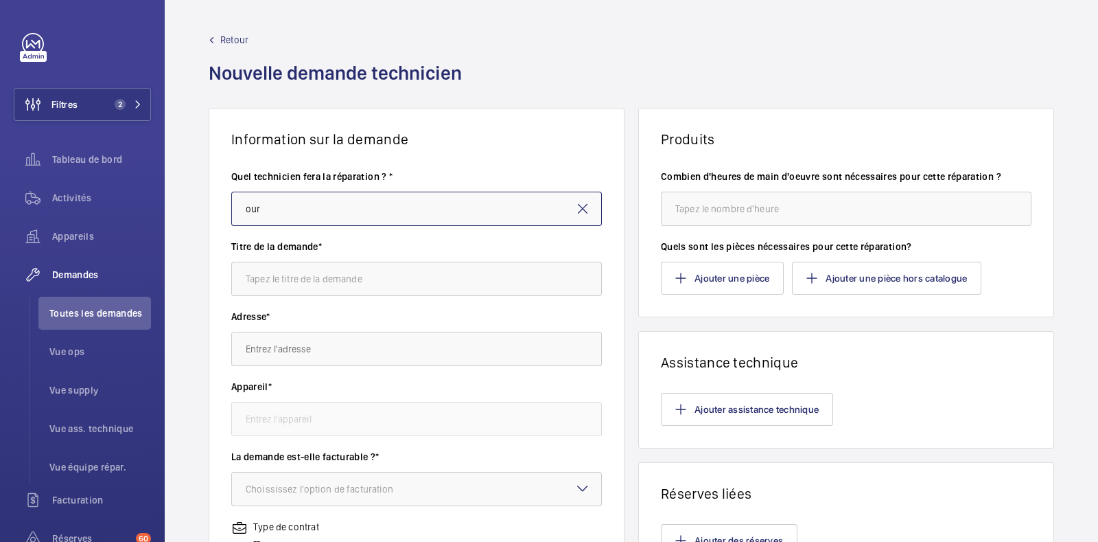
type input "Amine Ourchid"
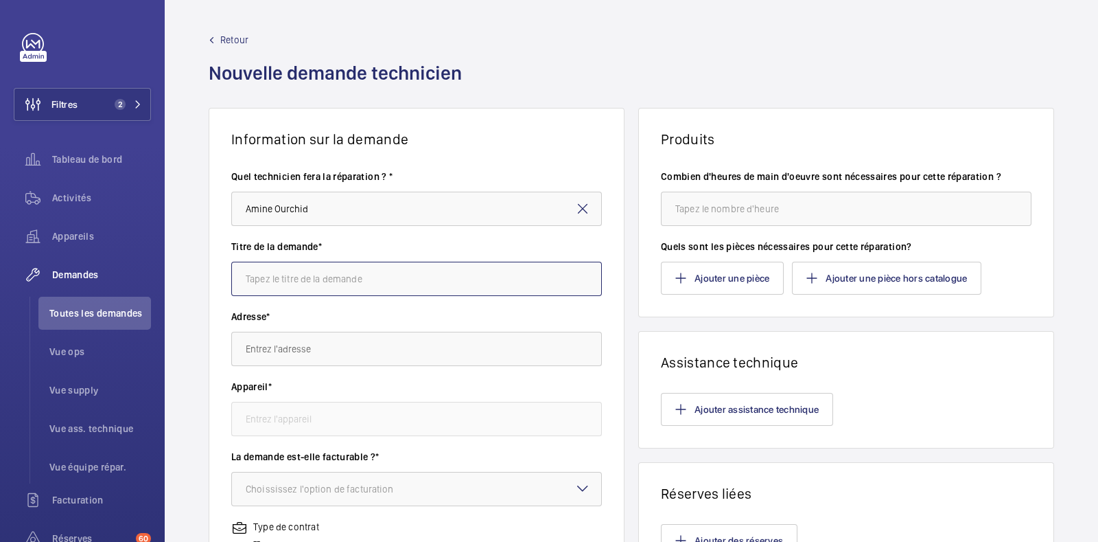
click at [309, 270] on input "text" at bounding box center [416, 279] width 371 height 34
type input "Remplacement du Pendentif"
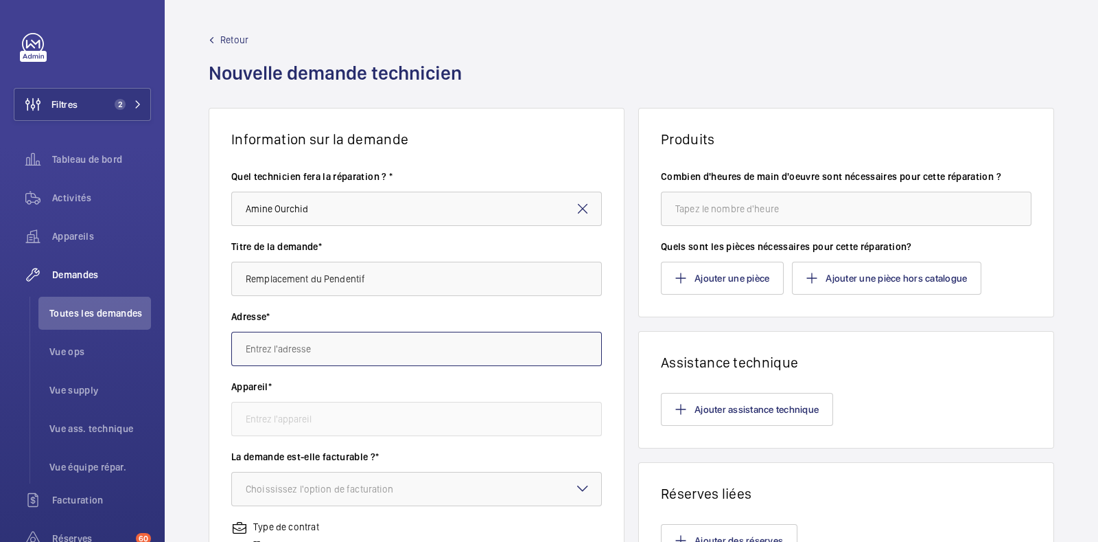
click at [306, 332] on input "text" at bounding box center [416, 349] width 371 height 34
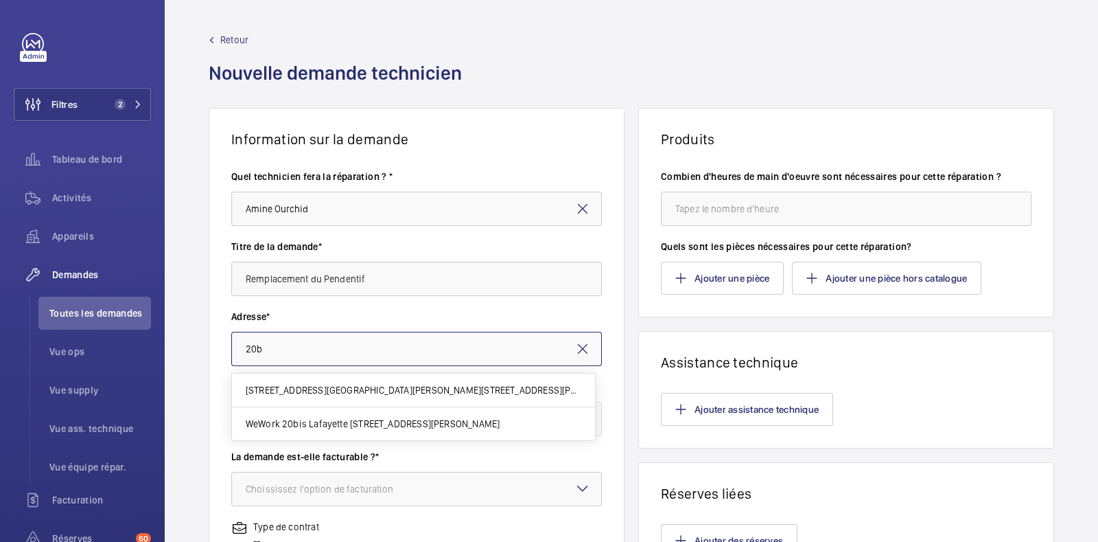
click at [283, 349] on input "20b" at bounding box center [416, 349] width 371 height 34
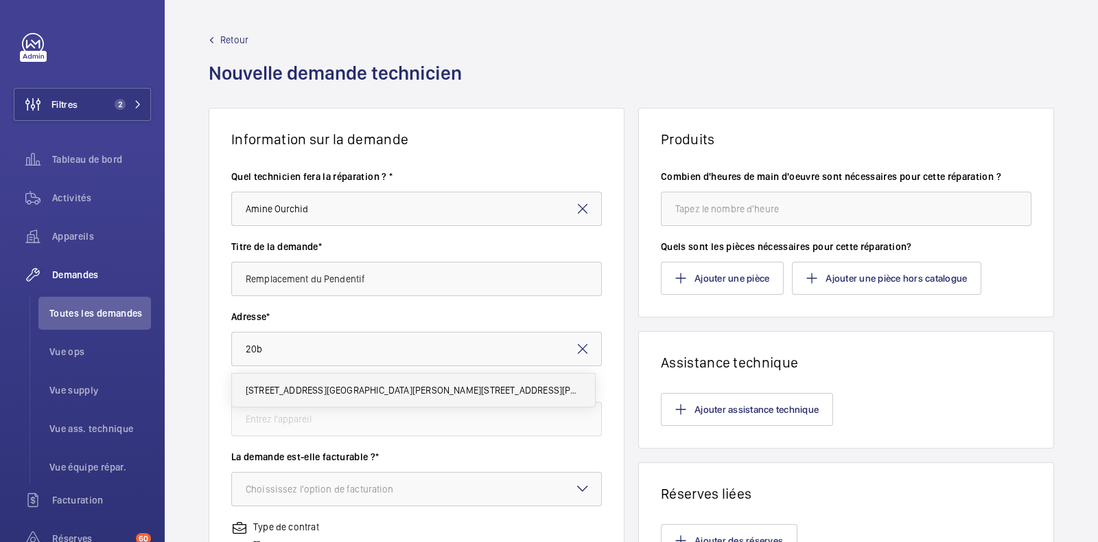
click at [336, 389] on span "[STREET_ADDRESS][GEOGRAPHIC_DATA][PERSON_NAME][STREET_ADDRESS][PERSON_NAME]" at bounding box center [414, 390] width 336 height 14
type input "[STREET_ADDRESS][GEOGRAPHIC_DATA][PERSON_NAME][STREET_ADDRESS][PERSON_NAME]"
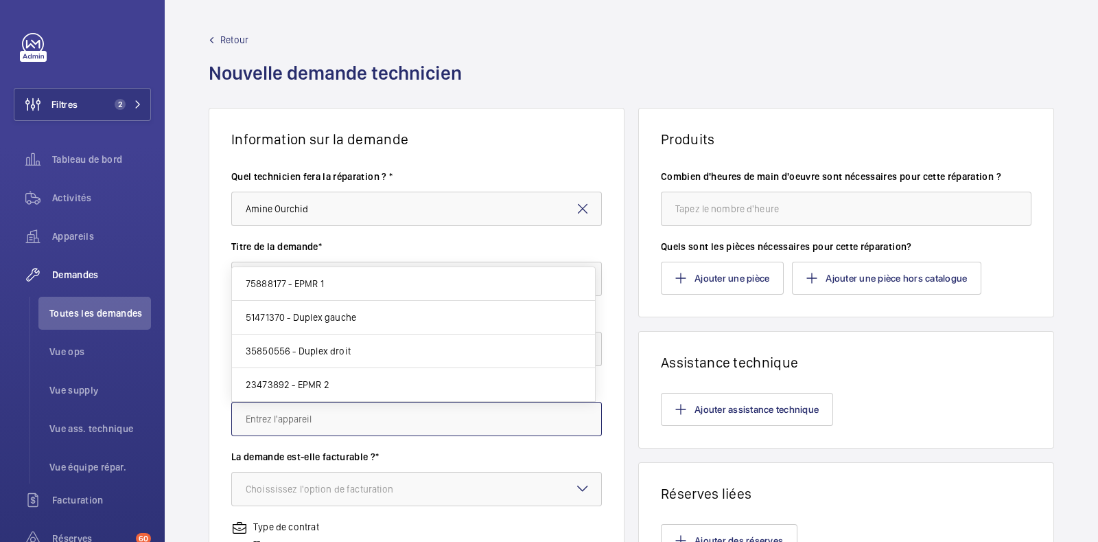
click at [324, 420] on input "text" at bounding box center [416, 419] width 371 height 34
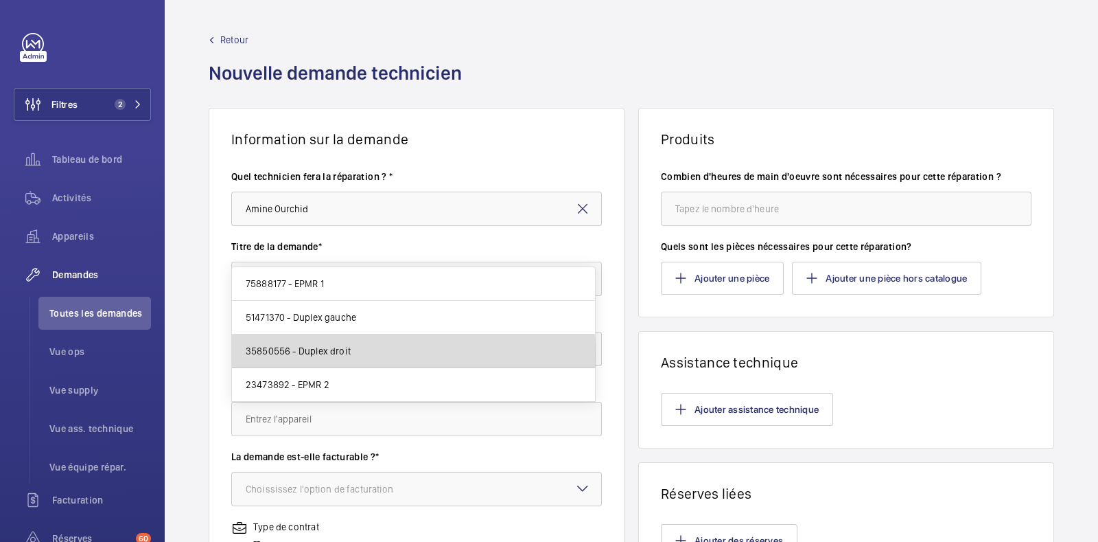
click at [339, 356] on span "35850556 - Duplex droit" at bounding box center [298, 351] width 105 height 14
type input "35850556 - Duplex droit"
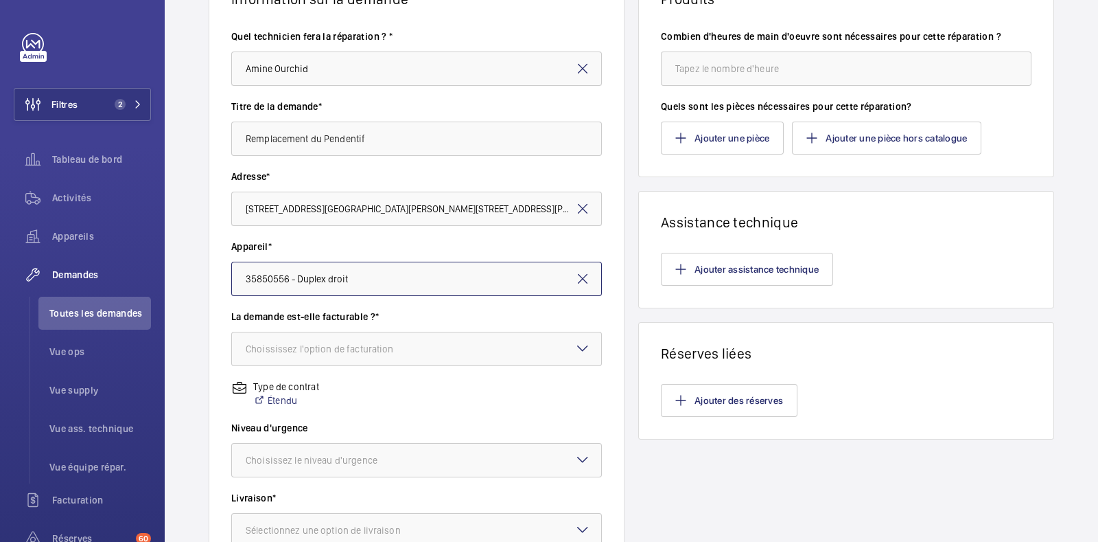
scroll to position [143, 0]
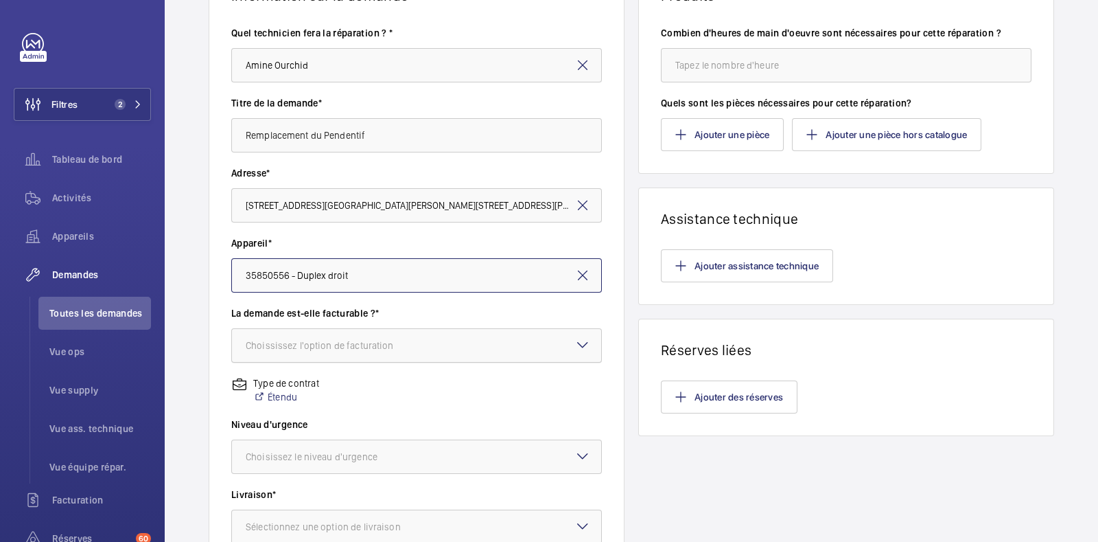
click at [365, 338] on div "Choississez l'option de facturation" at bounding box center [337, 345] width 183 height 14
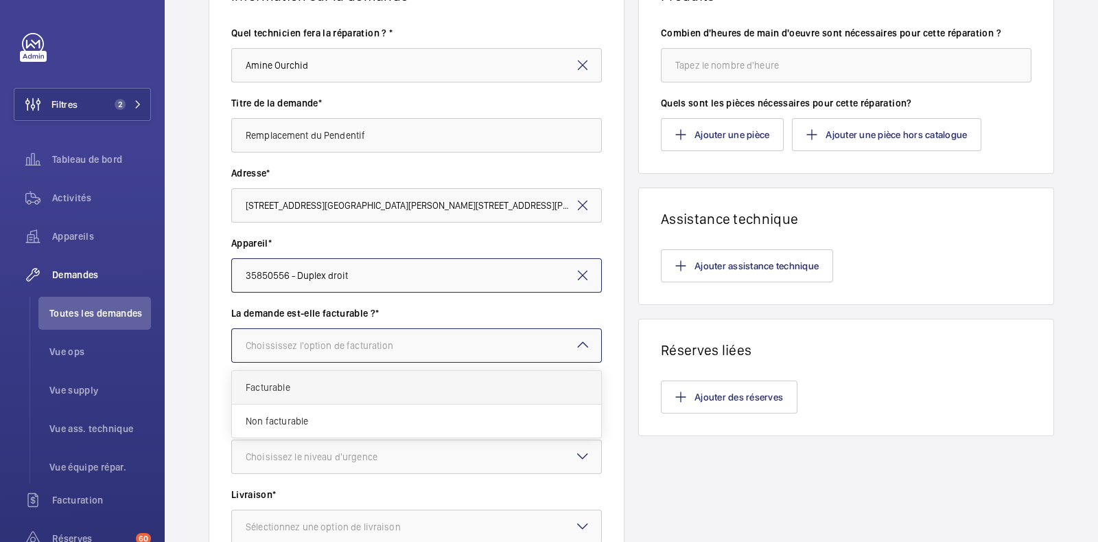
click at [305, 391] on span "Facturable" at bounding box center [417, 387] width 342 height 14
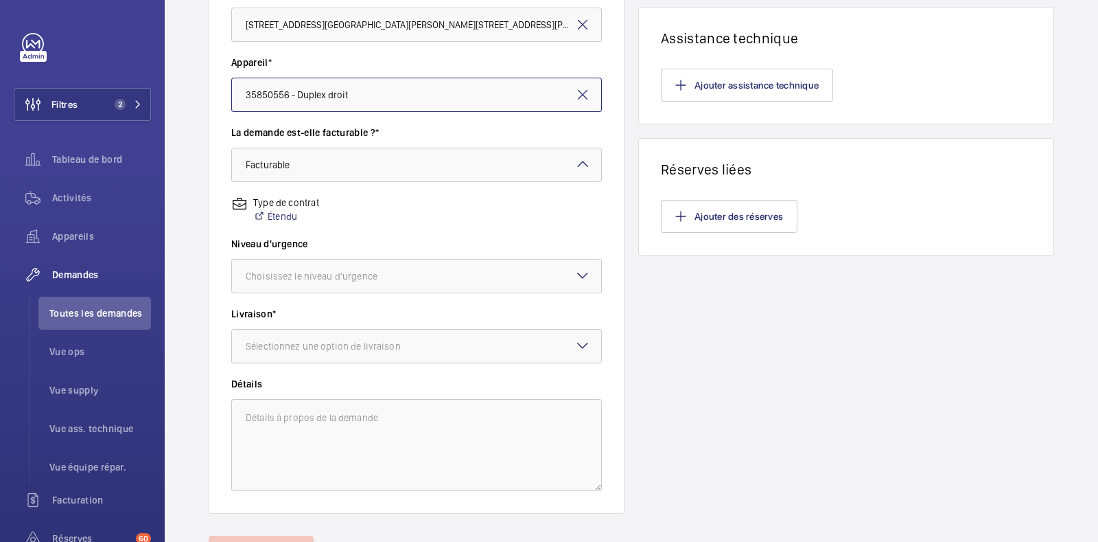
scroll to position [325, 0]
click at [488, 259] on div at bounding box center [416, 274] width 369 height 33
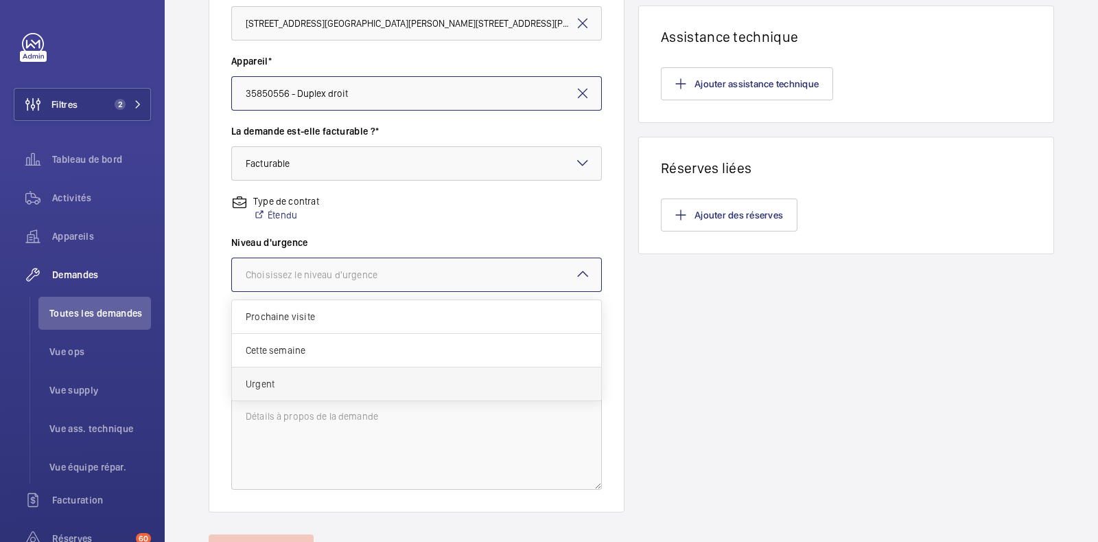
click at [308, 372] on div "Urgent" at bounding box center [416, 383] width 369 height 33
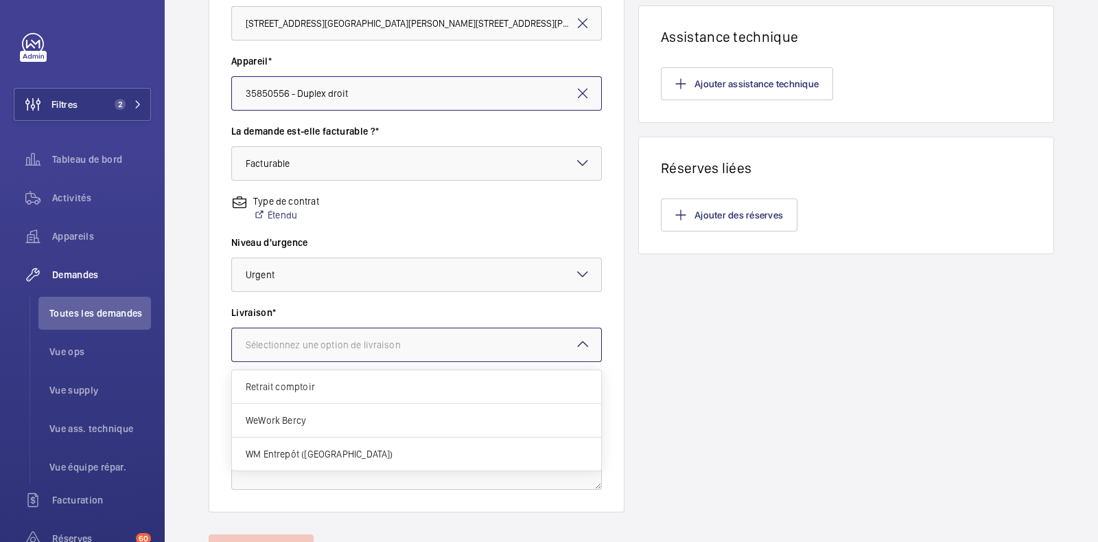
click at [322, 345] on div "Sélectionnez une option de livraison" at bounding box center [340, 345] width 189 height 14
click at [314, 451] on span "WM Entrepôt ([GEOGRAPHIC_DATA])" at bounding box center [417, 454] width 342 height 14
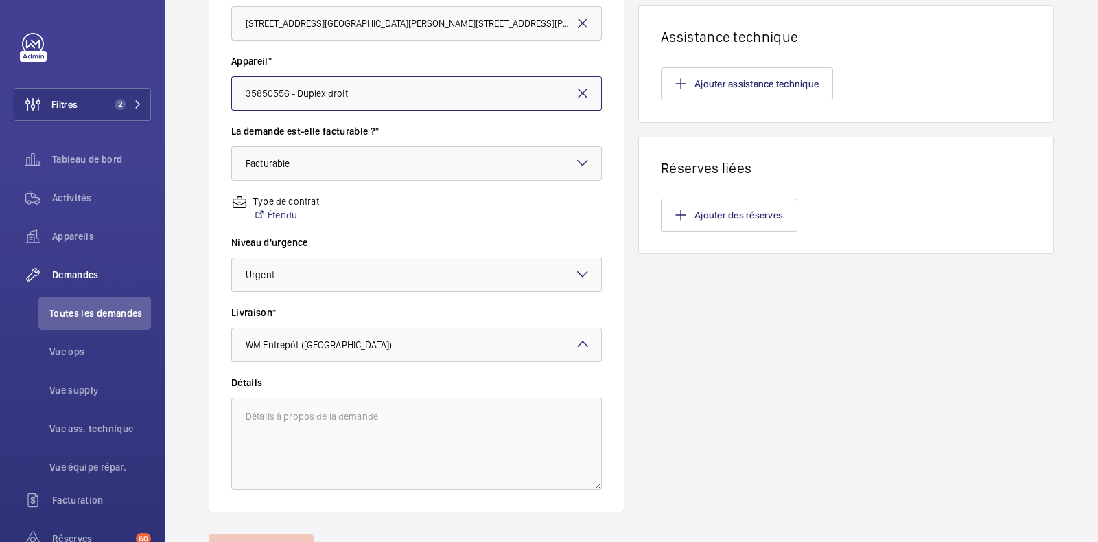
scroll to position [394, 0]
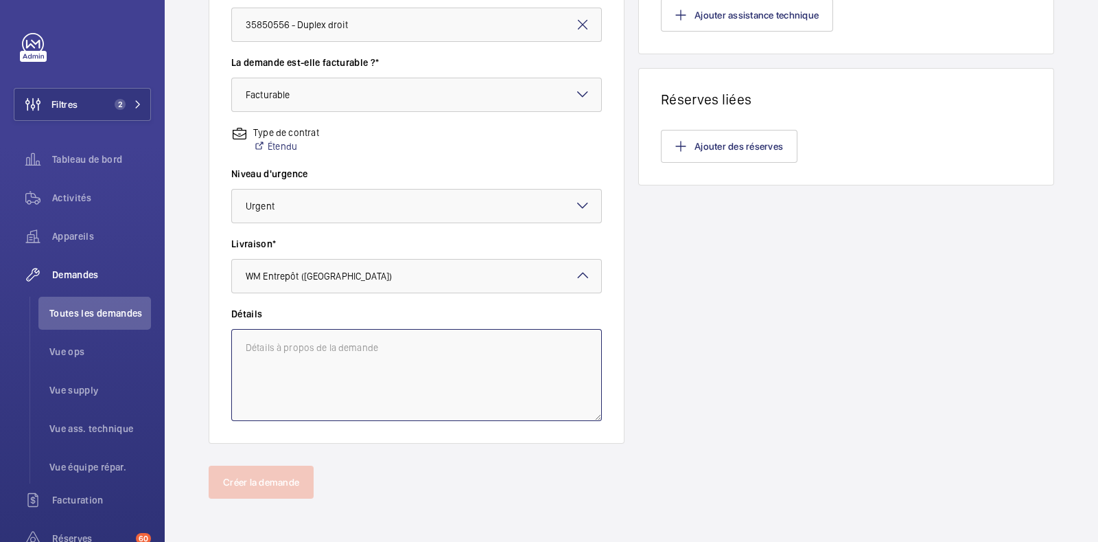
click at [323, 382] on textarea at bounding box center [416, 375] width 371 height 92
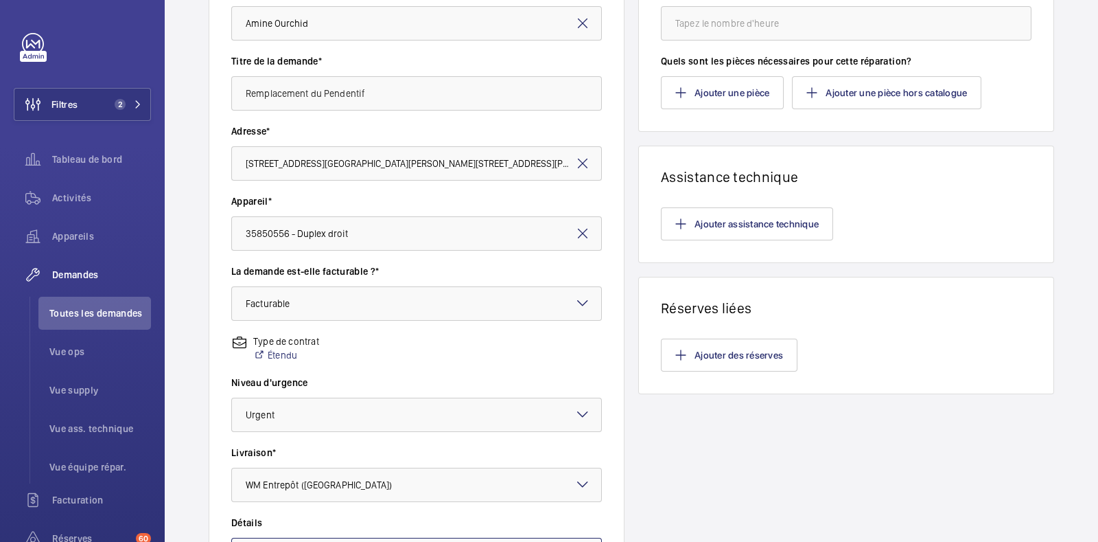
scroll to position [0, 0]
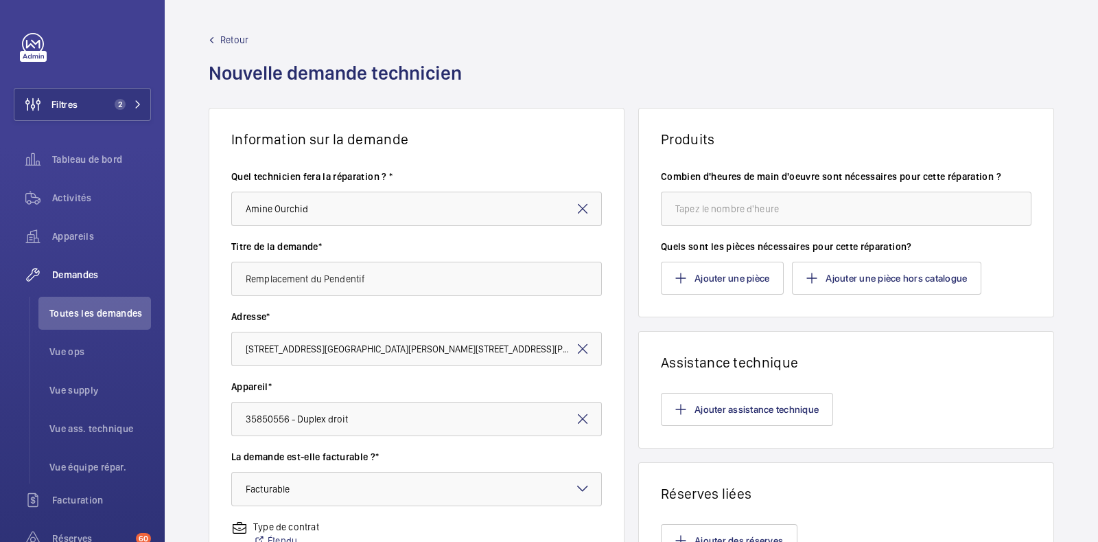
type textarea "Remplacement du pendentif 8 Niveaux - soit envirron 50m 16G0.75"
click at [730, 202] on input "number" at bounding box center [846, 209] width 371 height 34
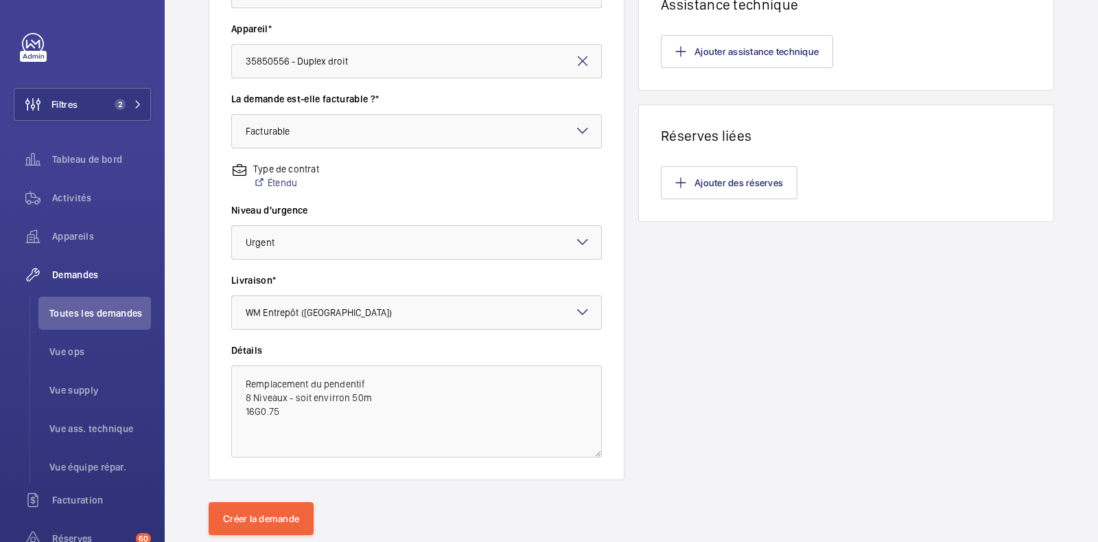
scroll to position [394, 0]
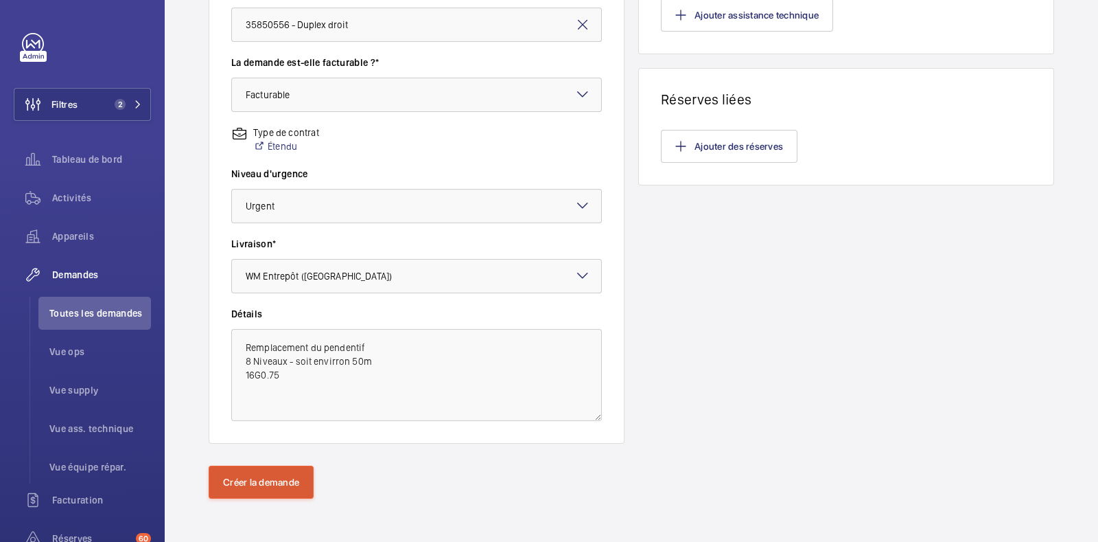
type input "6"
click at [227, 480] on button "Créer la demande" at bounding box center [261, 481] width 105 height 33
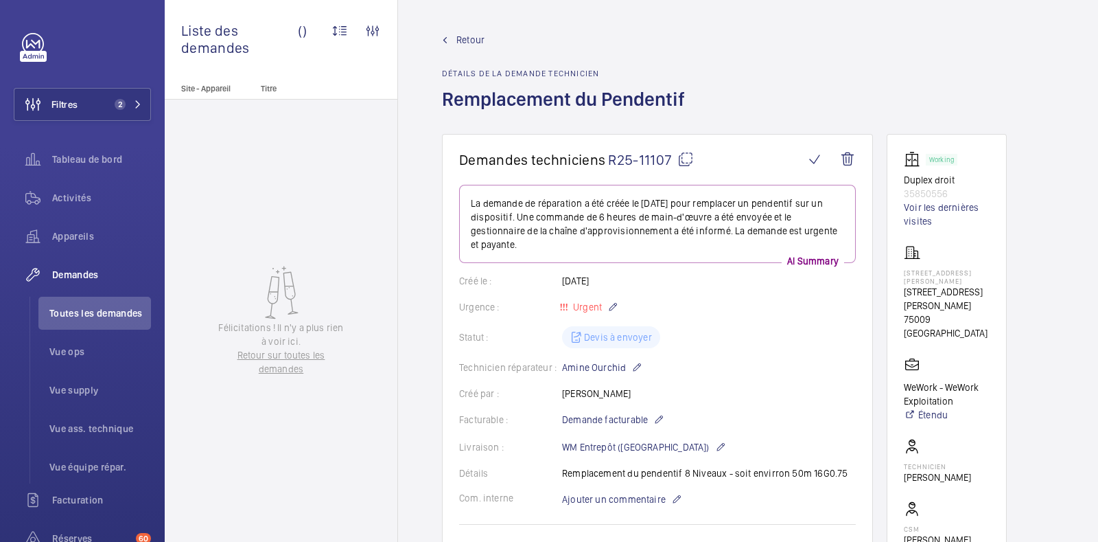
click at [466, 36] on span "Retour" at bounding box center [470, 40] width 28 height 14
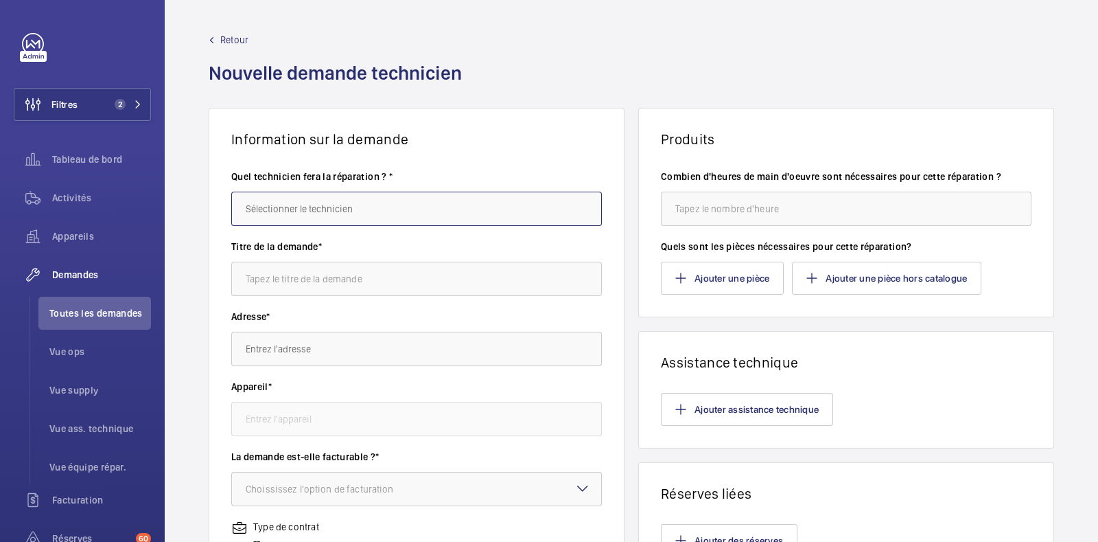
click at [345, 194] on input "text" at bounding box center [416, 209] width 371 height 34
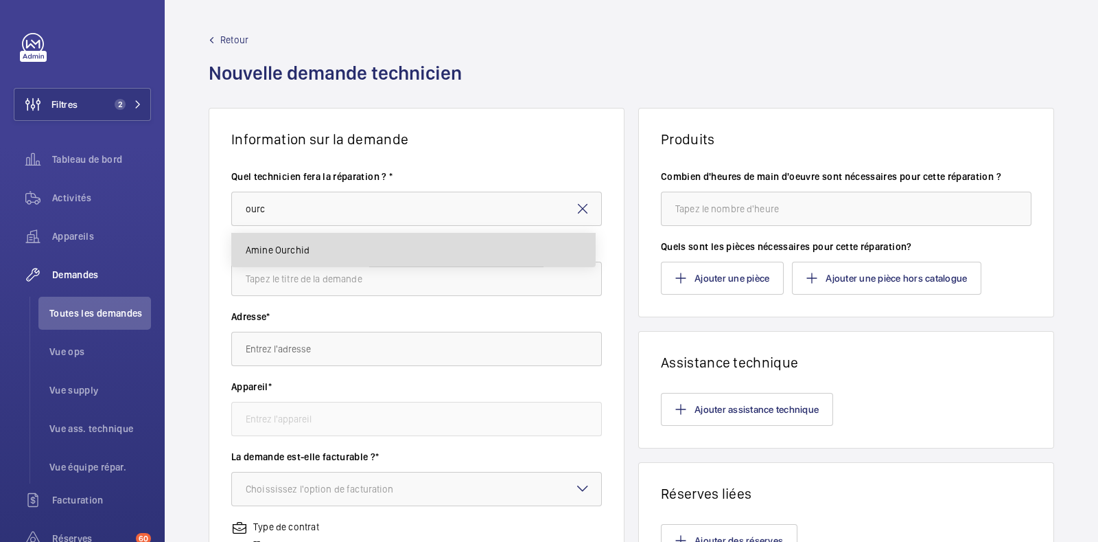
click at [308, 262] on mat-option "Amine Ourchid" at bounding box center [413, 249] width 363 height 33
type input "Amine Ourchid"
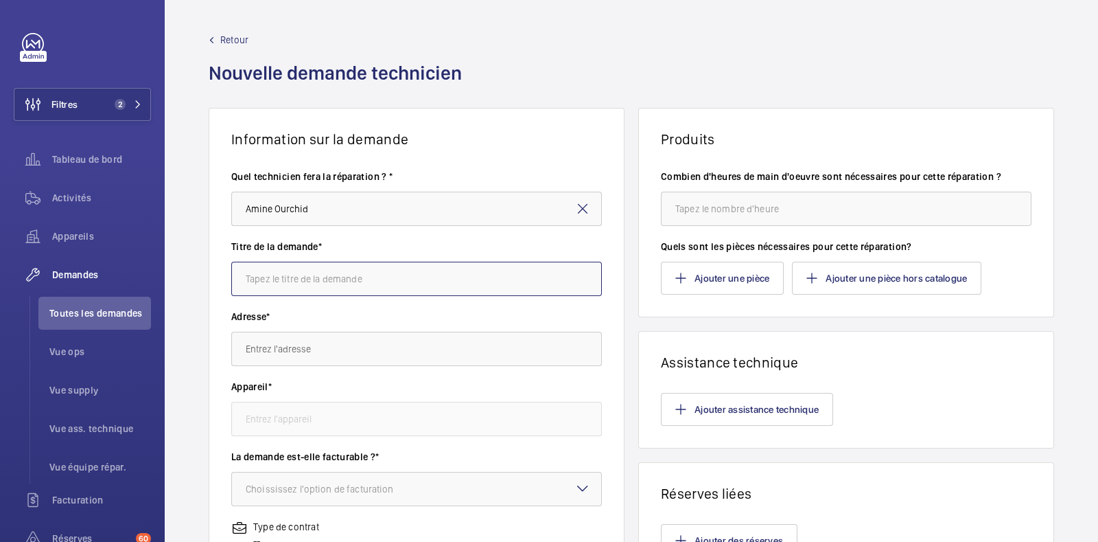
click at [308, 271] on input "text" at bounding box center [416, 279] width 371 height 34
type input "Realignement des guides cabine"
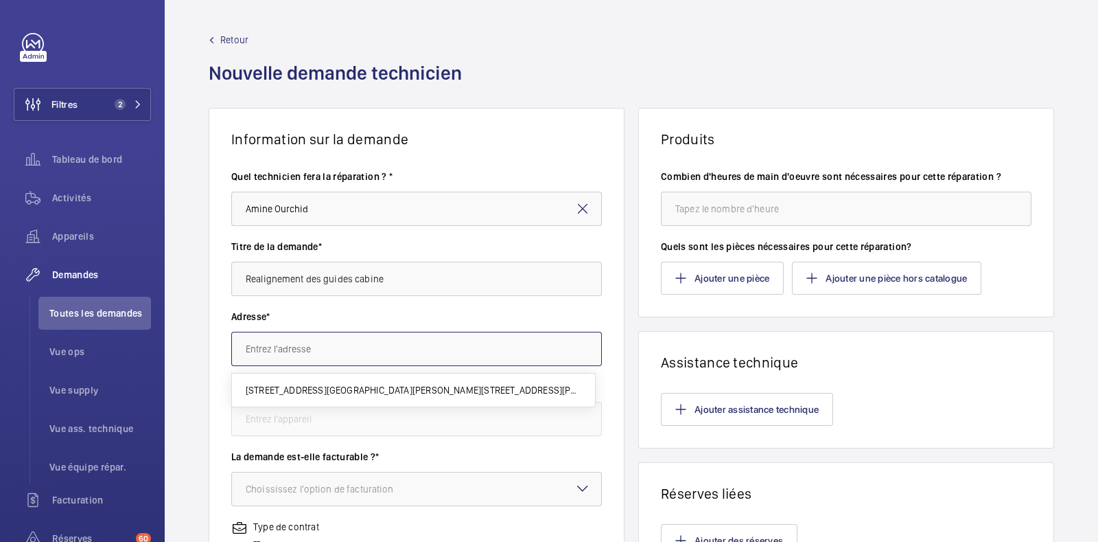
click at [296, 352] on input "text" at bounding box center [416, 349] width 371 height 34
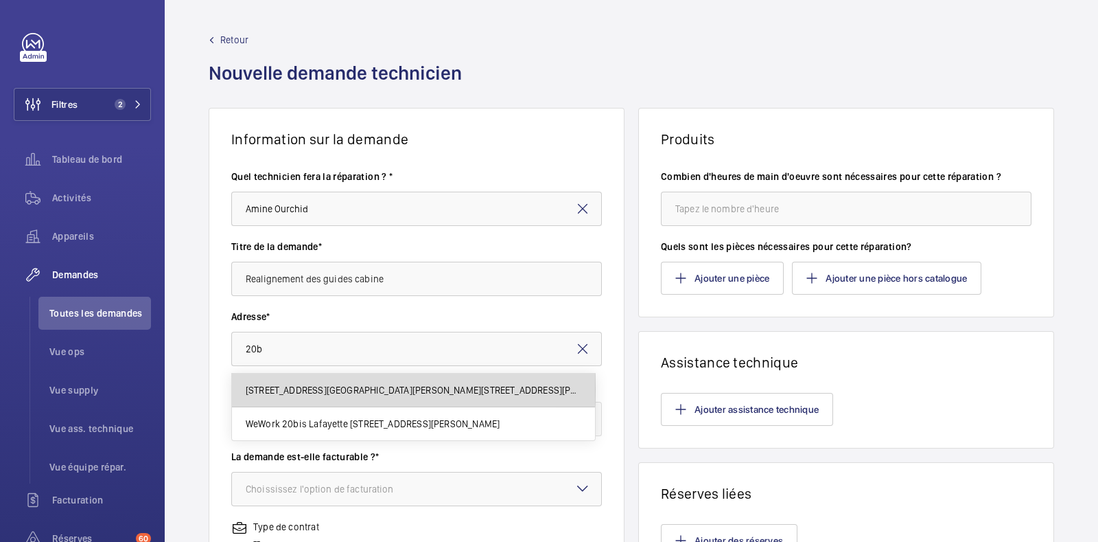
click at [314, 389] on span "[STREET_ADDRESS][GEOGRAPHIC_DATA][PERSON_NAME][STREET_ADDRESS][PERSON_NAME]" at bounding box center [414, 390] width 336 height 14
type input "[STREET_ADDRESS][GEOGRAPHIC_DATA][PERSON_NAME][STREET_ADDRESS][PERSON_NAME]"
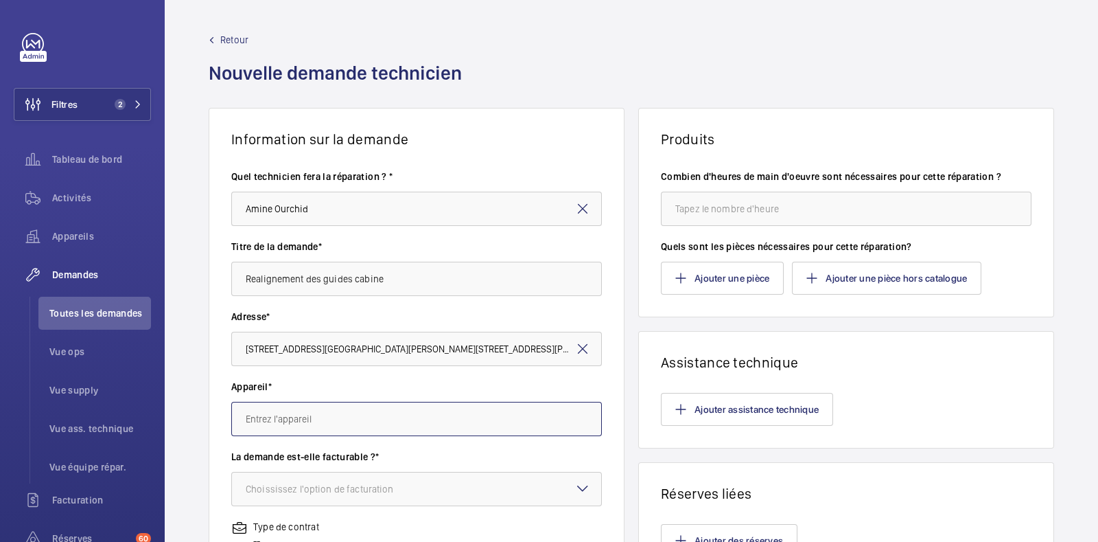
click at [323, 424] on input "text" at bounding box center [416, 419] width 371 height 34
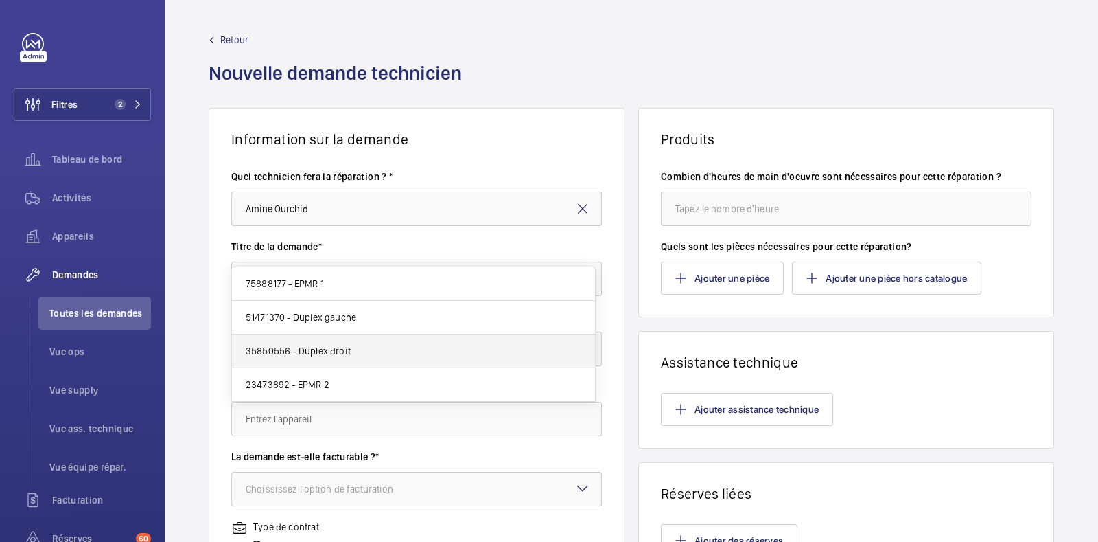
click at [340, 359] on mat-option "35850556 - Duplex droit" at bounding box center [413, 351] width 363 height 34
type input "35850556 - Duplex droit"
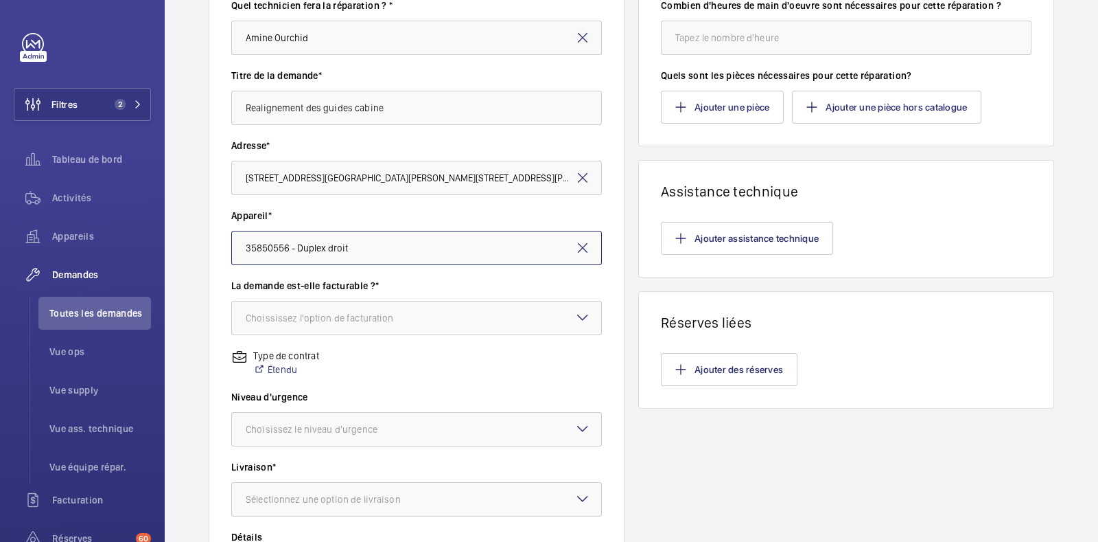
scroll to position [173, 0]
click at [373, 317] on div "Choississez l'option de facturation" at bounding box center [337, 316] width 183 height 14
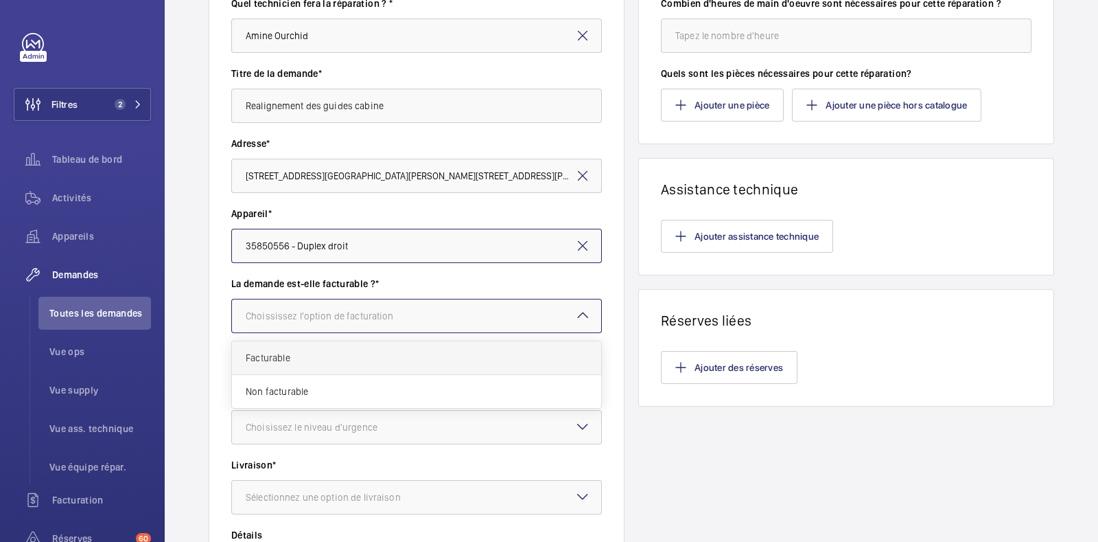
click at [277, 348] on div "Facturable" at bounding box center [416, 358] width 369 height 34
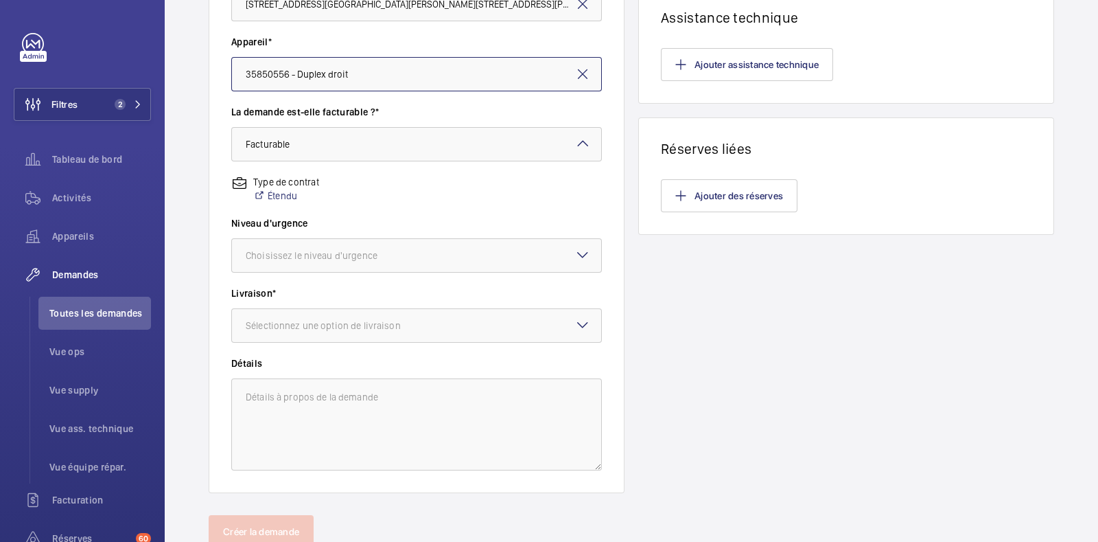
scroll to position [354, 0]
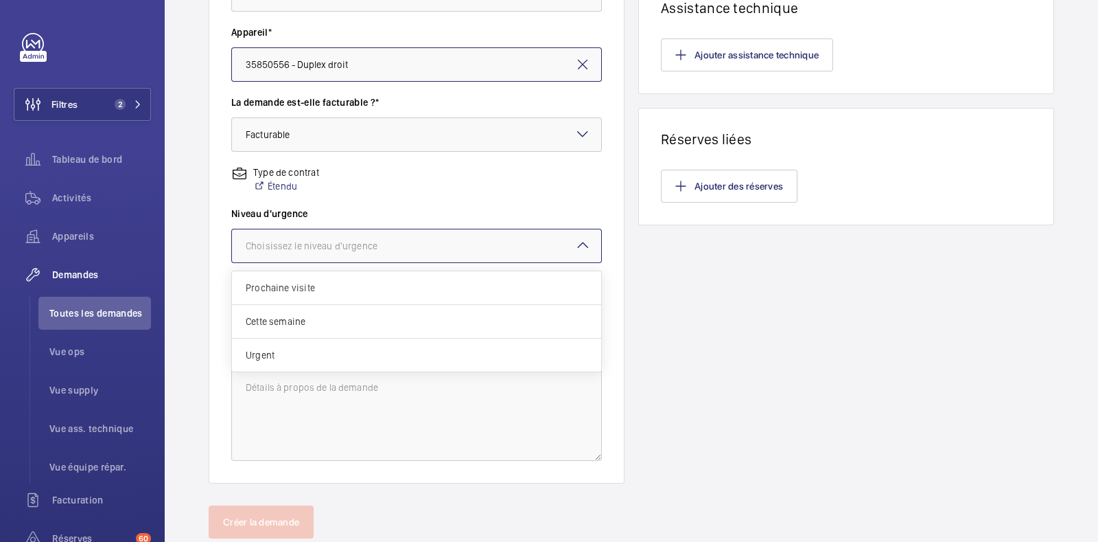
click at [408, 229] on div at bounding box center [416, 245] width 369 height 33
click at [286, 351] on span "Urgent" at bounding box center [417, 355] width 342 height 14
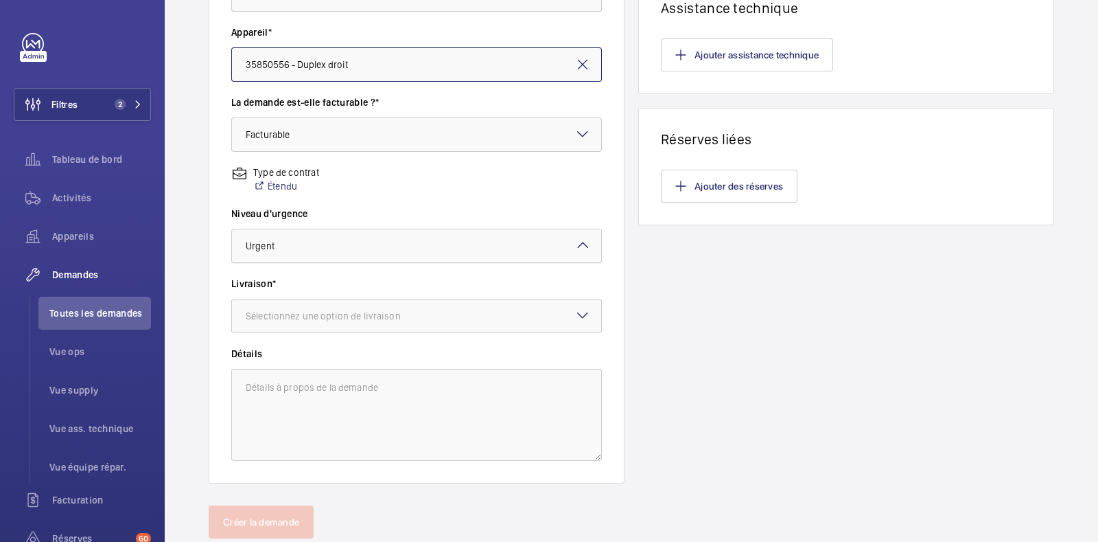
scroll to position [394, 0]
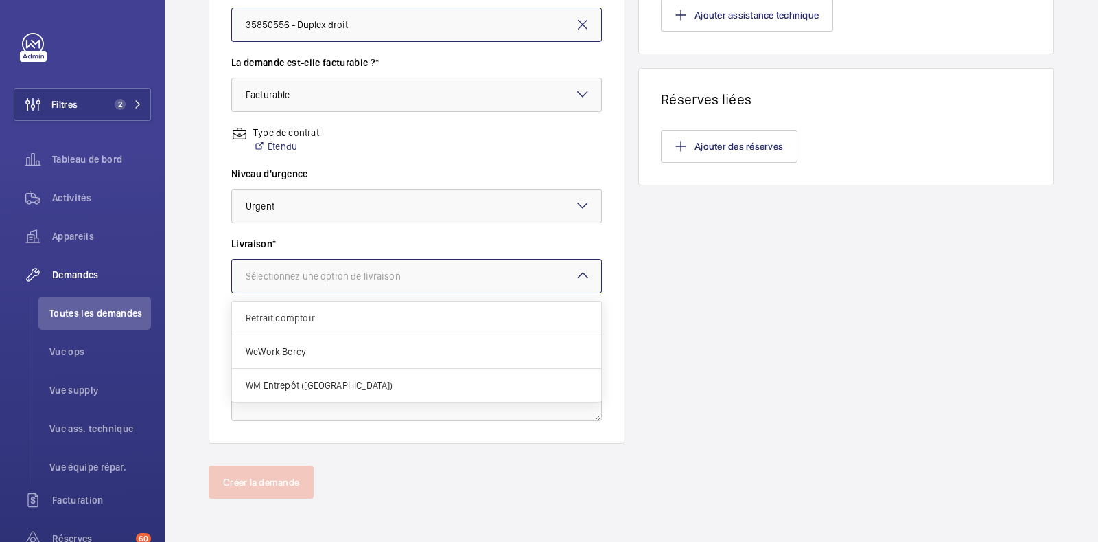
click at [367, 276] on div "Sélectionnez une option de livraison" at bounding box center [340, 276] width 189 height 14
click at [326, 378] on span "WM Entrepôt ([GEOGRAPHIC_DATA])" at bounding box center [417, 385] width 342 height 14
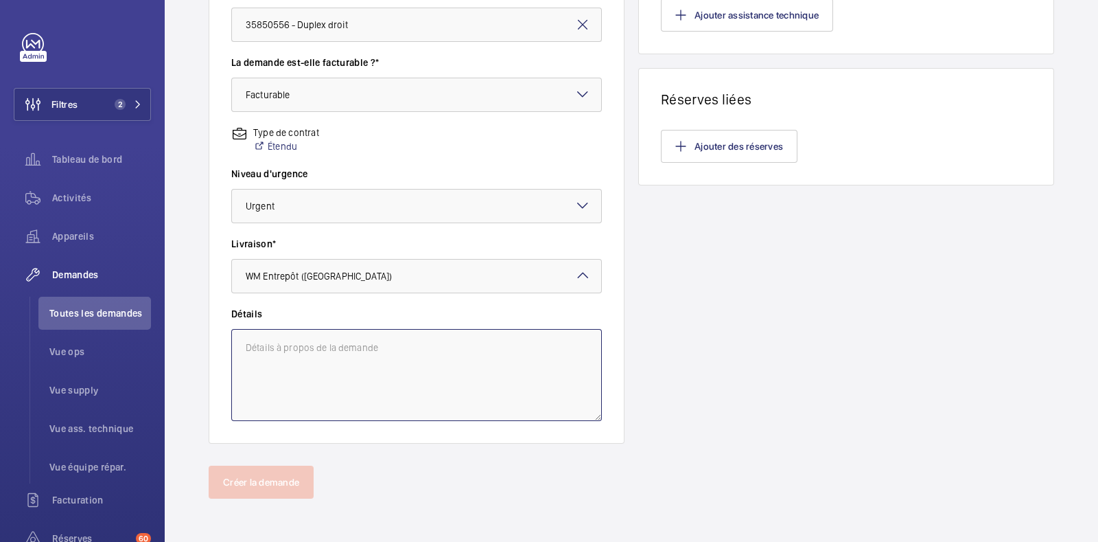
click at [335, 374] on textarea at bounding box center [416, 375] width 371 height 92
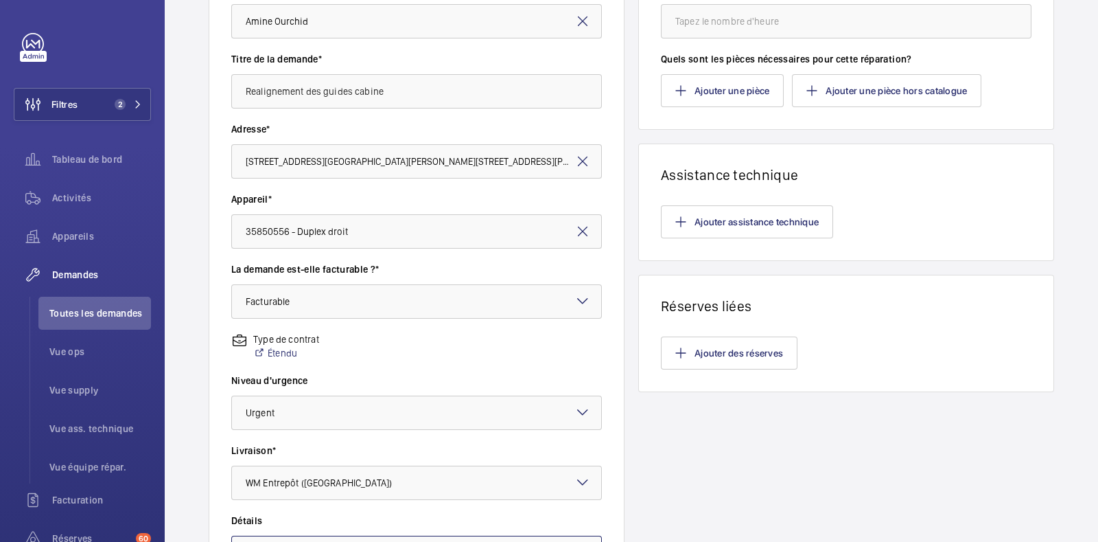
scroll to position [0, 0]
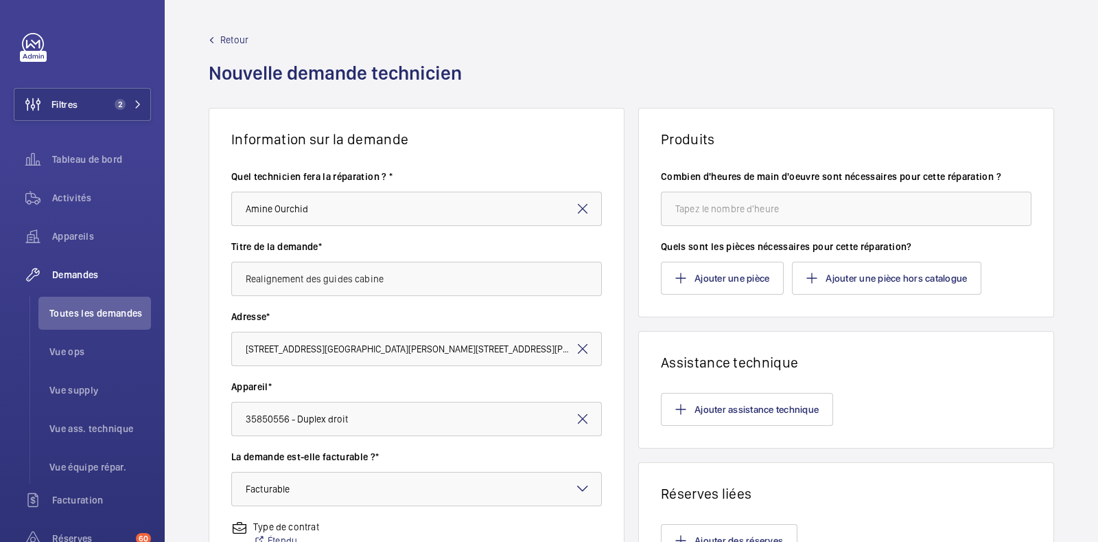
type textarea "Realignement des guides cabine"
click at [803, 214] on input "number" at bounding box center [846, 209] width 371 height 34
click at [803, 214] on input "4" at bounding box center [846, 209] width 371 height 34
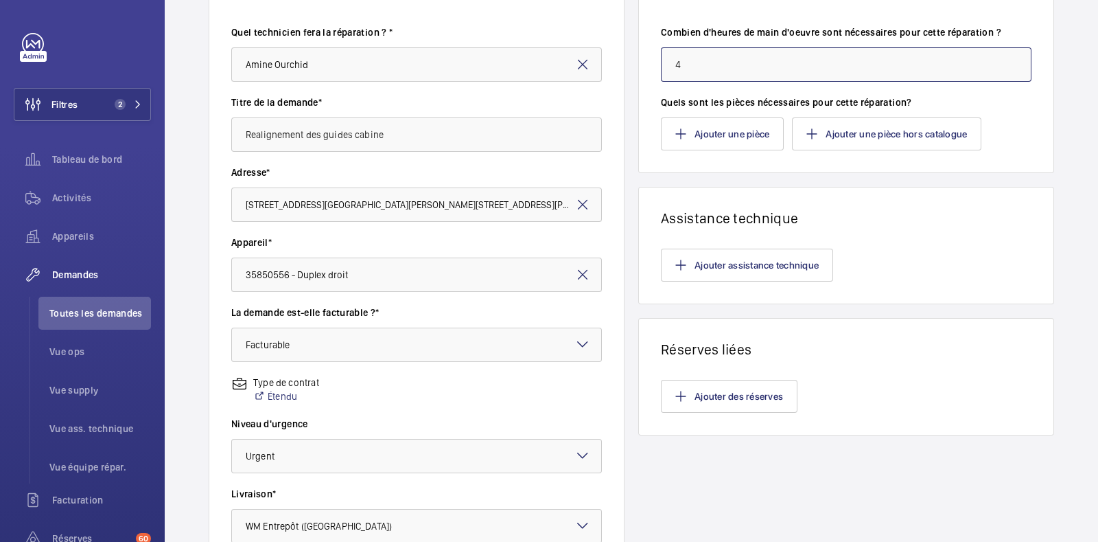
scroll to position [394, 0]
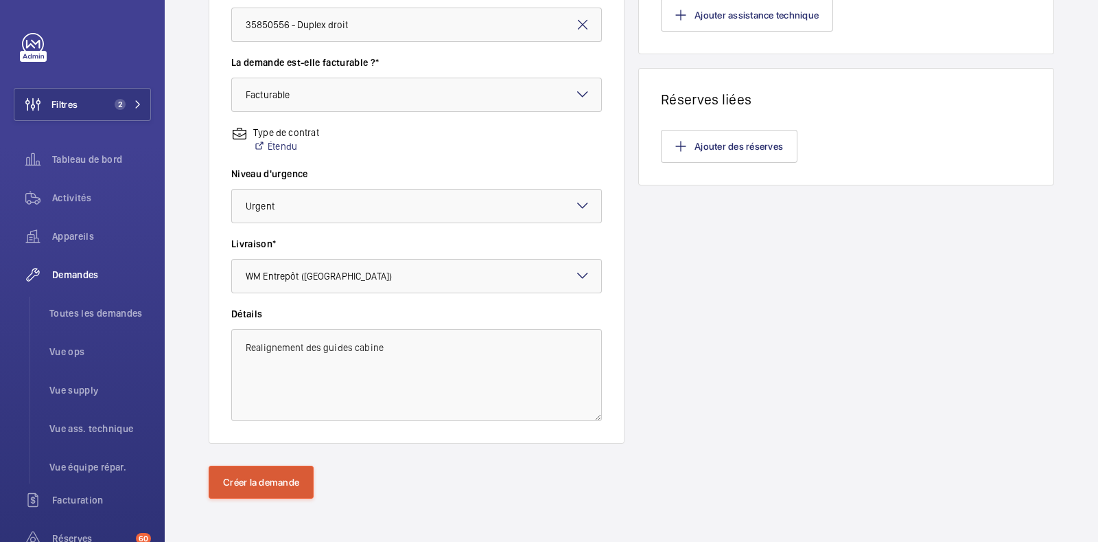
type input "4"
click at [255, 475] on button "Créer la demande" at bounding box center [261, 481] width 105 height 33
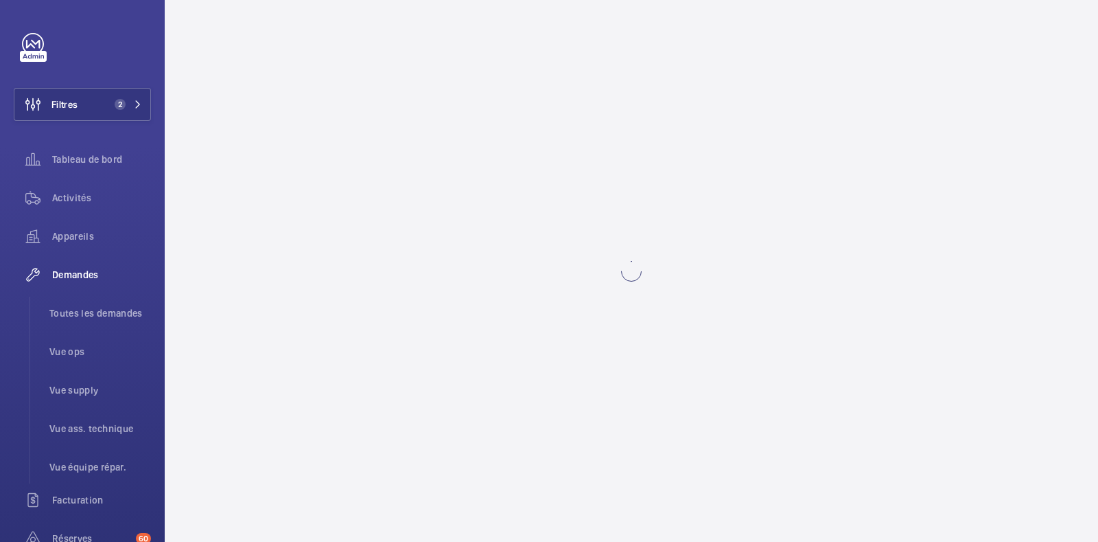
scroll to position [0, 0]
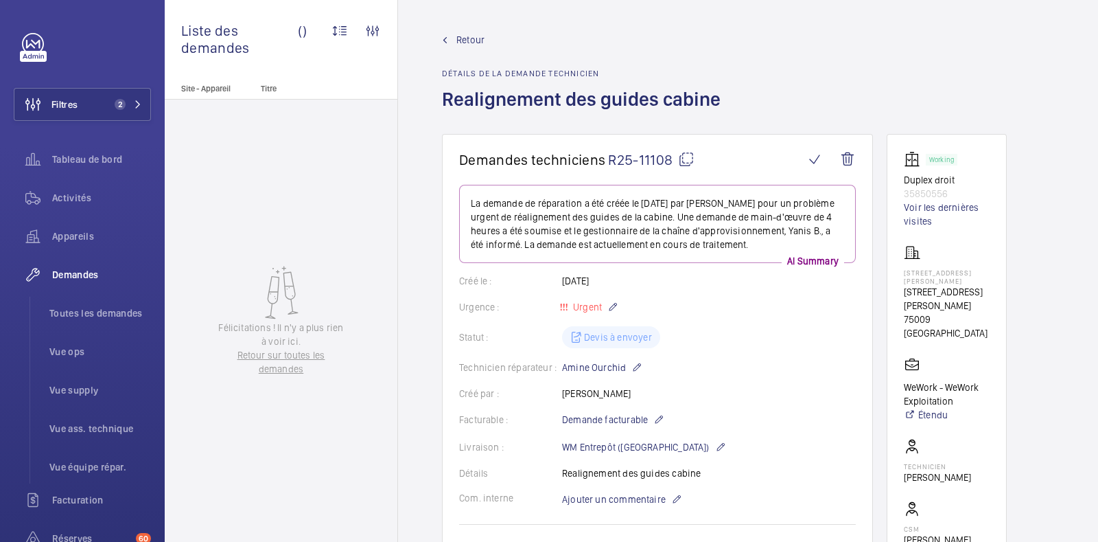
click at [473, 43] on span "Retour" at bounding box center [470, 40] width 28 height 14
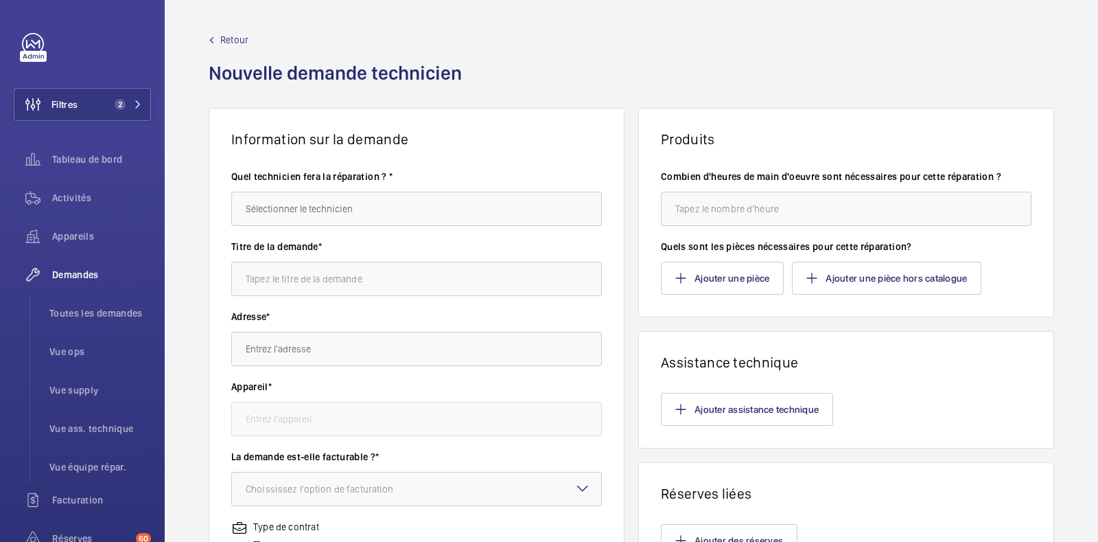
click at [237, 43] on span "Retour" at bounding box center [234, 40] width 28 height 14
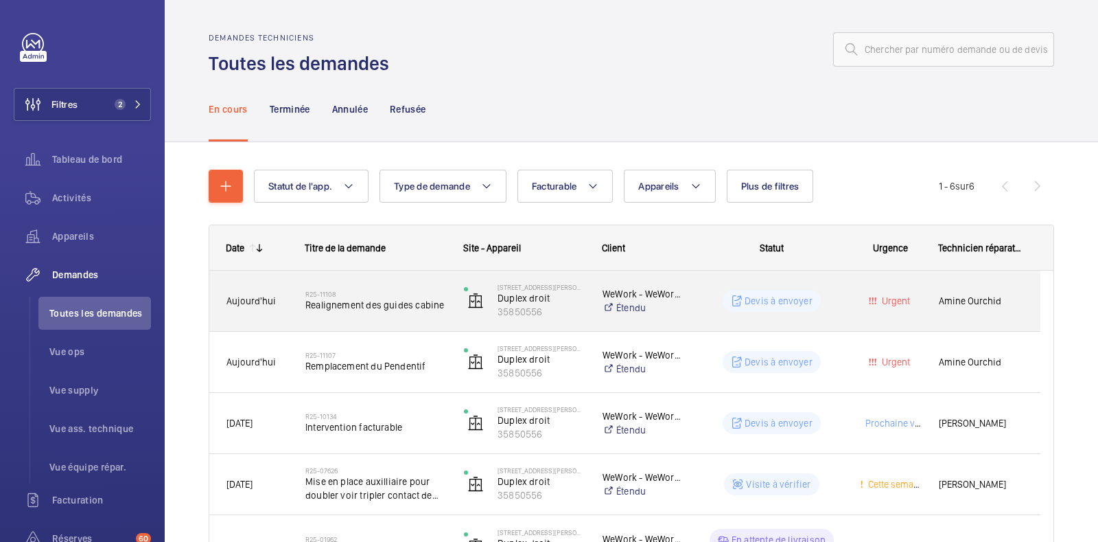
click at [386, 316] on div "R25-11108 Realignement des guides cabine" at bounding box center [375, 301] width 141 height 40
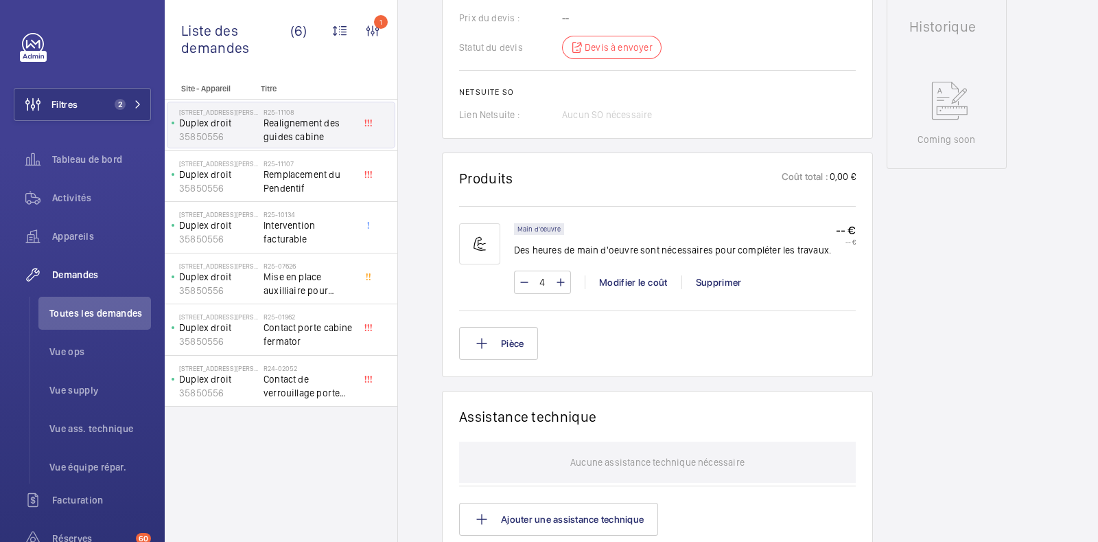
scroll to position [657, 0]
click at [507, 345] on button "Pièce" at bounding box center [498, 342] width 79 height 33
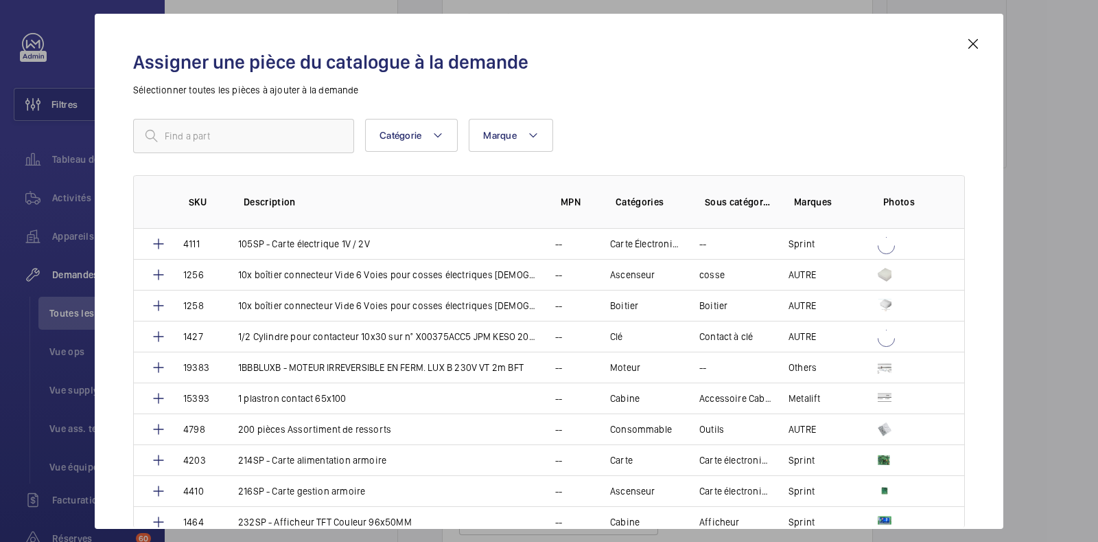
drag, startPoint x: 1089, startPoint y: 270, endPoint x: 1078, endPoint y: 386, distance: 116.5
click at [1089, 369] on div at bounding box center [549, 271] width 1098 height 542
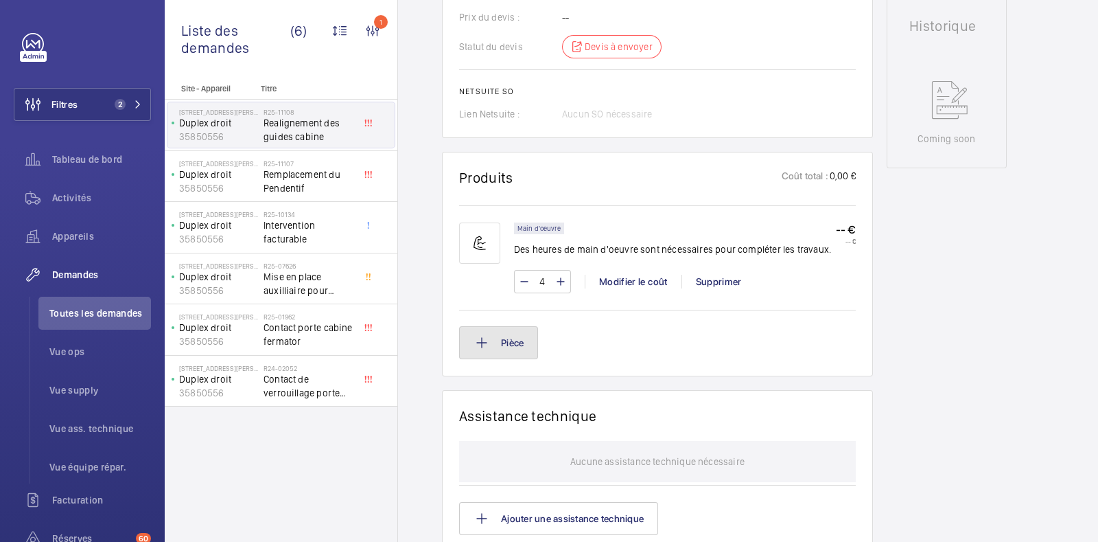
click at [482, 349] on mat-icon at bounding box center [482, 342] width 16 height 16
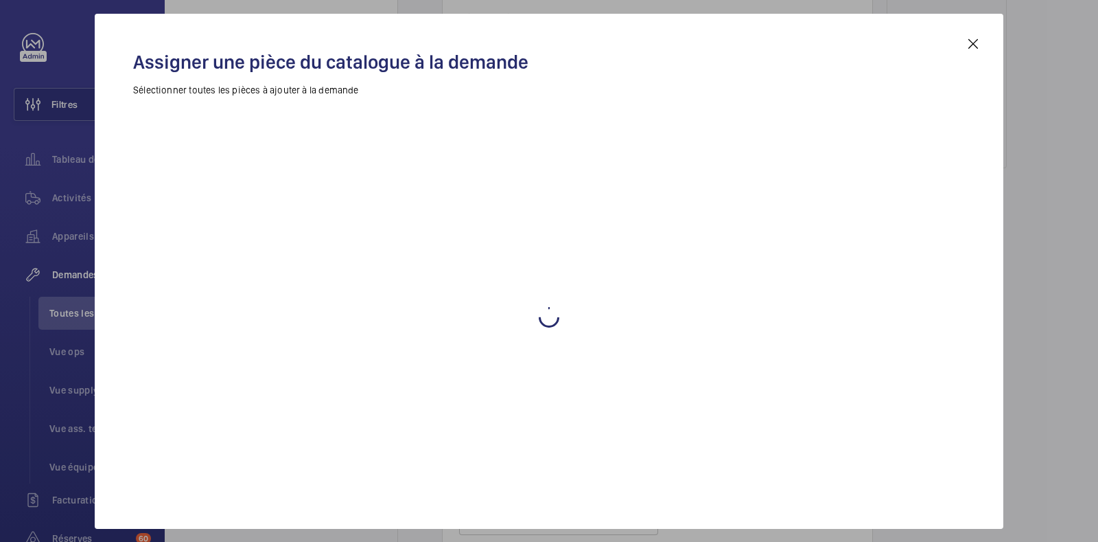
click at [583, 371] on div at bounding box center [549, 328] width 832 height 463
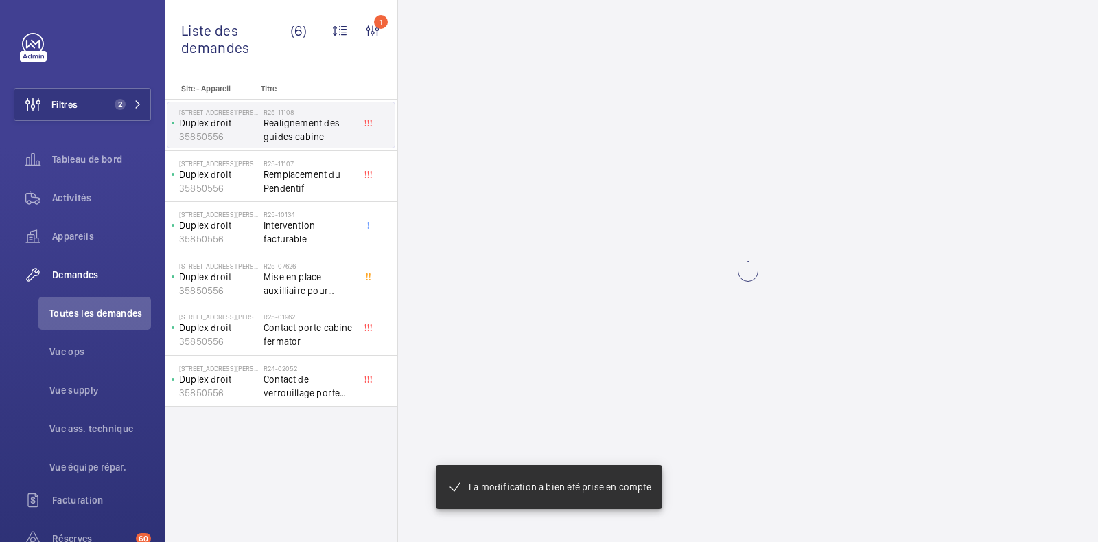
click at [608, 295] on wm-front-async-data-loader at bounding box center [748, 271] width 700 height 542
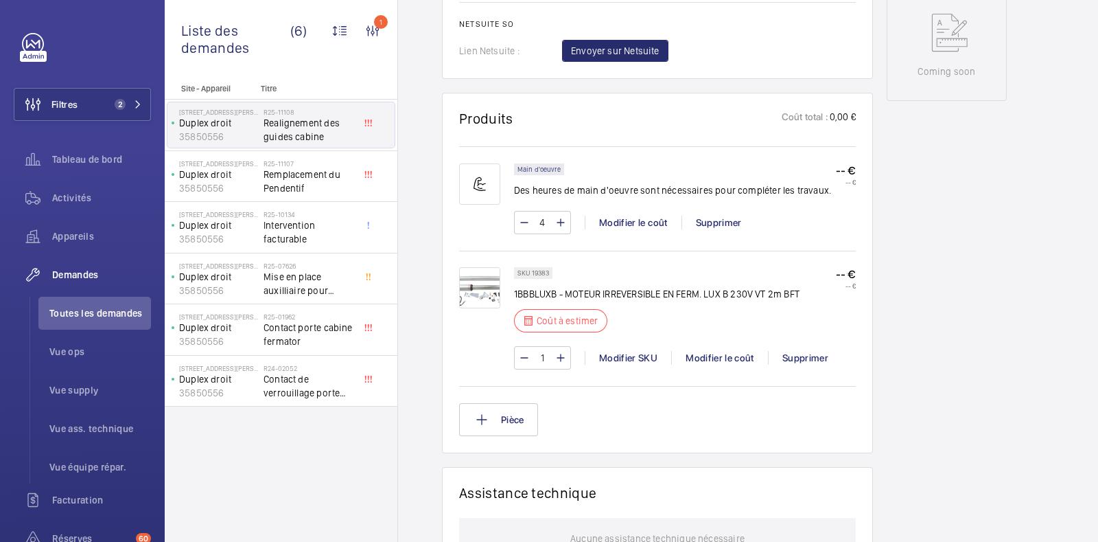
scroll to position [726, 0]
click at [813, 354] on div "Supprimer" at bounding box center [805, 356] width 74 height 14
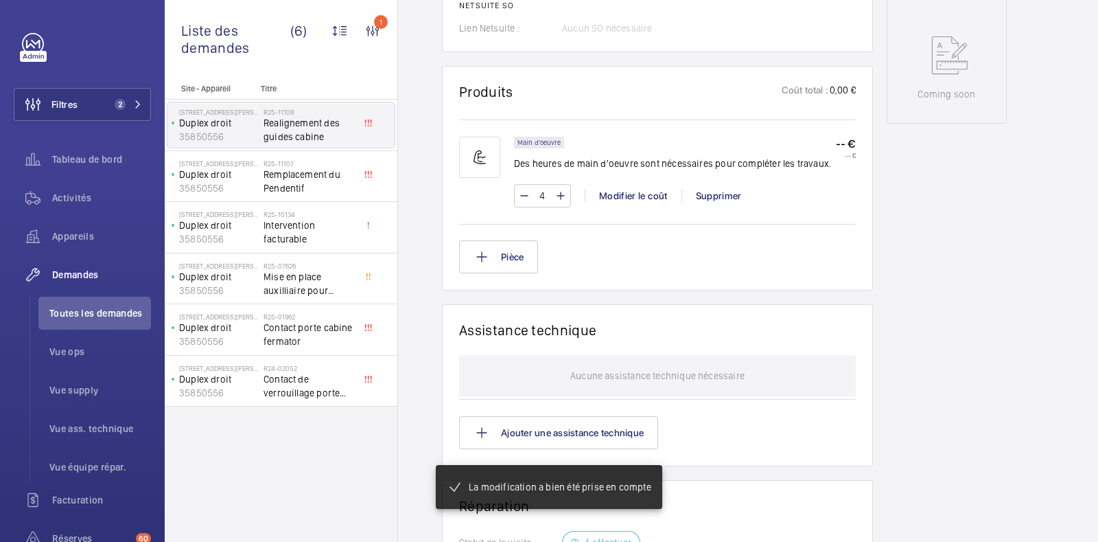
scroll to position [703, 0]
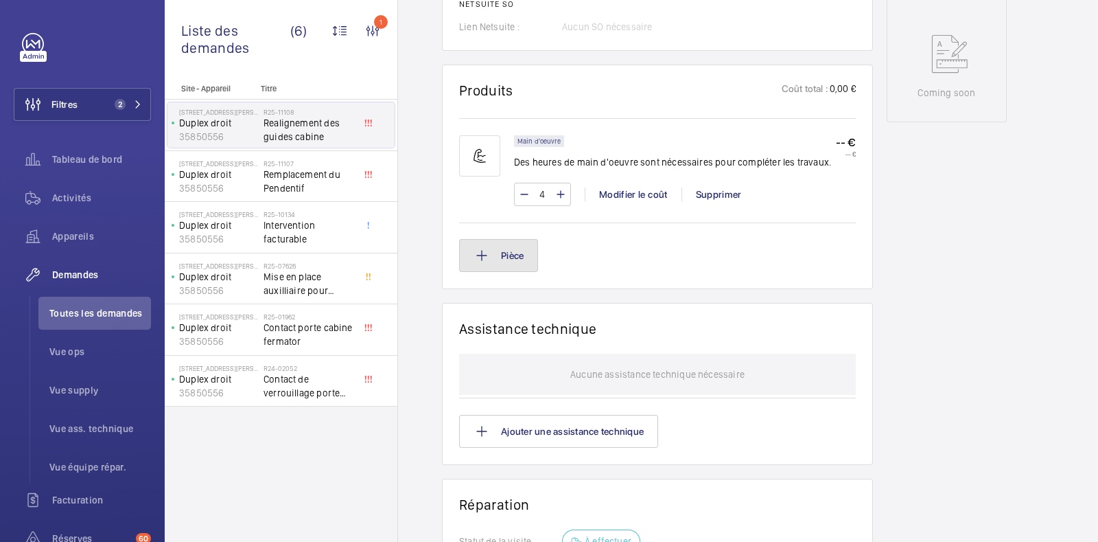
click at [501, 264] on button "Pièce" at bounding box center [498, 255] width 79 height 33
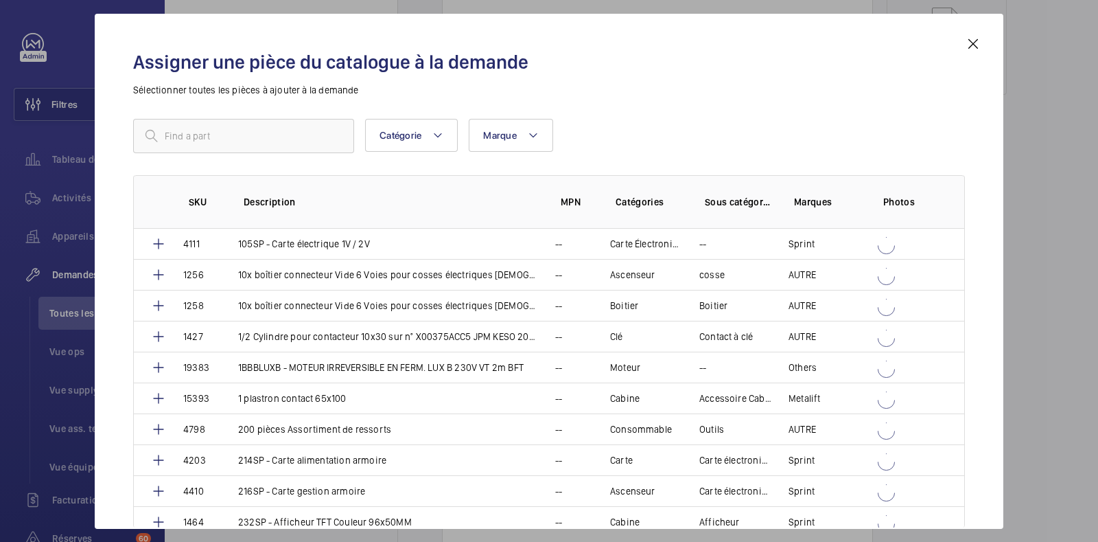
scroll to position [744, 0]
click at [971, 45] on mat-icon at bounding box center [973, 44] width 16 height 16
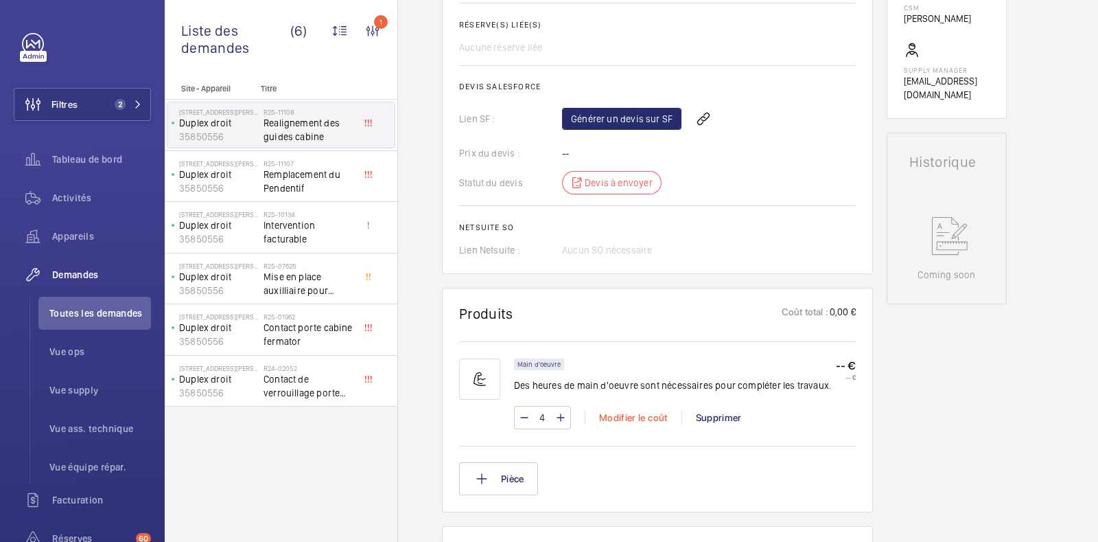
scroll to position [0, 0]
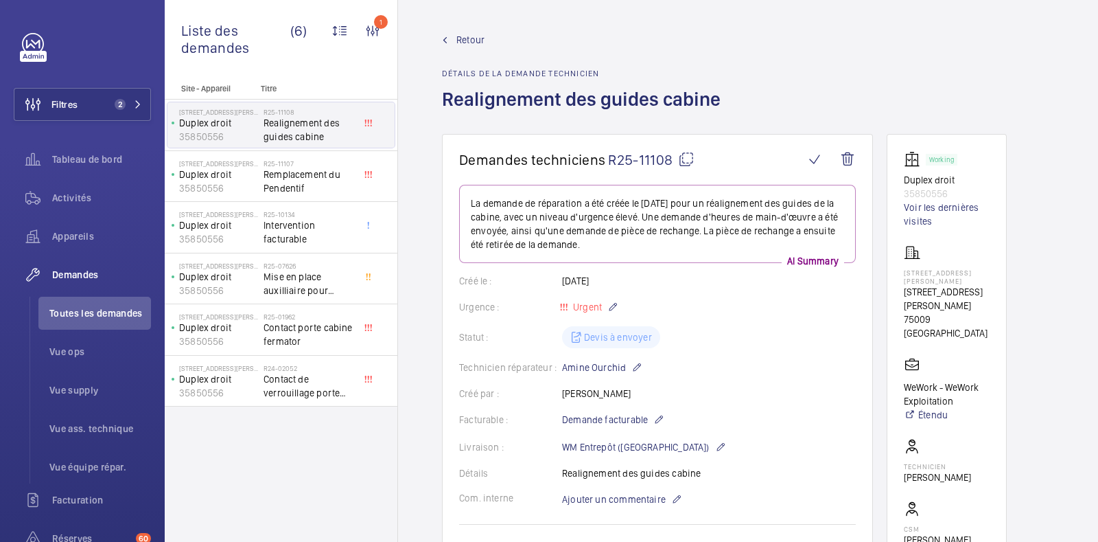
drag, startPoint x: 844, startPoint y: 159, endPoint x: 861, endPoint y: 200, distance: 44.6
click at [861, 200] on wm-front-card "Demandes techniciens R25-11108 La demande de réparation a été créée le [DATE] p…" at bounding box center [657, 464] width 431 height 661
click at [462, 47] on div "Retour Détails de la demande technicien Realignement des guides cabine" at bounding box center [585, 83] width 287 height 101
click at [470, 40] on span "Retour" at bounding box center [470, 40] width 28 height 14
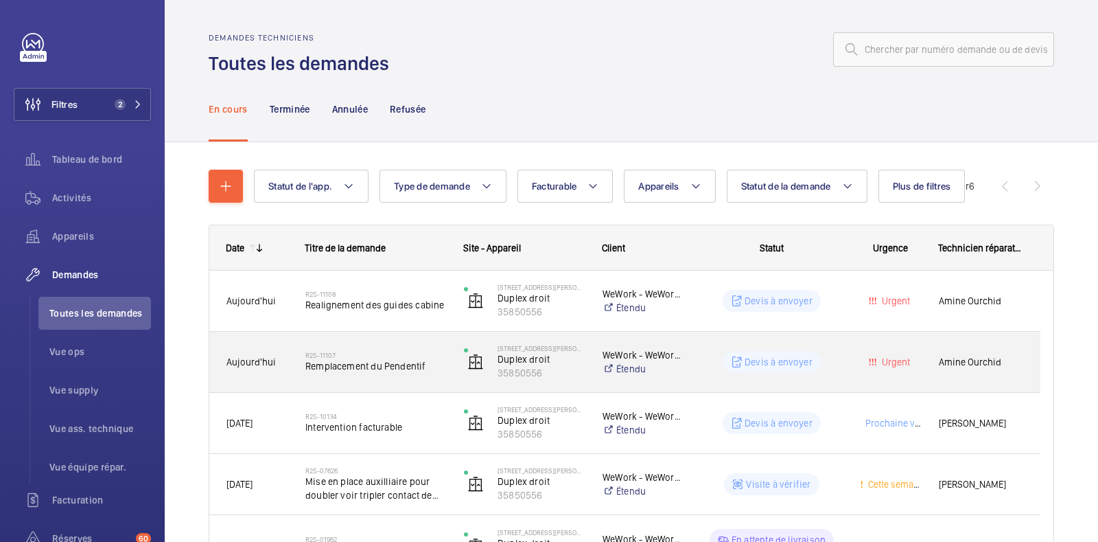
click at [385, 360] on span "Remplacement du Pendentif" at bounding box center [375, 366] width 141 height 14
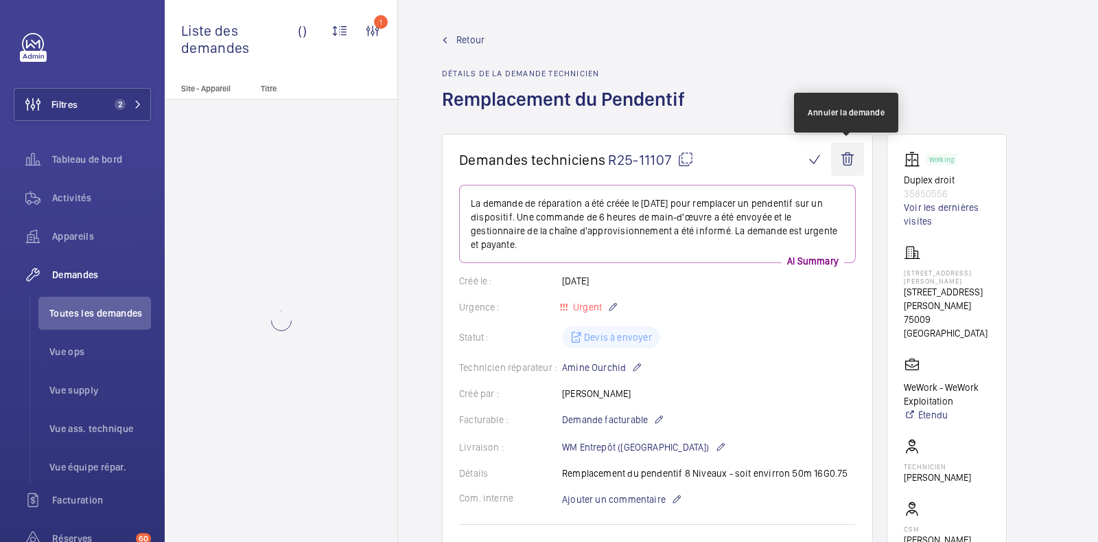
click at [848, 163] on wm-front-icon-button at bounding box center [847, 159] width 33 height 33
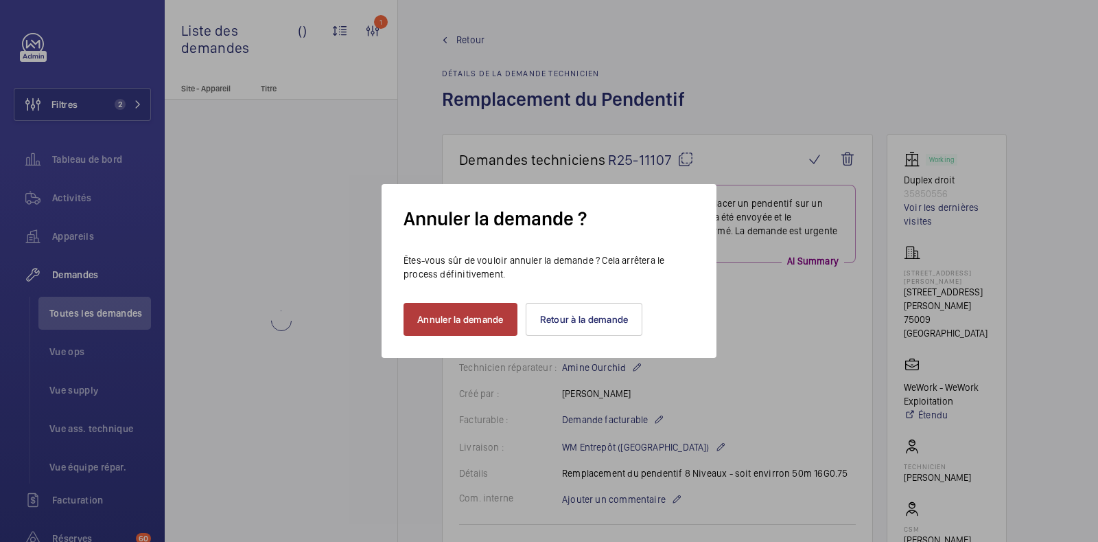
click at [472, 332] on button "Annuler la demande" at bounding box center [461, 319] width 114 height 33
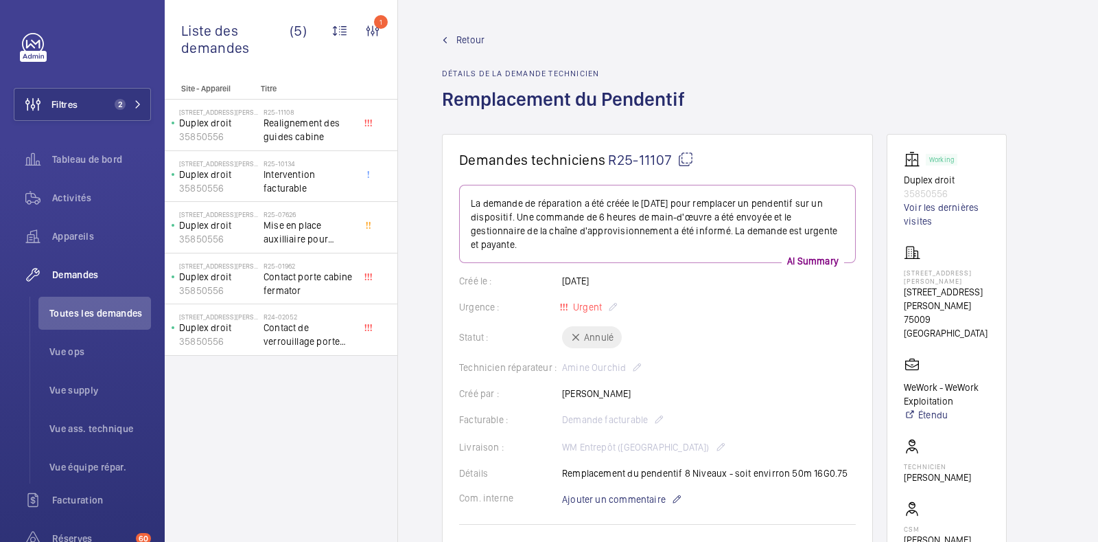
click at [465, 36] on span "Retour" at bounding box center [470, 40] width 28 height 14
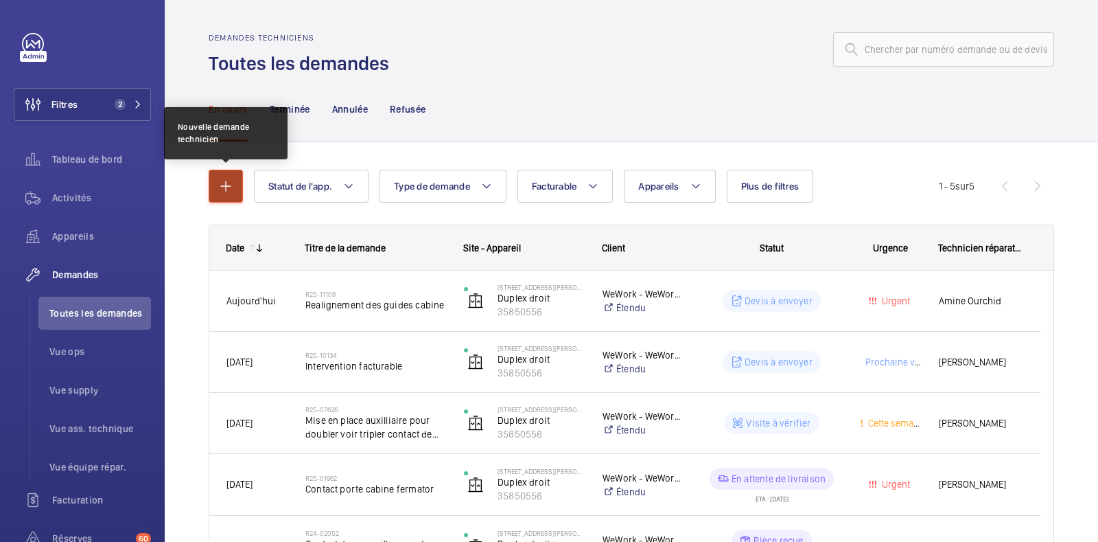
click at [235, 187] on button "button" at bounding box center [226, 186] width 34 height 33
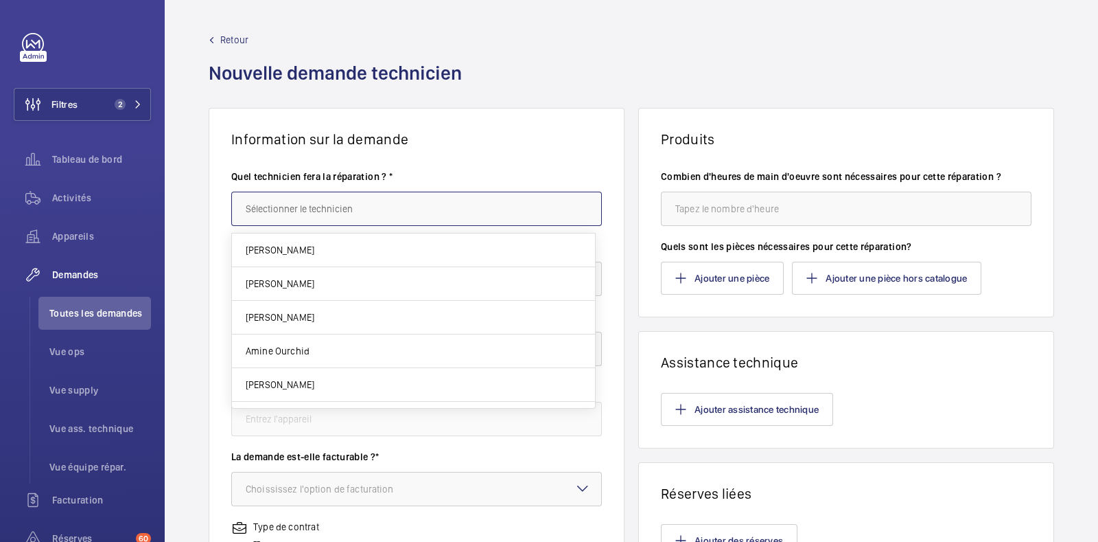
click at [277, 216] on input "text" at bounding box center [416, 209] width 371 height 34
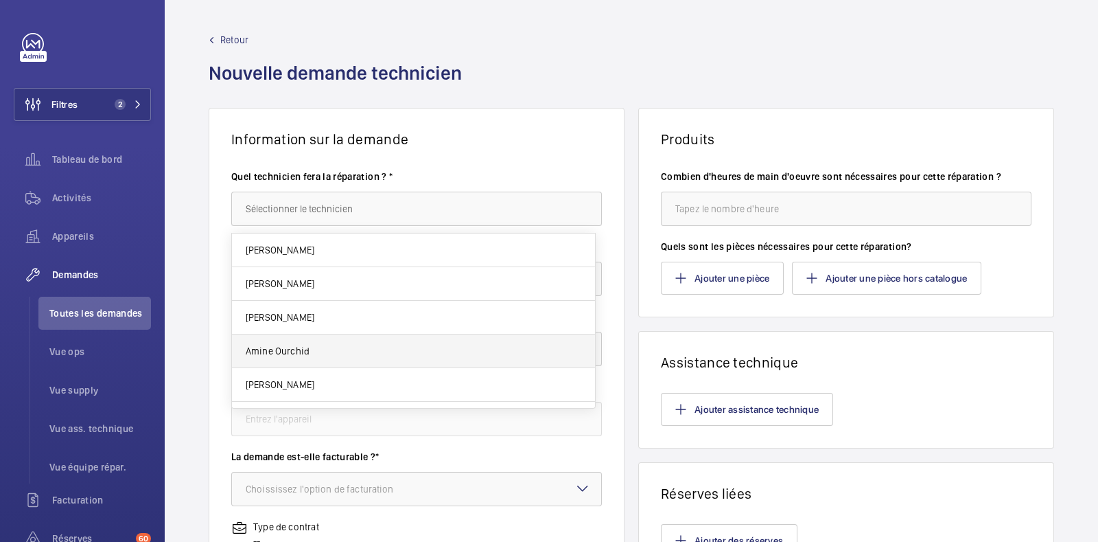
click at [321, 345] on mat-option "Amine Ourchid" at bounding box center [413, 351] width 363 height 34
type input "Amine Ourchid"
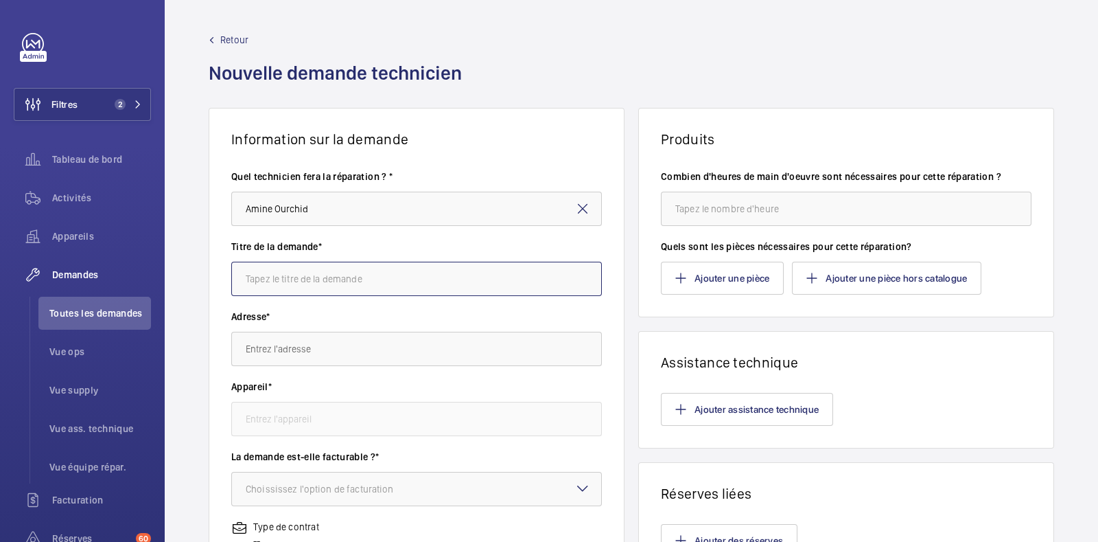
click at [332, 277] on input "text" at bounding box center [416, 279] width 371 height 34
type input "R"
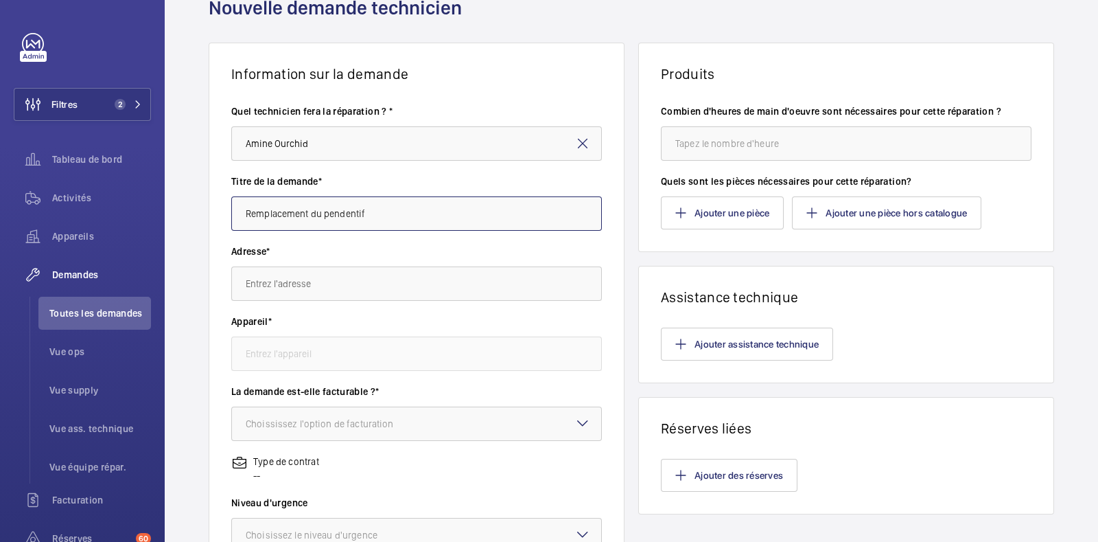
scroll to position [68, 0]
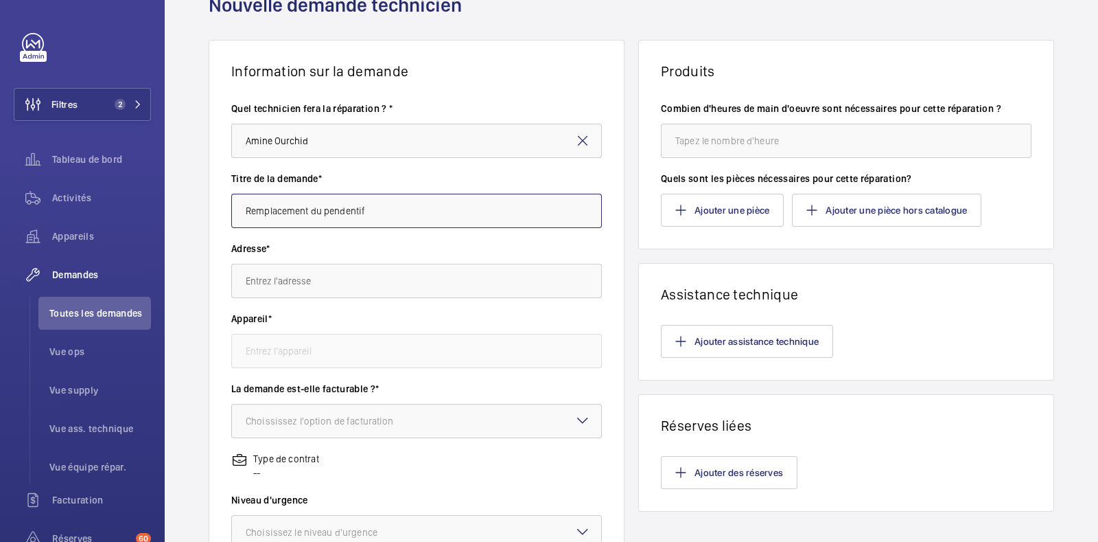
type input "Remplacement du pendentif"
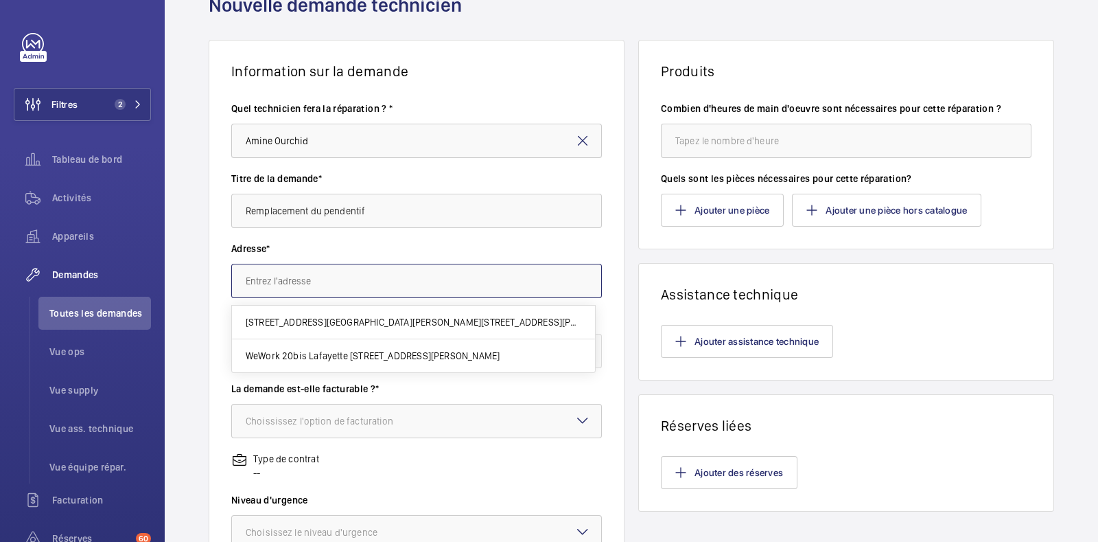
click at [428, 286] on input "text" at bounding box center [416, 281] width 371 height 34
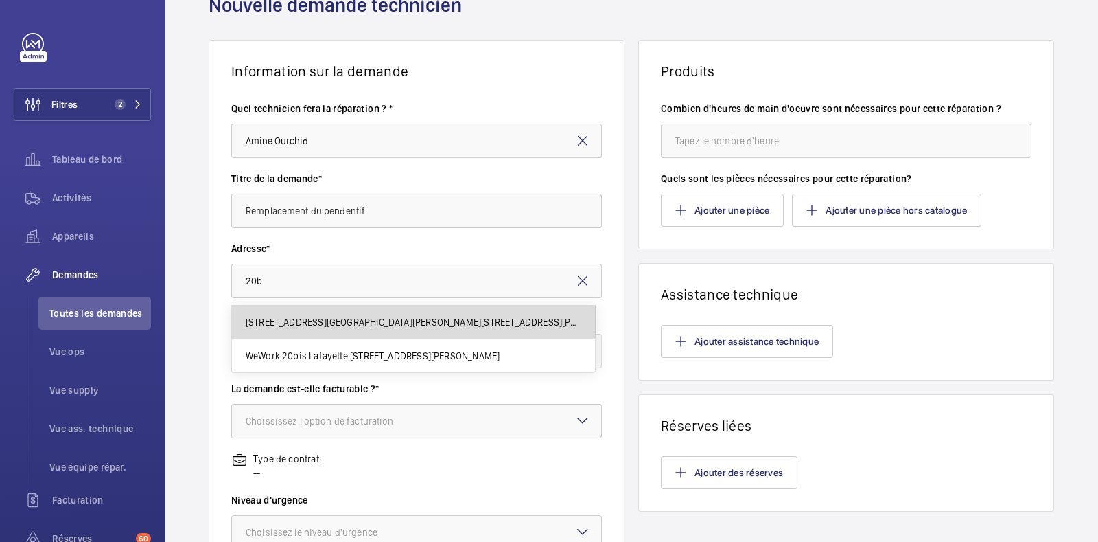
click at [358, 315] on span "[STREET_ADDRESS][GEOGRAPHIC_DATA][PERSON_NAME][STREET_ADDRESS][PERSON_NAME]" at bounding box center [414, 322] width 336 height 14
type input "[STREET_ADDRESS][GEOGRAPHIC_DATA][PERSON_NAME][STREET_ADDRESS][PERSON_NAME]"
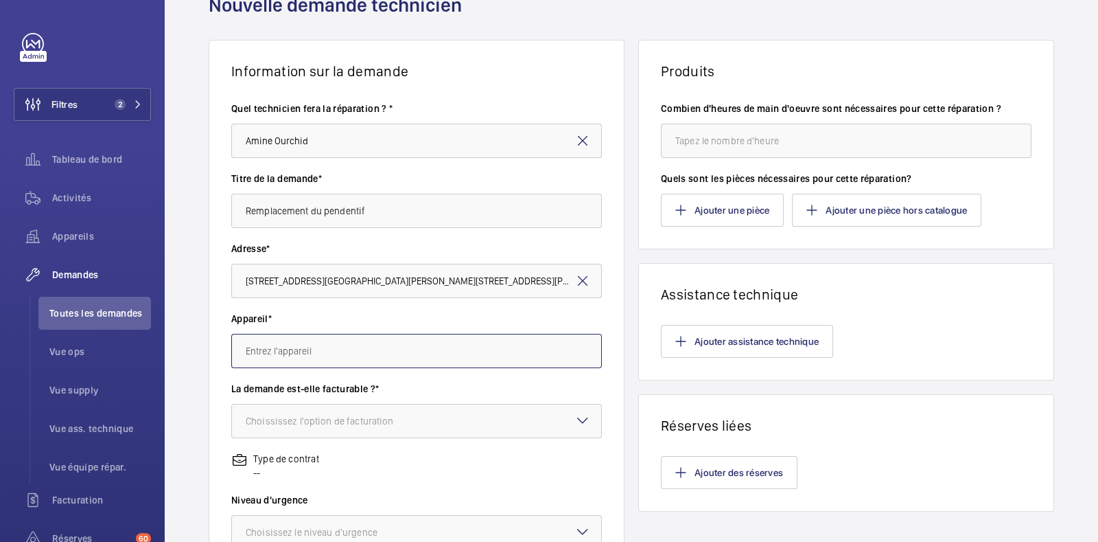
click at [321, 358] on input "text" at bounding box center [416, 351] width 371 height 34
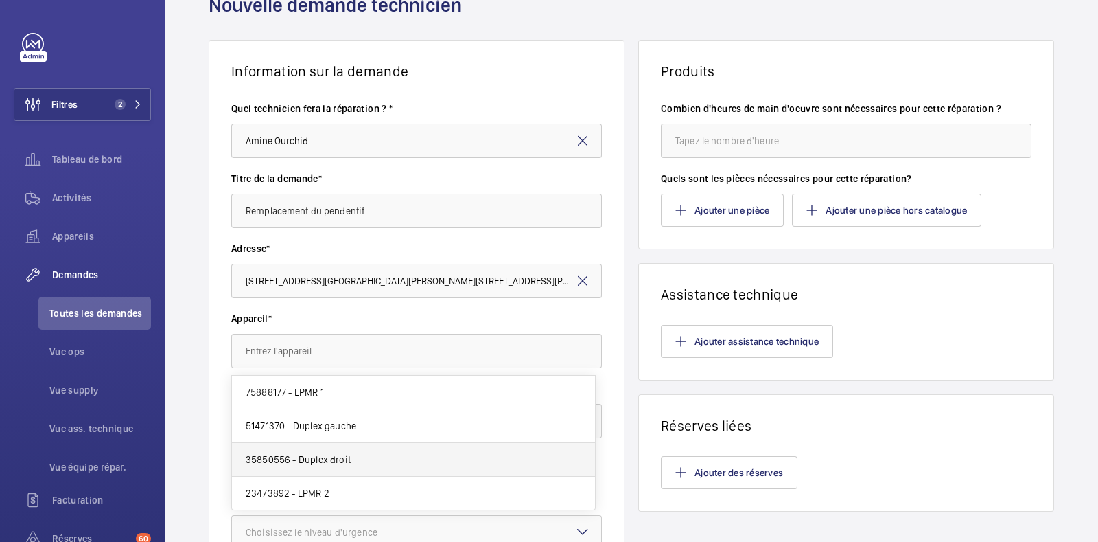
click at [332, 460] on span "35850556 - Duplex droit" at bounding box center [298, 459] width 105 height 14
type input "35850556 - Duplex droit"
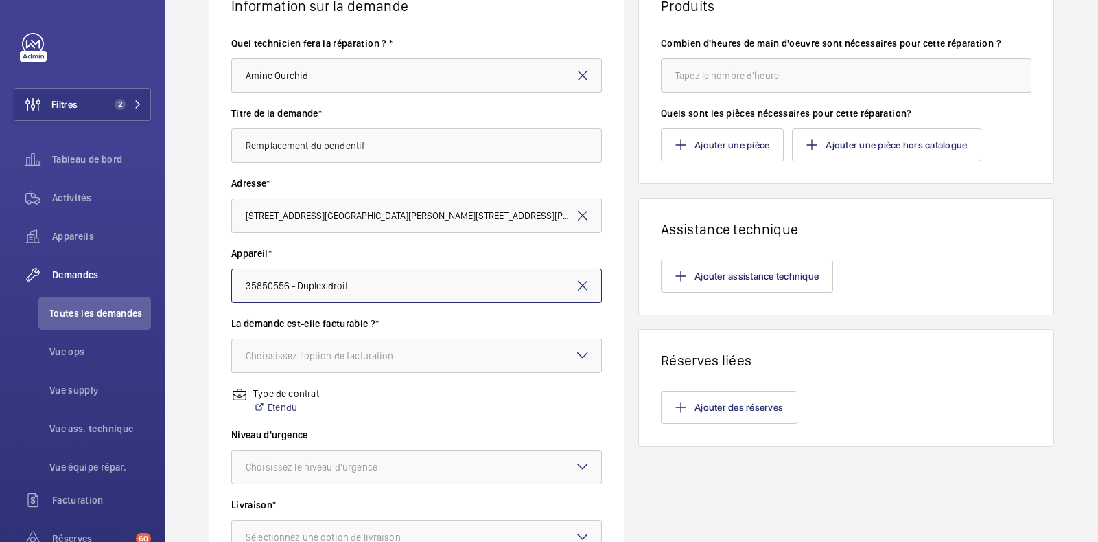
scroll to position [135, 0]
click at [419, 365] on div at bounding box center [416, 354] width 369 height 33
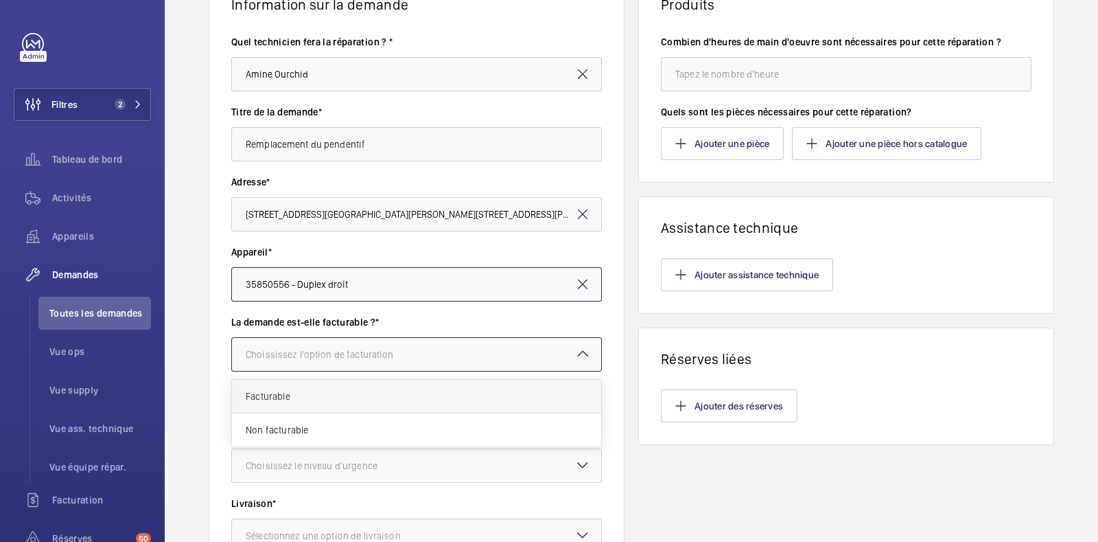
click at [379, 389] on span "Facturable" at bounding box center [417, 396] width 342 height 14
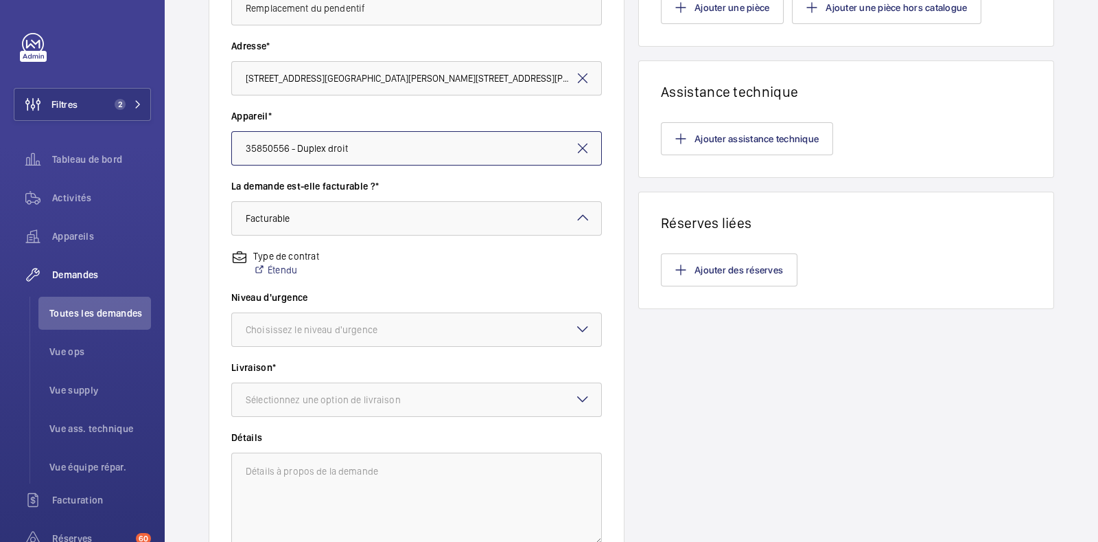
scroll to position [274, 0]
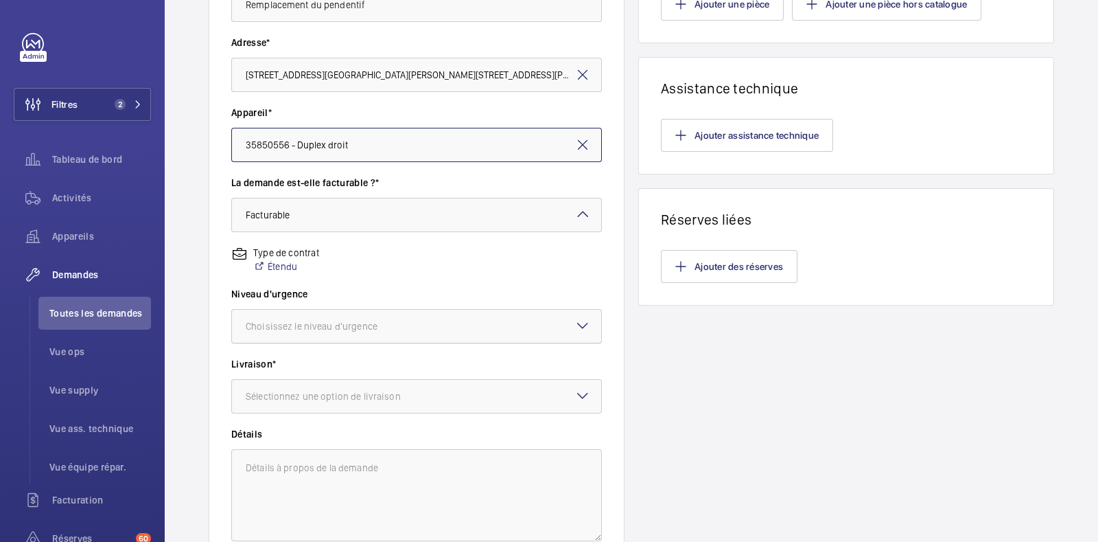
click at [367, 321] on div "Choisissez le niveau d'urgence" at bounding box center [329, 326] width 166 height 14
click at [292, 428] on span "Urgent" at bounding box center [417, 435] width 342 height 14
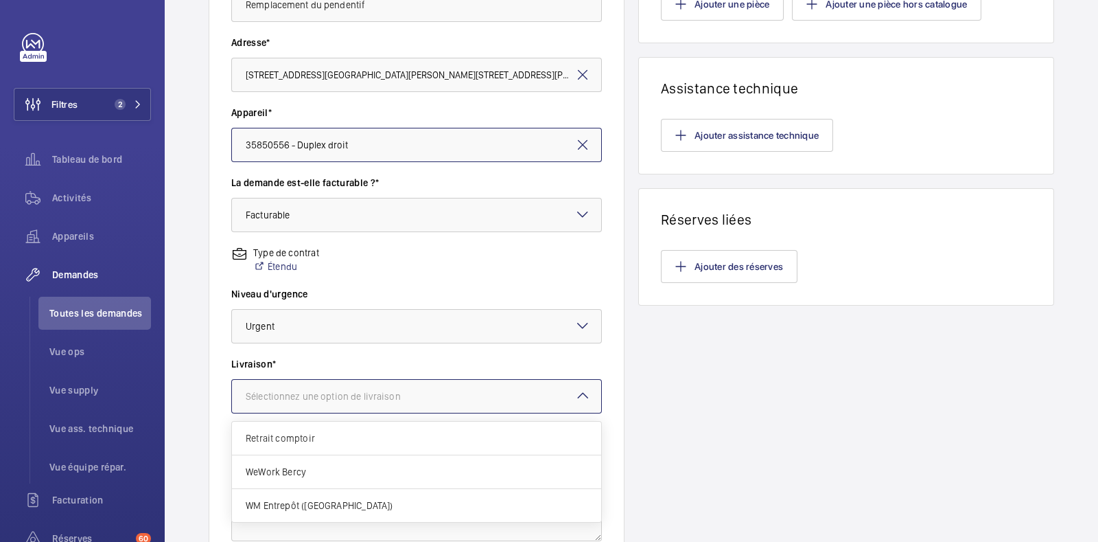
click at [383, 396] on div "Sélectionnez une option de livraison" at bounding box center [340, 396] width 189 height 14
click at [316, 498] on span "WM Entrepôt ([GEOGRAPHIC_DATA])" at bounding box center [417, 505] width 342 height 14
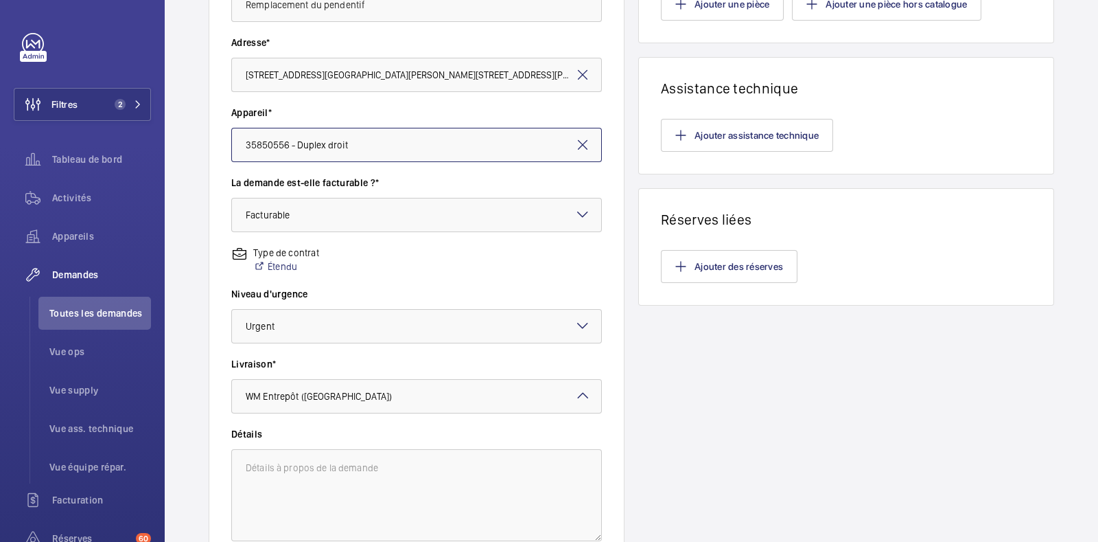
scroll to position [394, 0]
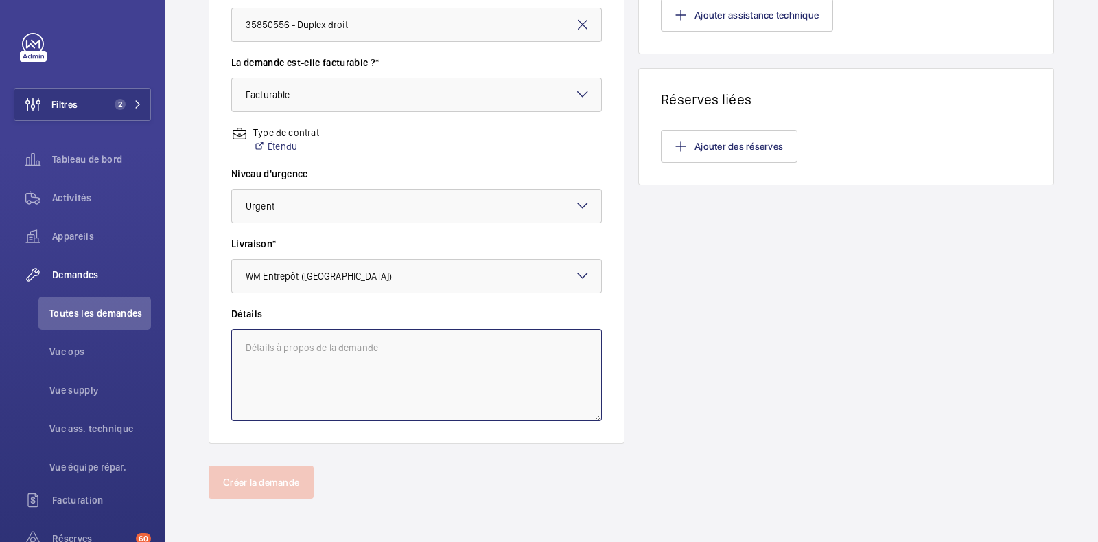
click at [400, 345] on textarea at bounding box center [416, 375] width 371 height 92
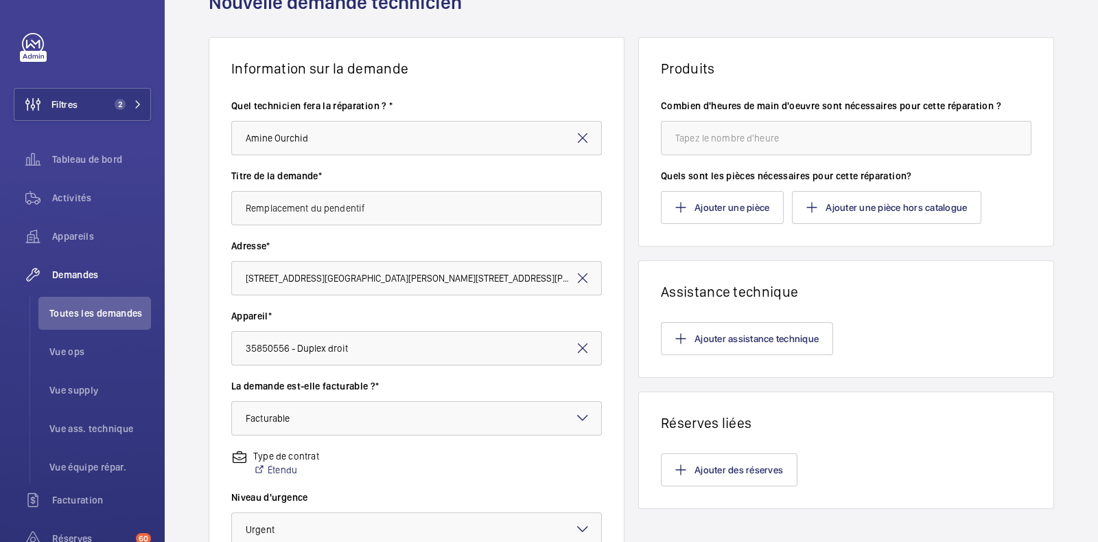
scroll to position [69, 0]
type textarea "Remplacement du pendentif 8 niveaux - 50m 16G0,75"
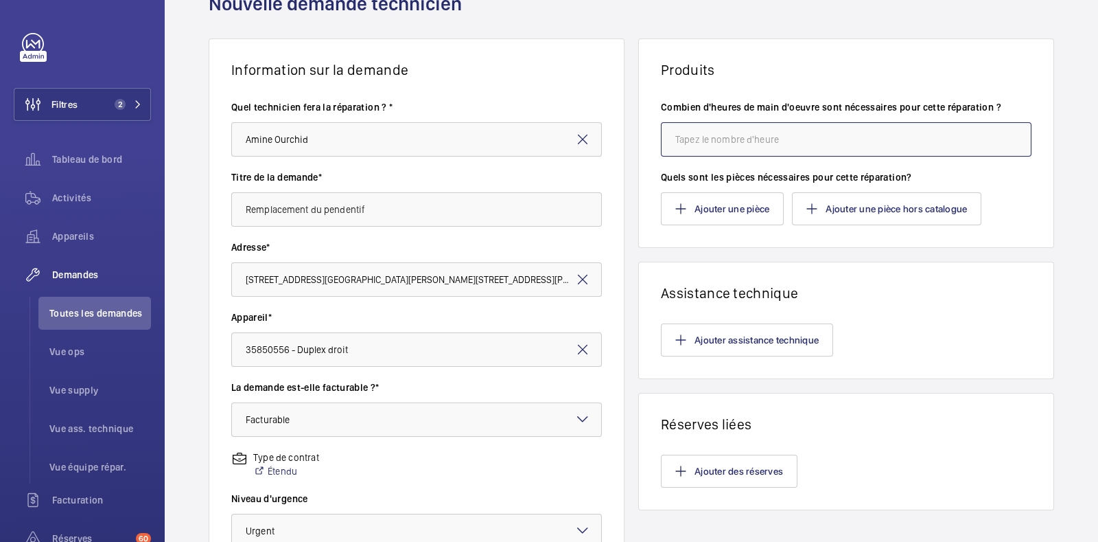
click at [731, 139] on input "number" at bounding box center [846, 139] width 371 height 34
type input "6"
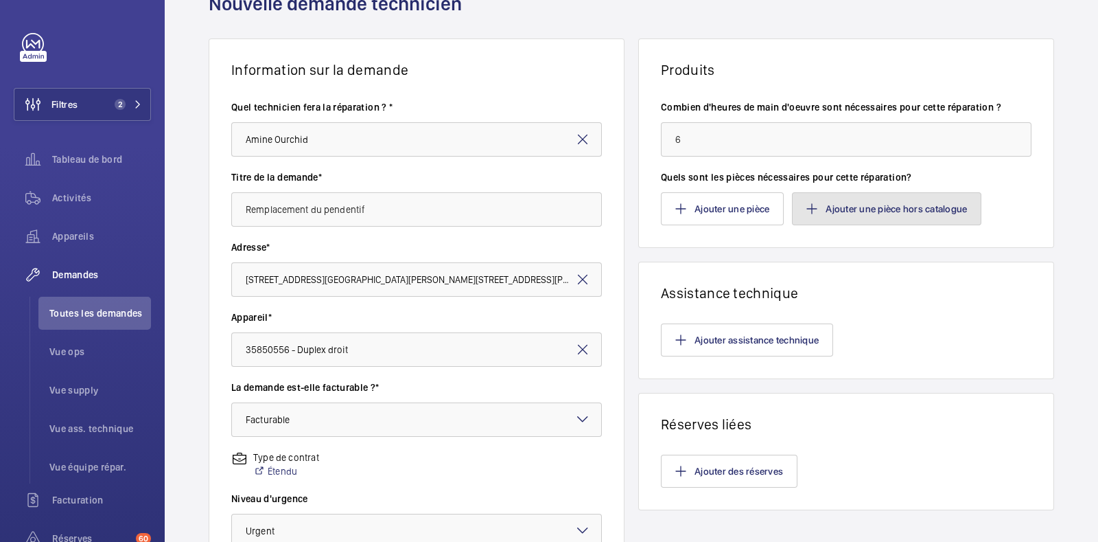
click at [848, 204] on button "Ajouter une pièce hors catalogue" at bounding box center [886, 208] width 189 height 33
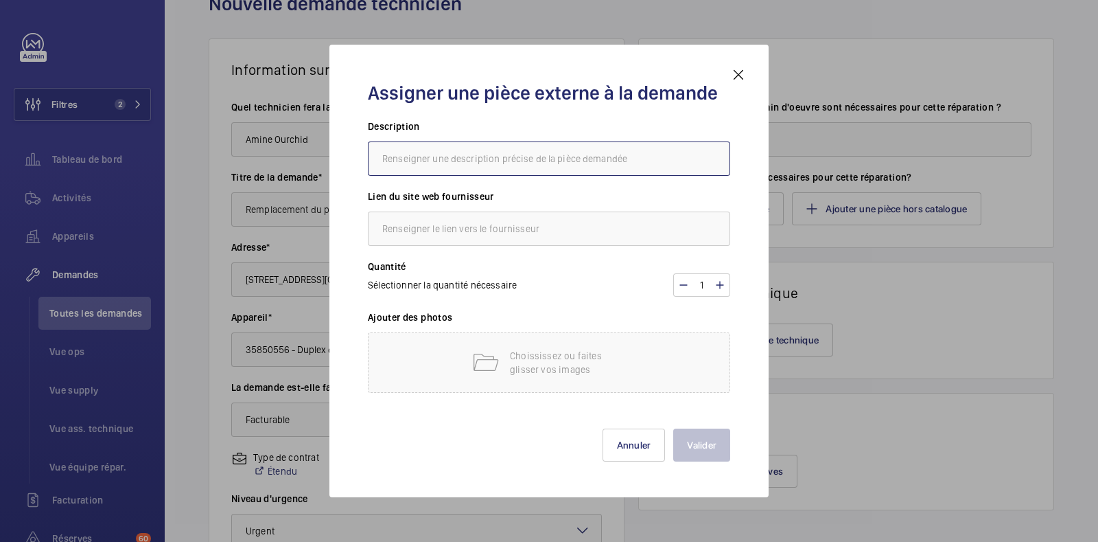
click at [424, 159] on input "text" at bounding box center [549, 158] width 362 height 34
type input "Pendentif"
click at [433, 233] on input "text" at bounding box center [549, 228] width 362 height 34
type input "DRIM"
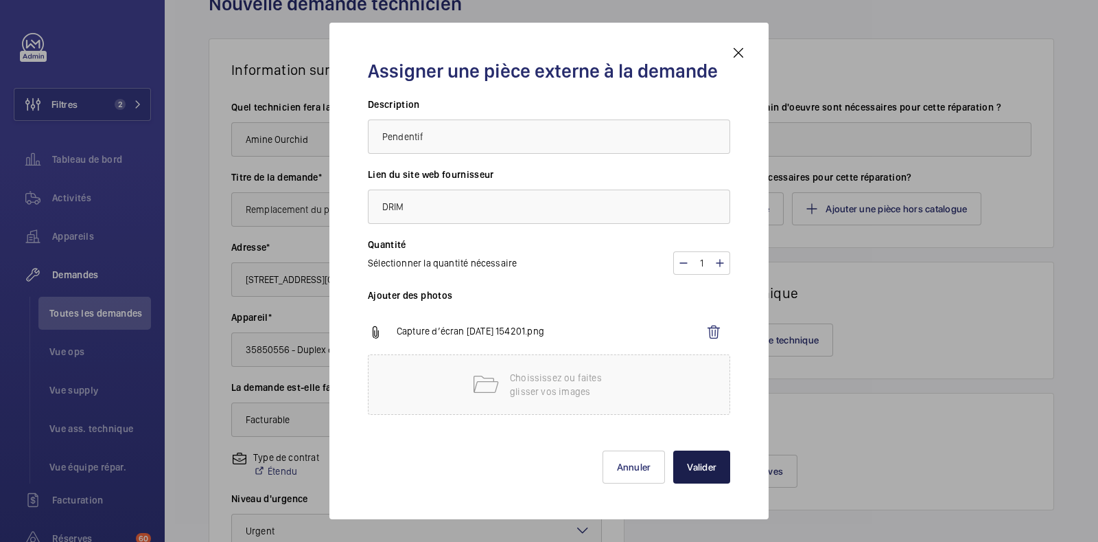
click at [693, 455] on button "Valider" at bounding box center [701, 466] width 57 height 33
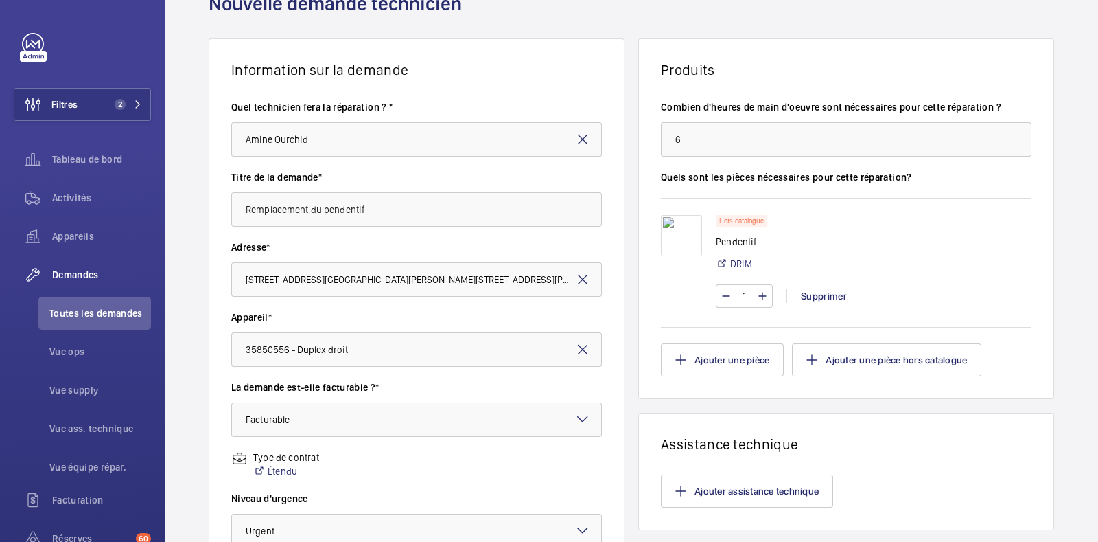
click at [235, 461] on div "Information sur la demande Quel technicien fera la réparation ? * Amine Ourchid…" at bounding box center [632, 414] width 934 height 752
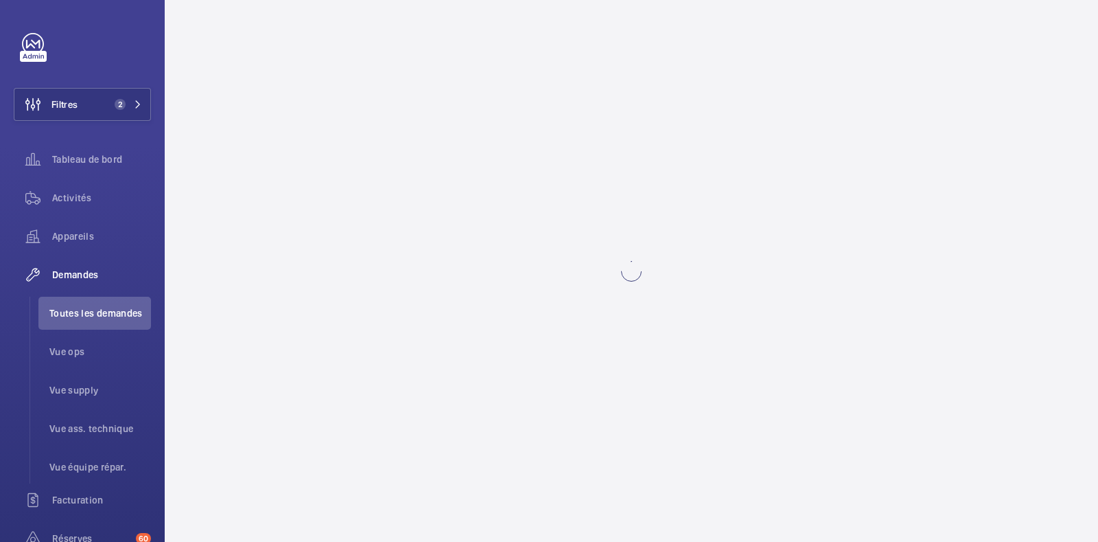
scroll to position [0, 0]
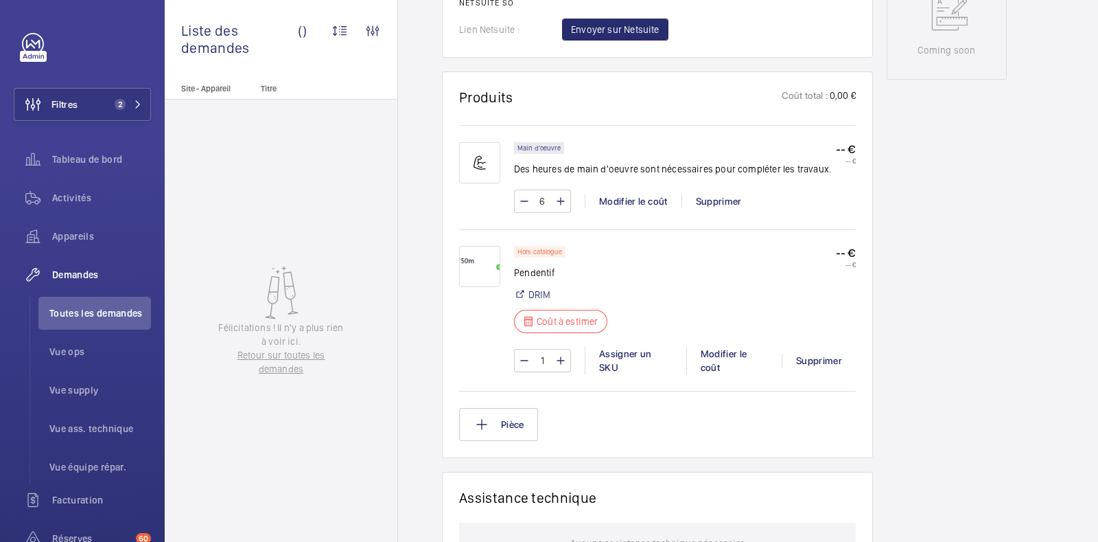
scroll to position [746, 0]
click at [728, 358] on div "Modifier le coût" at bounding box center [733, 359] width 95 height 27
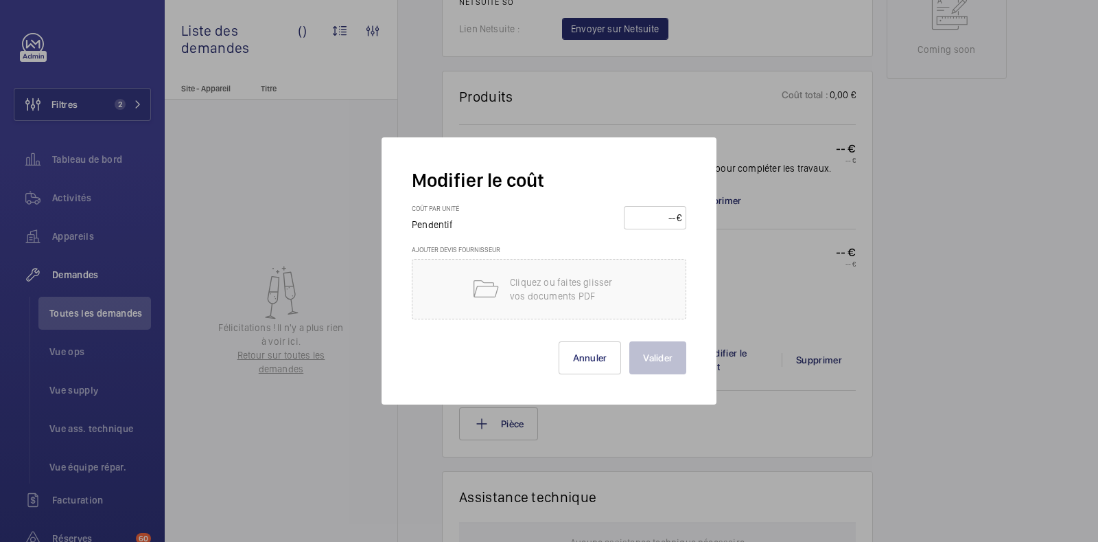
click at [645, 224] on input "number" at bounding box center [653, 218] width 48 height 22
type input "185"
click at [537, 314] on div "Cliquez ou faites glisser vos documents PDF" at bounding box center [549, 289] width 275 height 60
click at [647, 349] on button "Valider" at bounding box center [657, 357] width 57 height 33
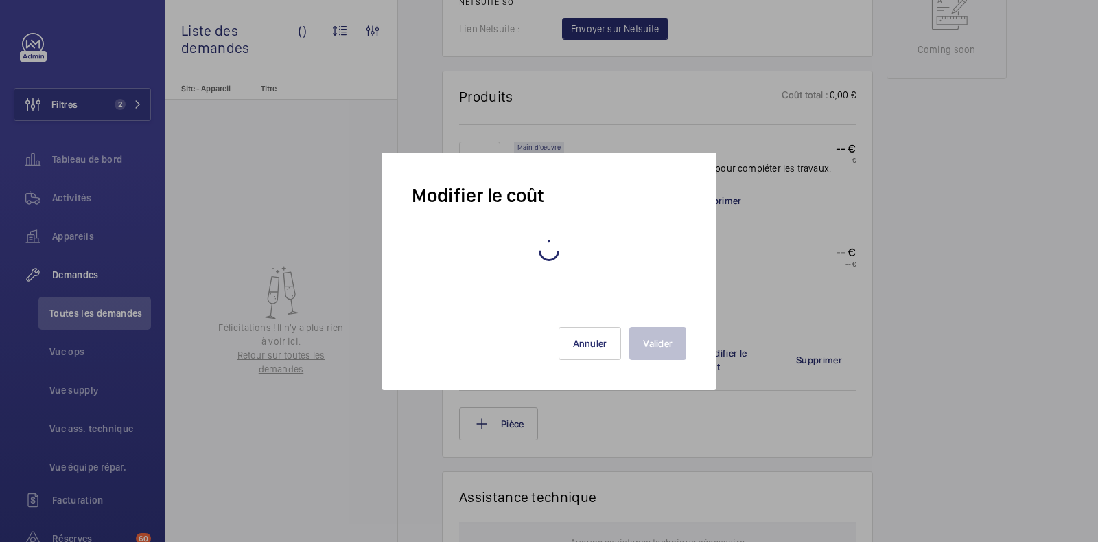
click at [100, 320] on li "Toutes les demandes" at bounding box center [94, 313] width 113 height 33
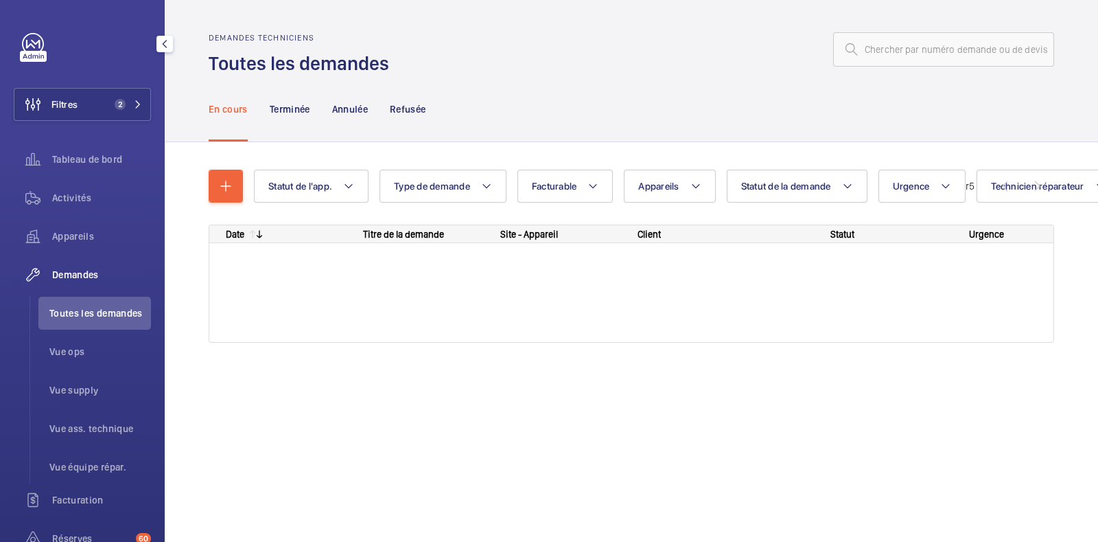
click at [30, 53] on div at bounding box center [33, 56] width 27 height 11
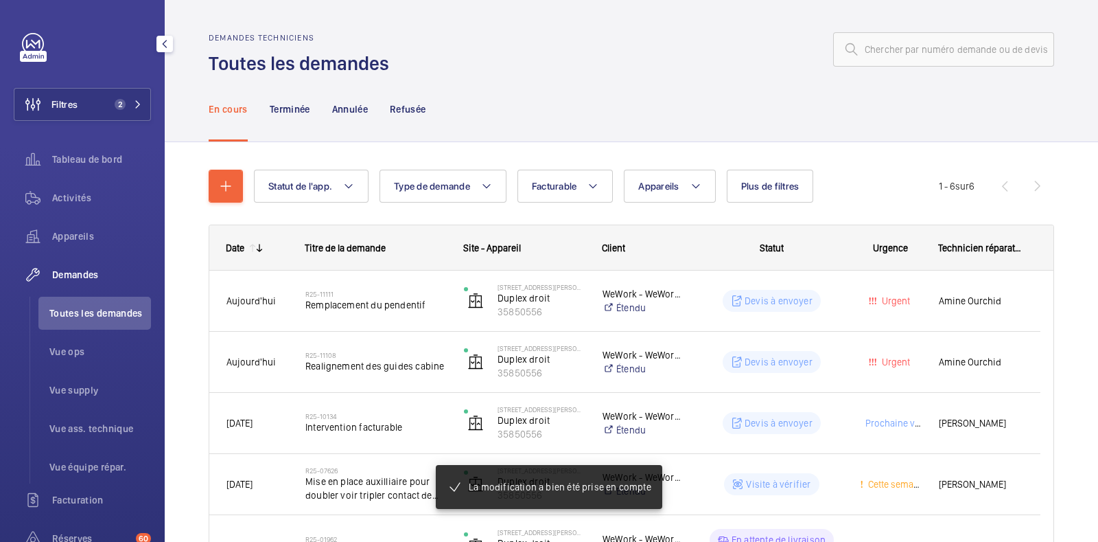
click at [70, 314] on span "Toutes les demandes" at bounding box center [100, 313] width 102 height 14
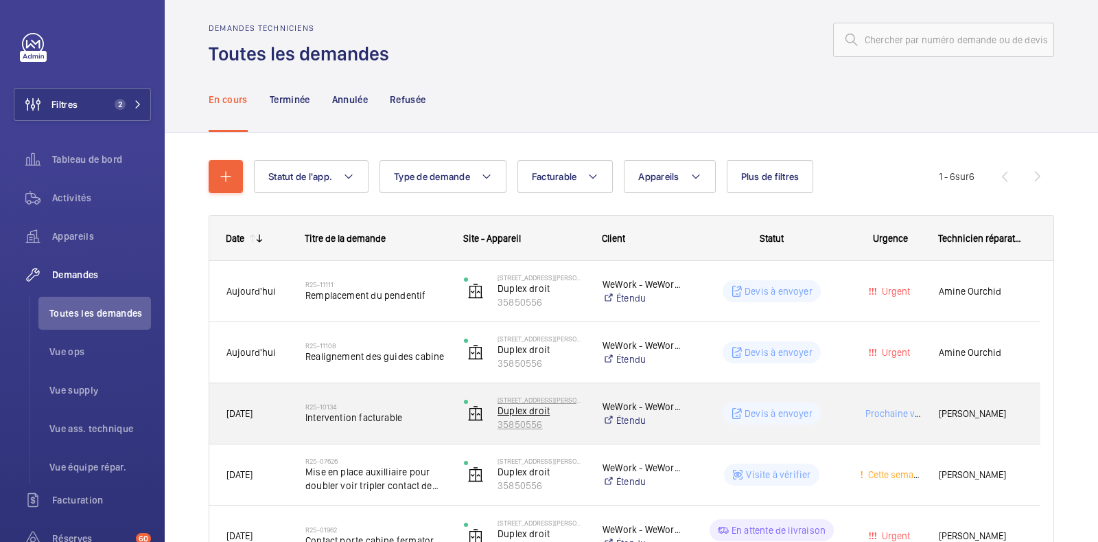
scroll to position [20, 0]
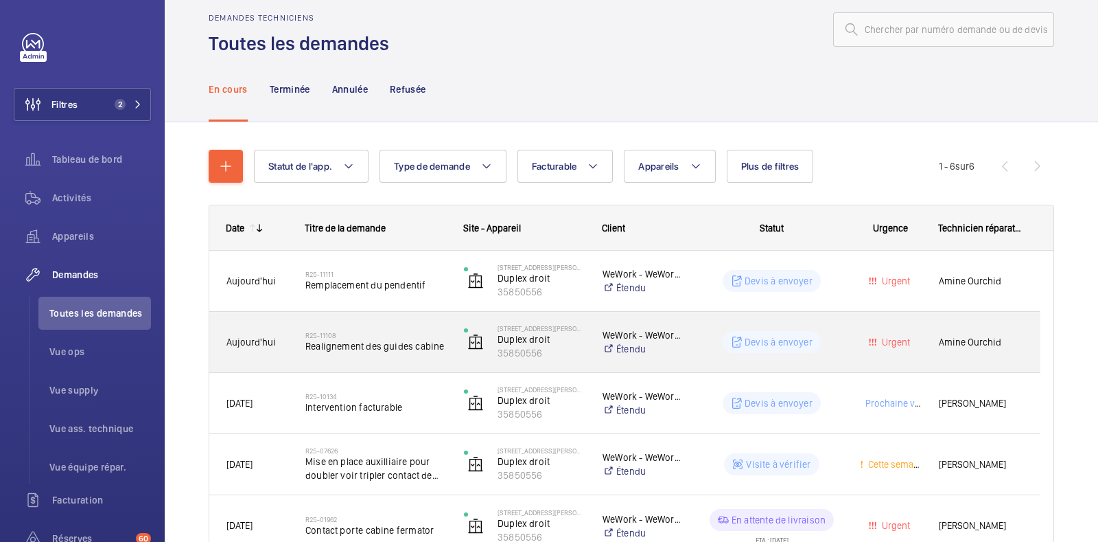
click at [698, 348] on div "Devis à envoyer" at bounding box center [763, 341] width 157 height 49
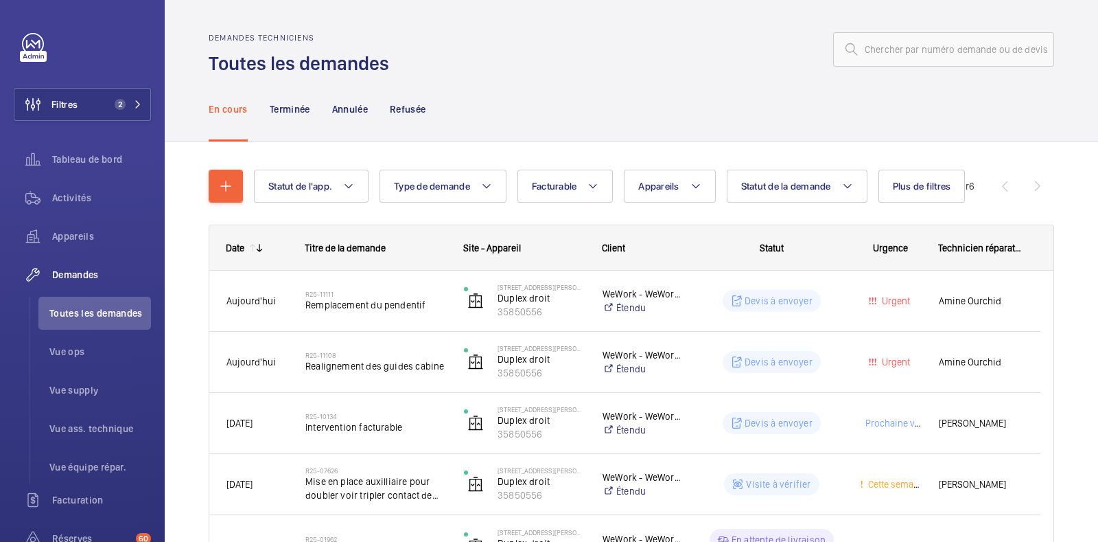
click at [683, 112] on div "En cours Terminée Annulée Refusée" at bounding box center [632, 108] width 846 height 65
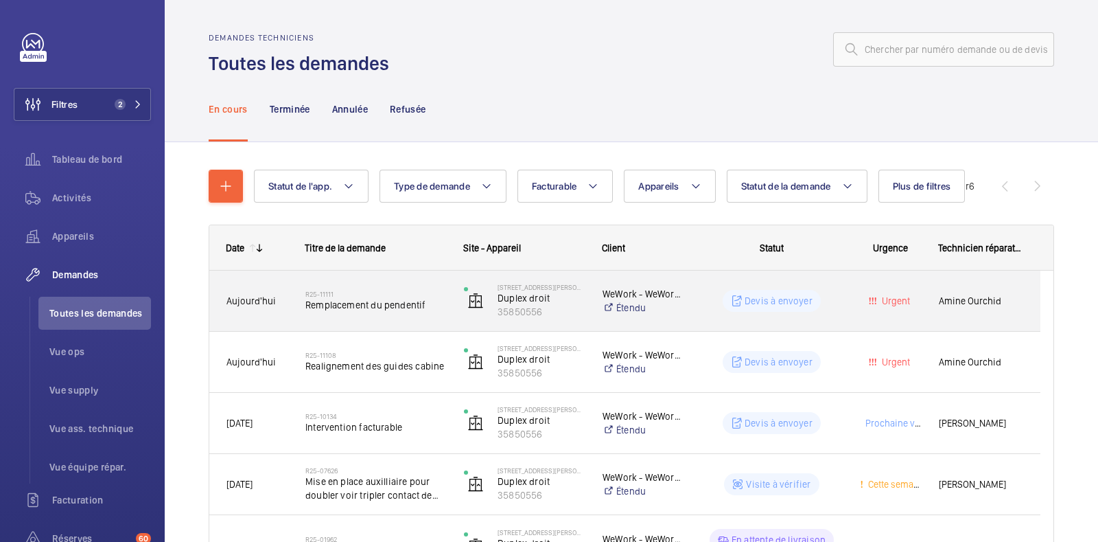
click at [789, 299] on p "Devis à envoyer" at bounding box center [779, 301] width 68 height 14
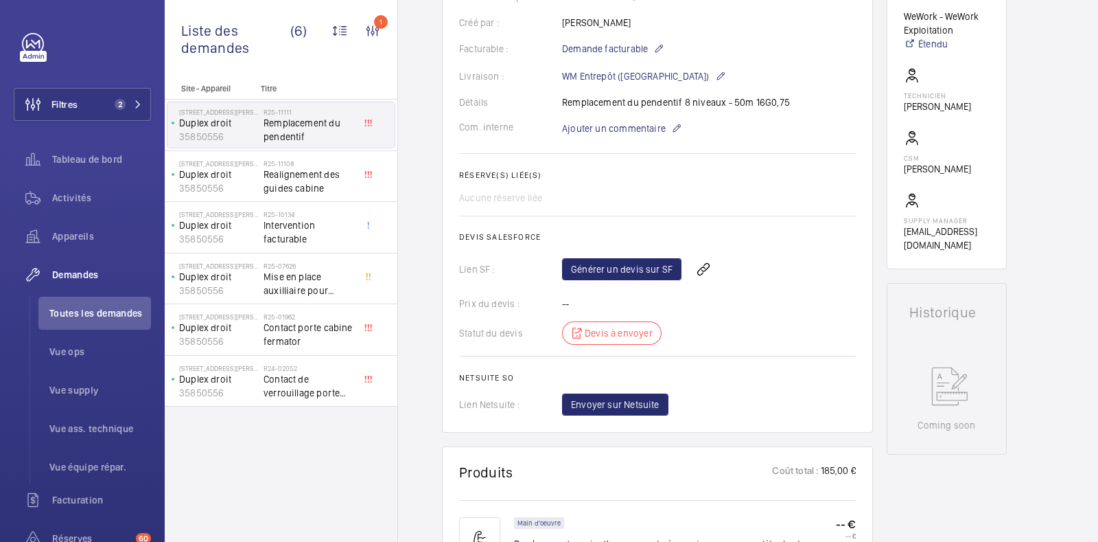
scroll to position [384, 0]
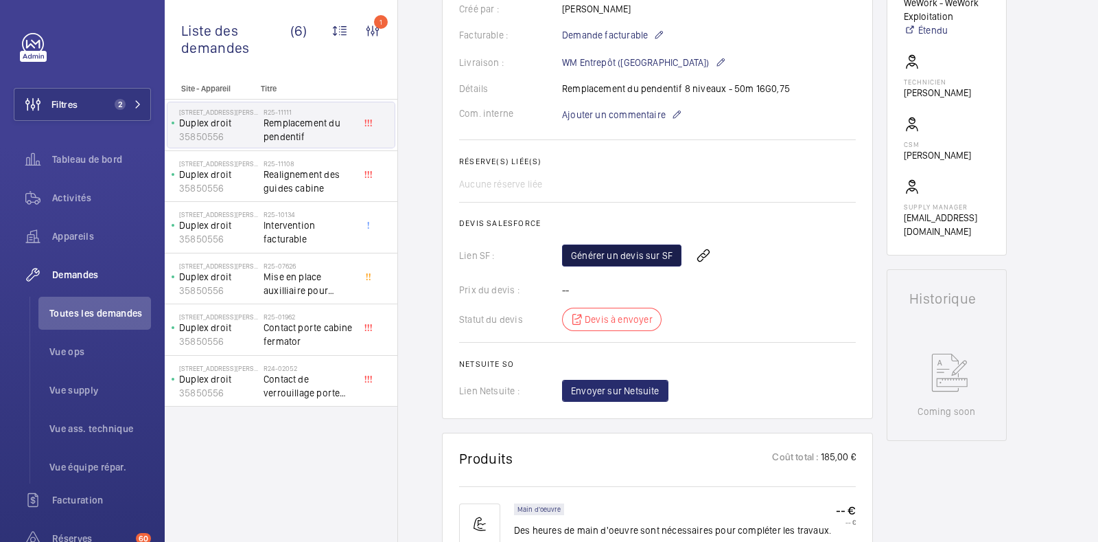
click at [620, 253] on link "Générer un devis sur SF" at bounding box center [621, 255] width 119 height 22
click at [296, 180] on span "Realignement des guides cabine" at bounding box center [309, 180] width 91 height 27
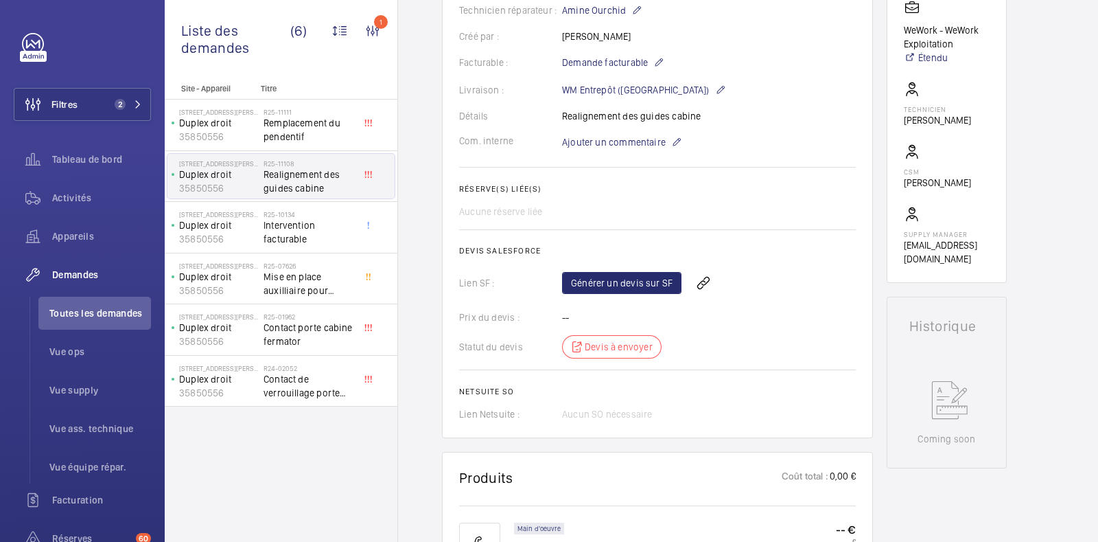
scroll to position [429, 0]
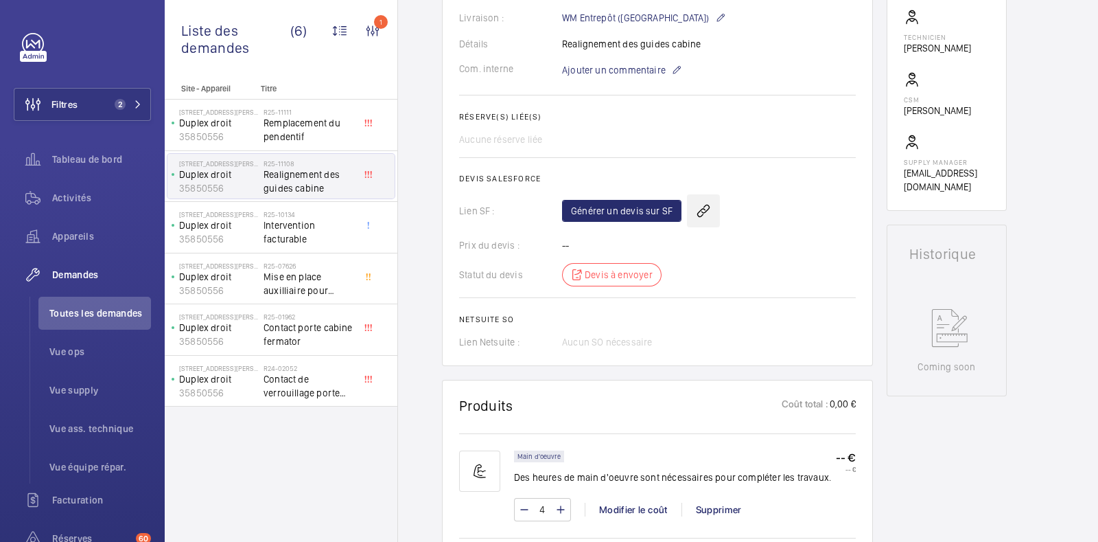
click at [702, 211] on wm-front-icon-button at bounding box center [703, 210] width 33 height 33
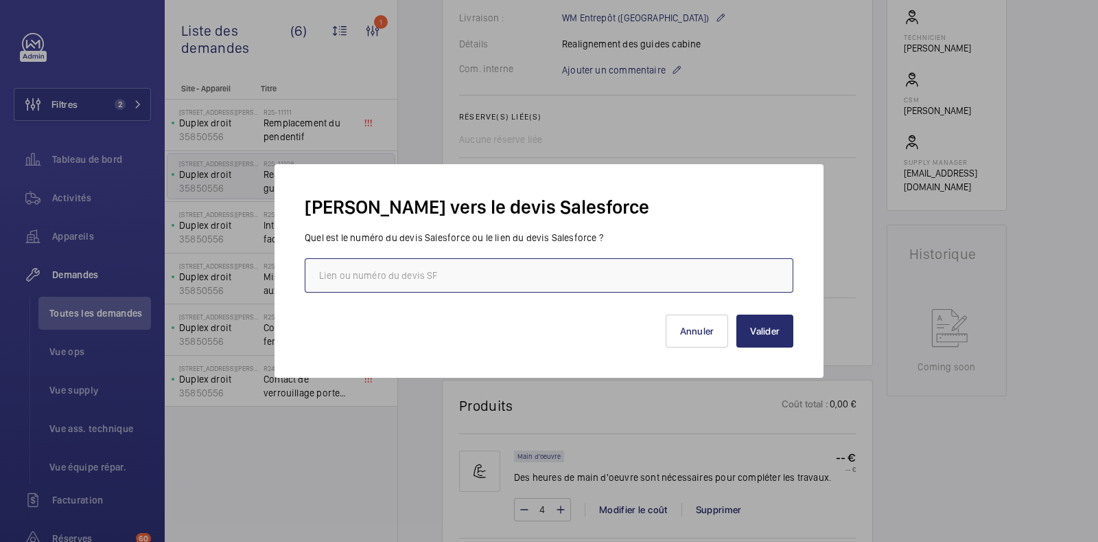
click at [476, 273] on input "text" at bounding box center [549, 275] width 489 height 34
paste input "[URL][DOMAIN_NAME]"
type input "[URL][DOMAIN_NAME]"
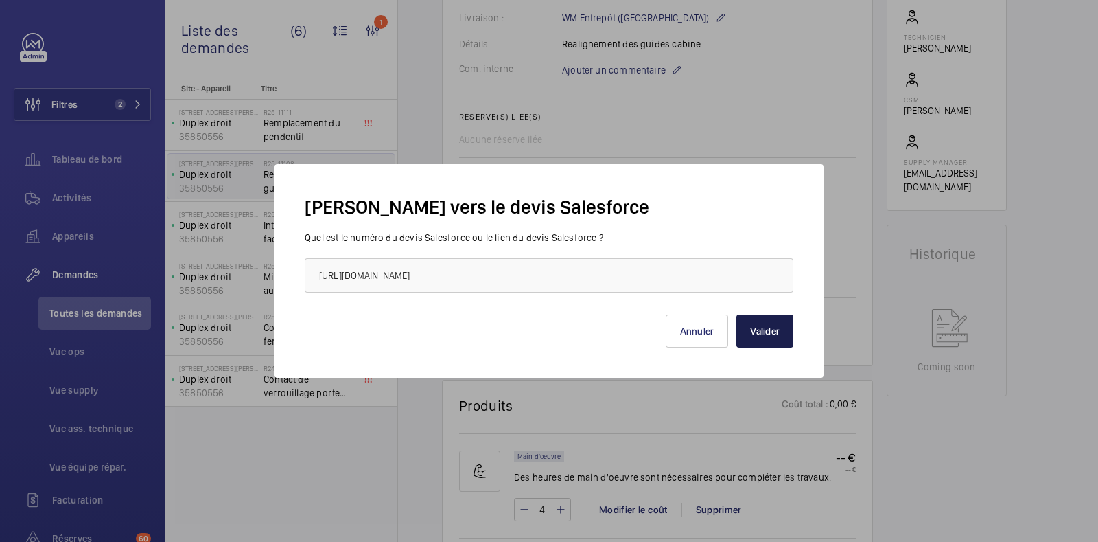
click at [763, 338] on button "Valider" at bounding box center [765, 330] width 57 height 33
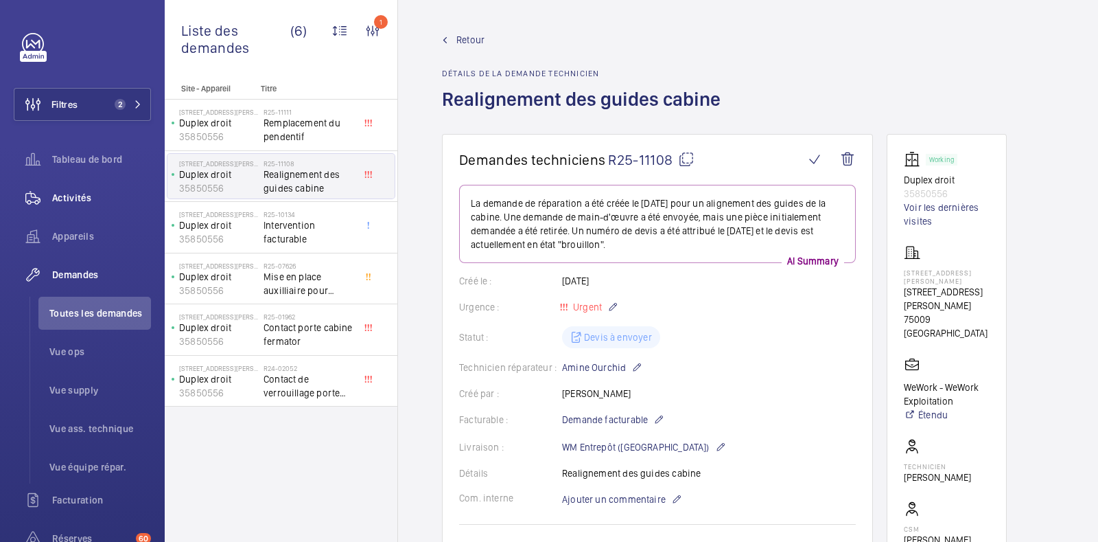
click at [76, 195] on span "Activités" at bounding box center [101, 198] width 99 height 14
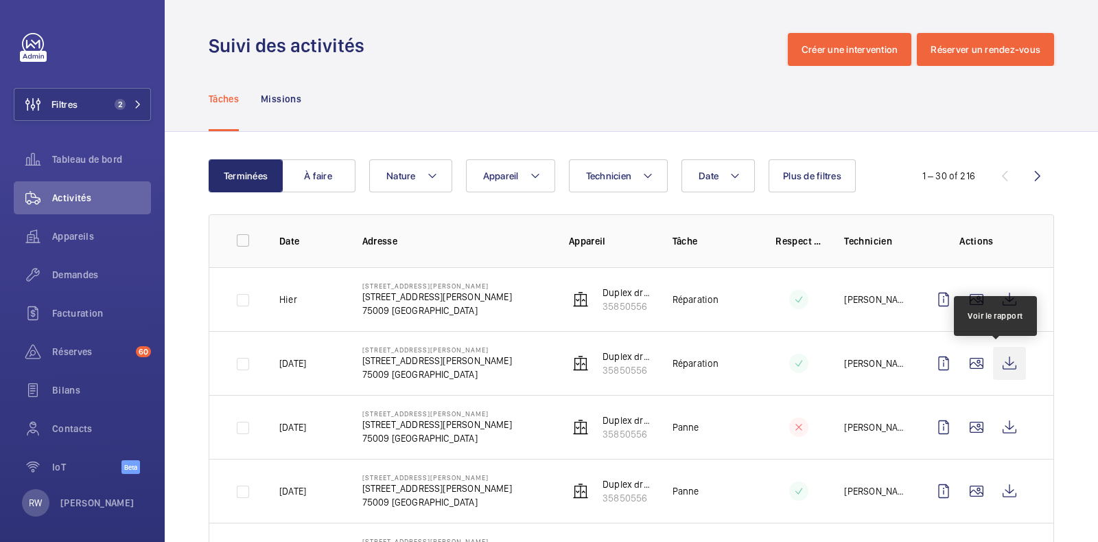
click at [997, 363] on wm-front-icon-button at bounding box center [1009, 363] width 33 height 33
